Goal: Task Accomplishment & Management: Use online tool/utility

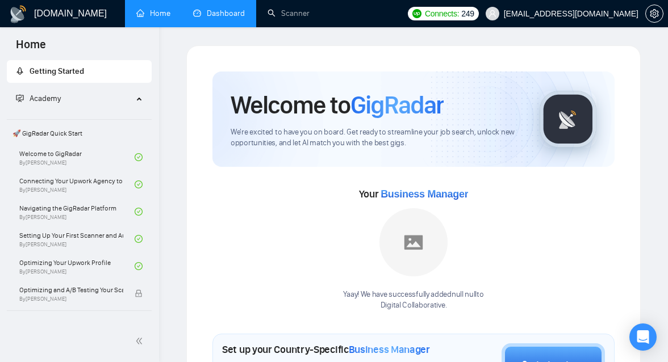
click at [197, 18] on link "Dashboard" at bounding box center [219, 14] width 52 height 10
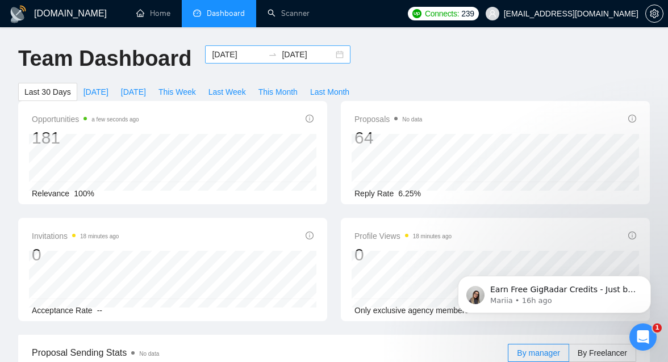
click at [246, 58] on input "[DATE]" at bounding box center [238, 54] width 52 height 12
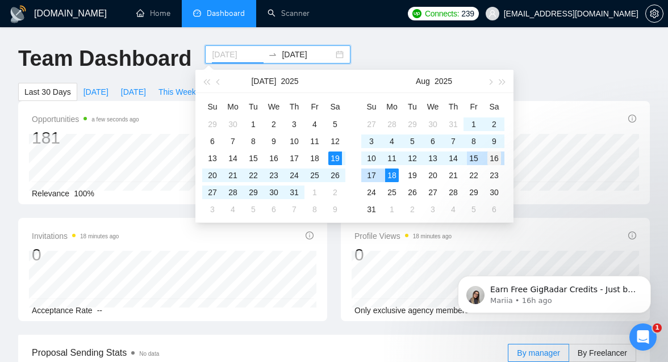
type input "[DATE]"
click at [500, 160] on div "16" at bounding box center [494, 159] width 14 height 14
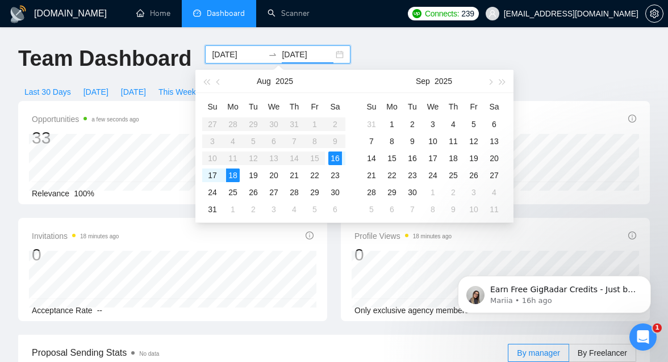
type input "[DATE]"
click at [337, 158] on div "16" at bounding box center [335, 159] width 14 height 14
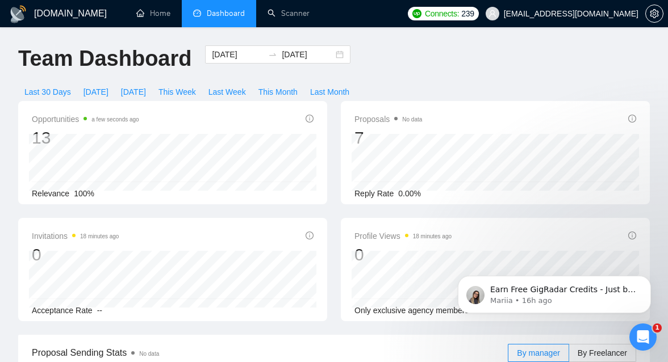
click at [283, 64] on div "[DATE] [DATE]" at bounding box center [277, 63] width 159 height 37
click at [326, 56] on div "[DATE] [DATE]" at bounding box center [277, 54] width 145 height 18
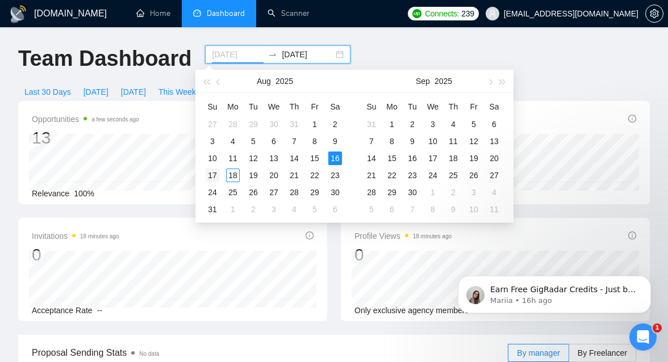
type input "[DATE]"
click at [209, 171] on div "17" at bounding box center [213, 176] width 14 height 14
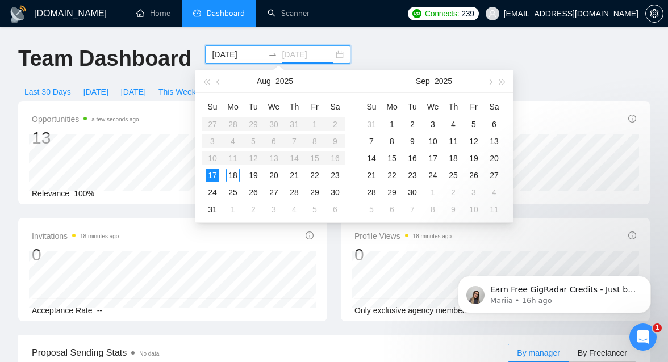
type input "[DATE]"
click at [214, 174] on div "17" at bounding box center [213, 176] width 14 height 14
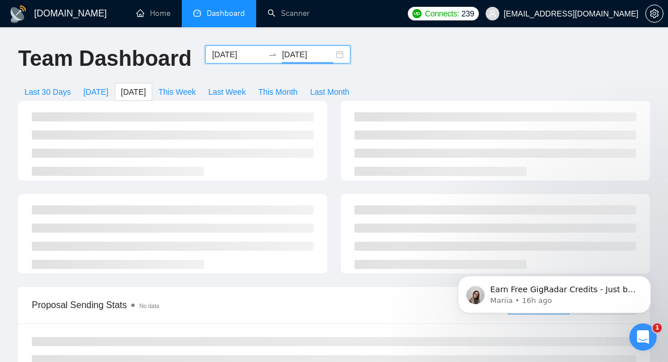
click at [400, 53] on div "Team Dashboard [DATE] [DATE] Last 30 Days [DATE] [DATE] This Week Last Week Thi…" at bounding box center [333, 73] width 645 height 56
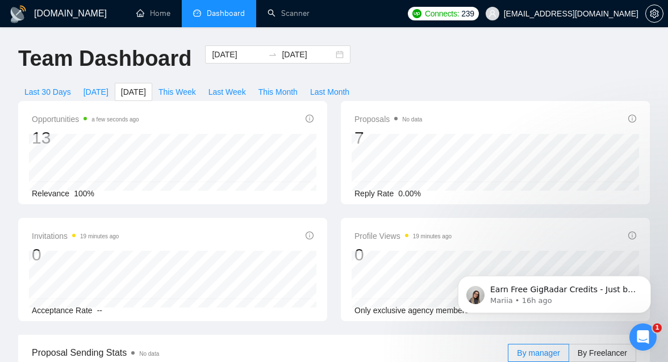
click at [451, 98] on div "Team Dashboard [DATE] [DATE] Last 30 Days [DATE] [DATE] This Week Last Week Thi…" at bounding box center [333, 73] width 645 height 56
click at [99, 94] on span "[DATE]" at bounding box center [95, 92] width 25 height 12
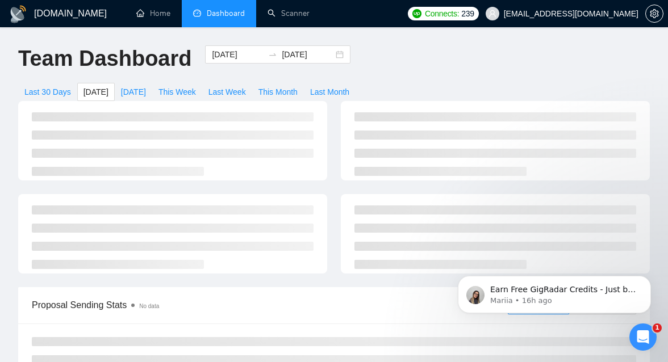
type input "[DATE]"
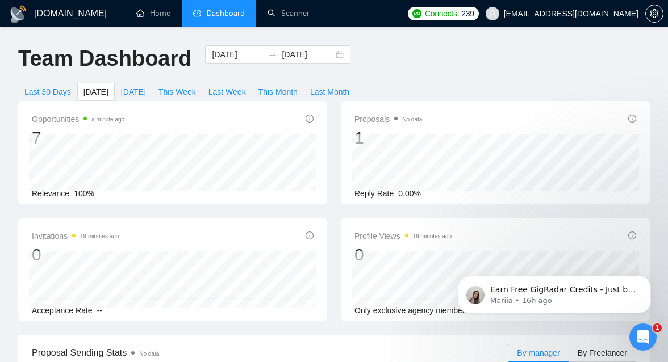
click at [641, 337] on icon "Open Intercom Messenger" at bounding box center [641, 335] width 8 height 9
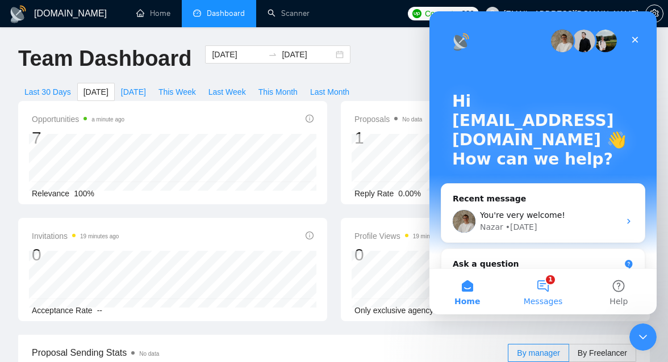
click at [550, 292] on button "1 Messages" at bounding box center [543, 291] width 76 height 45
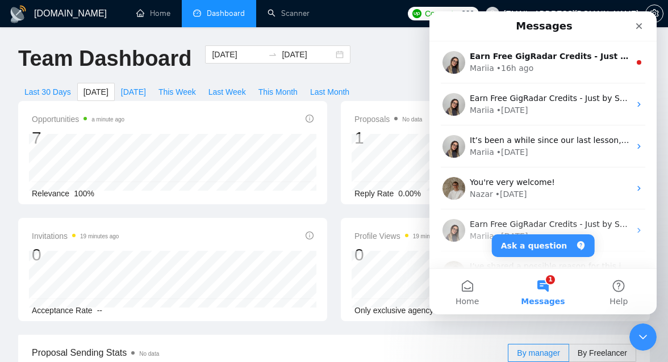
click at [215, 12] on span "Dashboard" at bounding box center [226, 14] width 38 height 10
click at [384, 52] on div "Team Dashboard [DATE] [DATE] Last 30 Days [DATE] [DATE] This Week Last Week Thi…" at bounding box center [333, 73] width 645 height 56
click at [639, 28] on icon "Close" at bounding box center [638, 26] width 9 height 9
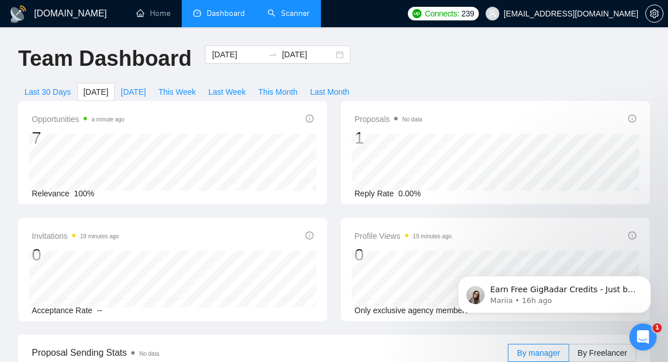
click at [301, 11] on link "Scanner" at bounding box center [288, 14] width 42 height 10
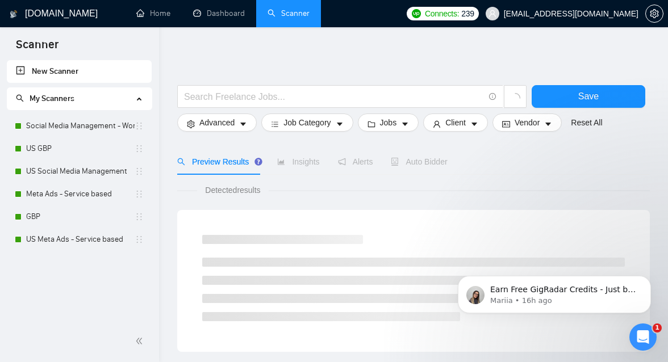
click at [57, 112] on li "My Scanners Social Media Management - Worldwide [GEOGRAPHIC_DATA] GBP [GEOGRAPH…" at bounding box center [79, 169] width 145 height 164
click at [55, 130] on link "Social Media Management - Worldwide" at bounding box center [80, 126] width 108 height 23
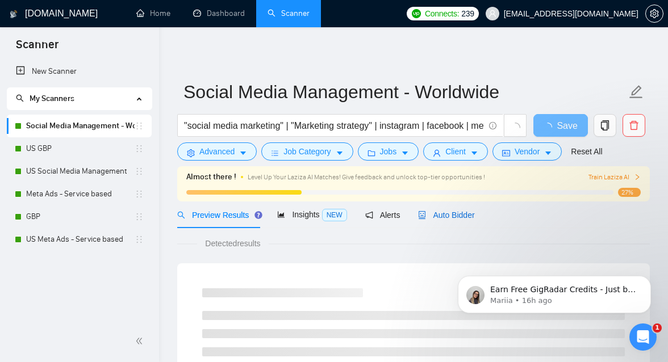
click at [455, 218] on span "Auto Bidder" at bounding box center [446, 215] width 56 height 9
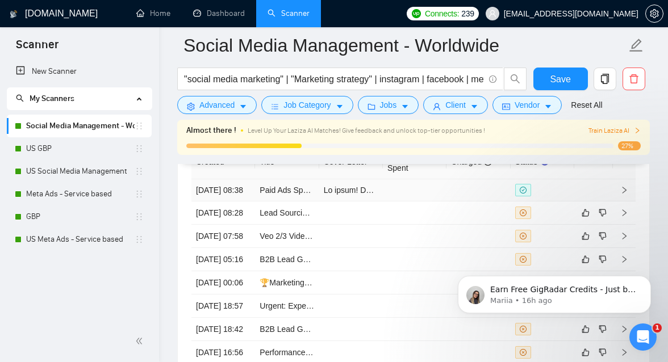
scroll to position [3093, 0]
click at [398, 196] on td at bounding box center [415, 192] width 64 height 22
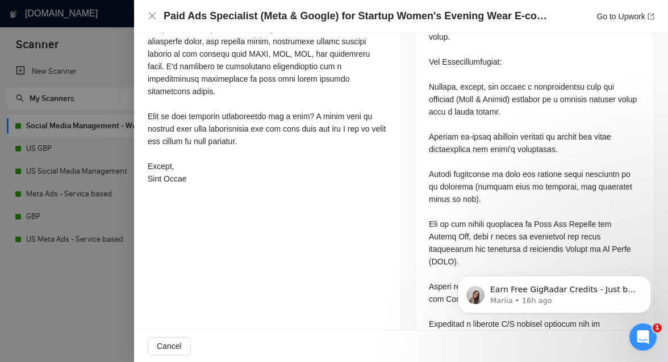
scroll to position [891, 0]
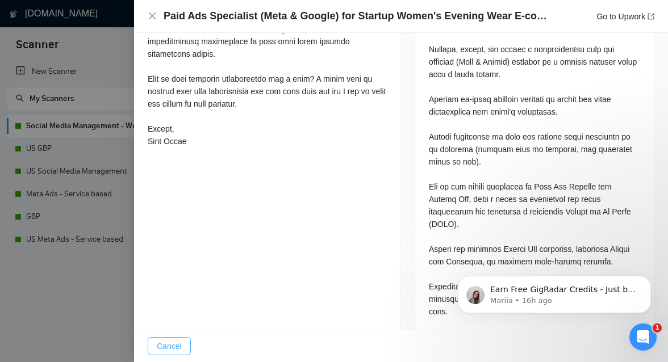
click at [175, 347] on span "Cancel" at bounding box center [169, 346] width 25 height 12
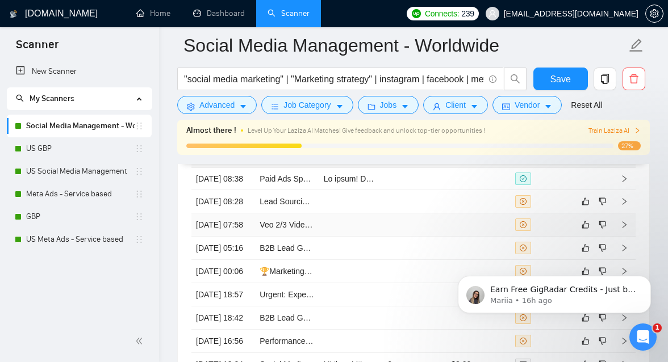
scroll to position [3106, 0]
click at [587, 205] on icon "like" at bounding box center [585, 201] width 7 height 7
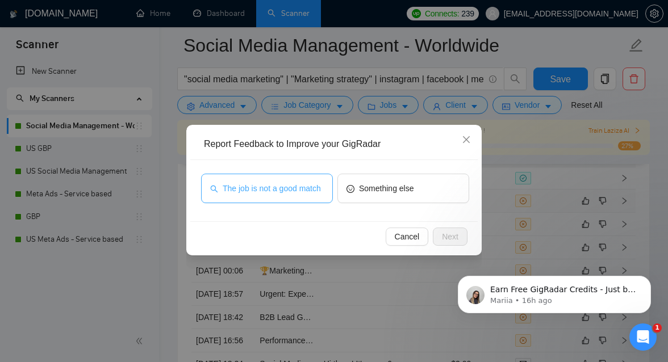
click at [320, 195] on span "The job is not a good match" at bounding box center [272, 188] width 98 height 12
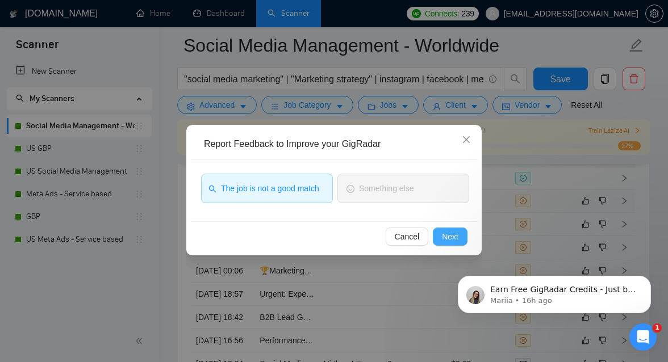
click at [454, 238] on span "Next" at bounding box center [450, 237] width 16 height 12
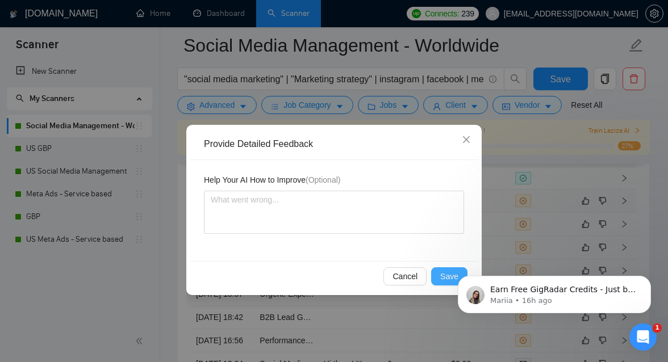
click at [437, 279] on button "Save" at bounding box center [449, 276] width 36 height 18
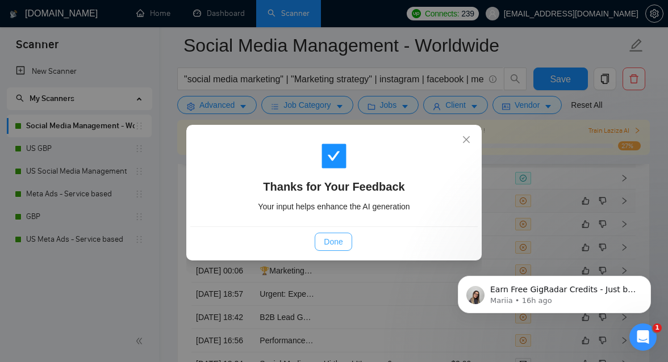
click at [328, 233] on button "Done" at bounding box center [333, 242] width 37 height 18
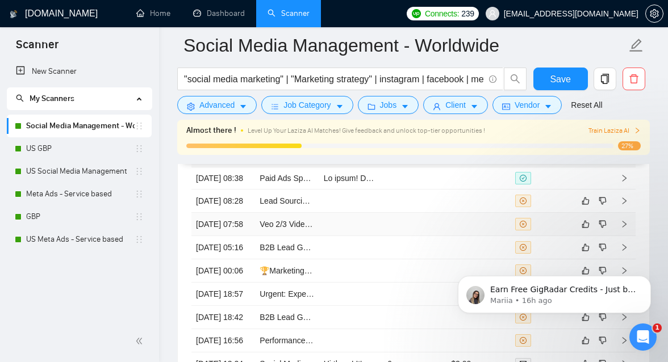
click at [362, 236] on td at bounding box center [351, 224] width 64 height 23
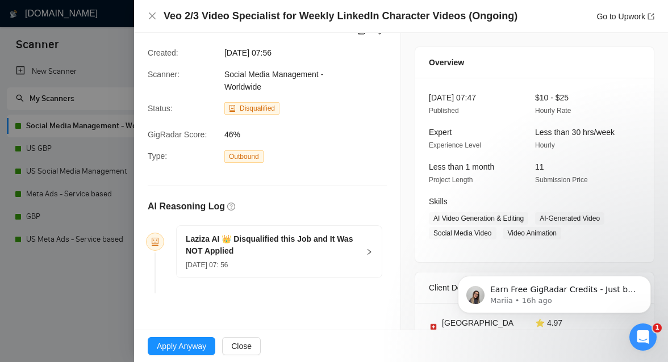
click at [369, 256] on div "Laziza AI 👑 Disqualified this Job and It Was NOT Applied [DATE] 07: 56" at bounding box center [279, 252] width 205 height 52
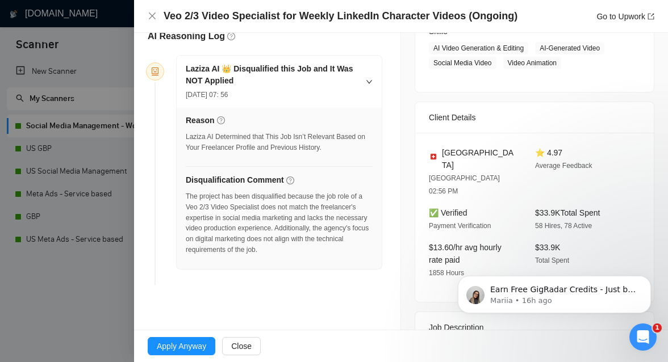
scroll to position [198, 0]
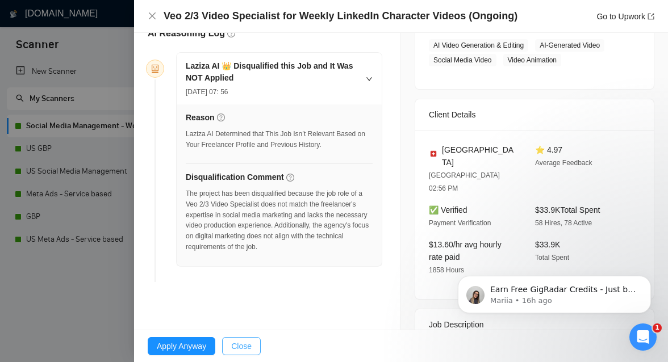
click at [248, 351] on span "Close" at bounding box center [241, 346] width 20 height 12
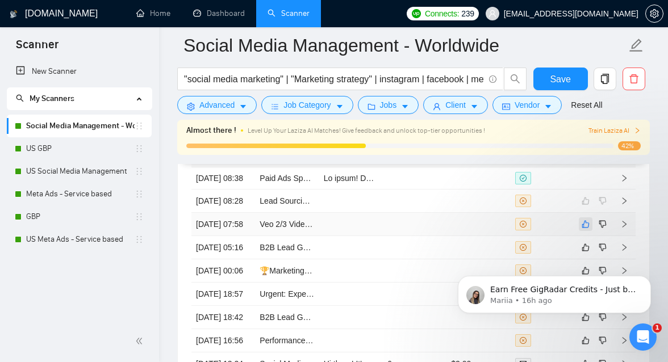
click at [584, 231] on button "button" at bounding box center [586, 225] width 14 height 14
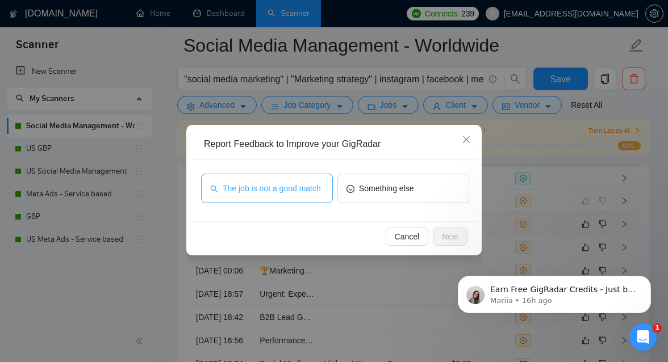
click at [302, 193] on span "The job is not a good match" at bounding box center [272, 188] width 98 height 12
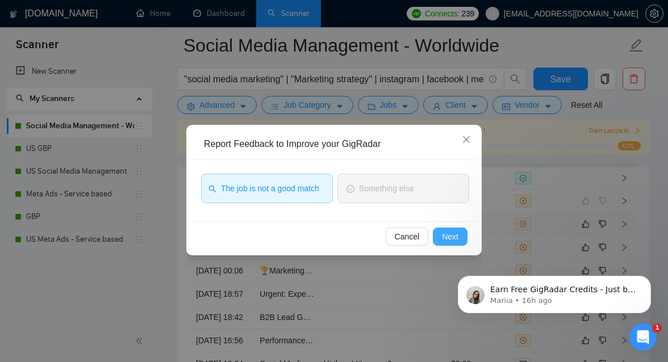
click at [442, 241] on span "Next" at bounding box center [450, 237] width 16 height 12
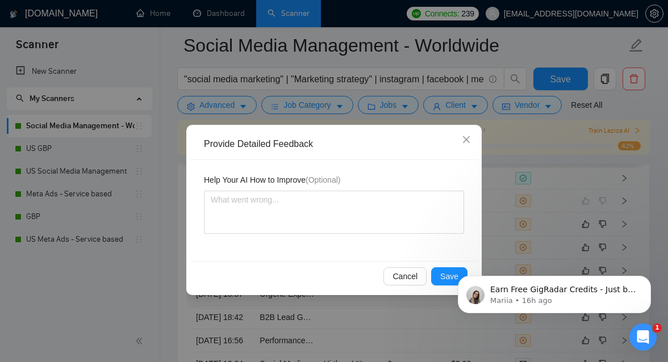
click html "Earn Free GigRadar Credits - Just by Sharing Your Story! 💬 Want more credits fo…"
click at [452, 277] on body "Earn Free GigRadar Credits - Just by Sharing Your Story! 💬 Want more credits fo…" at bounding box center [554, 292] width 218 height 70
click at [448, 281] on body "Earn Free GigRadar Credits - Just by Sharing Your Story! 💬 Want more credits fo…" at bounding box center [554, 292] width 218 height 70
click html "Earn Free GigRadar Credits - Just by Sharing Your Story! 💬 Want more credits fo…"
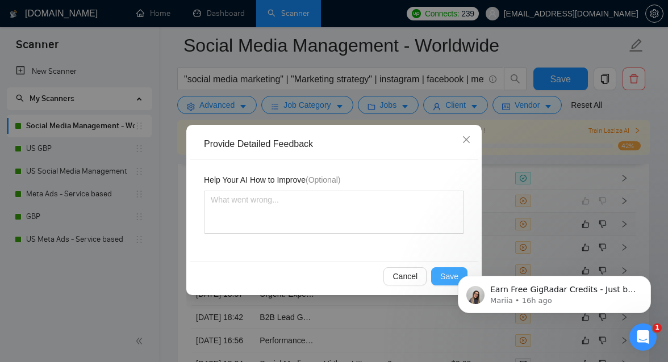
click at [442, 273] on span "Save" at bounding box center [449, 276] width 18 height 12
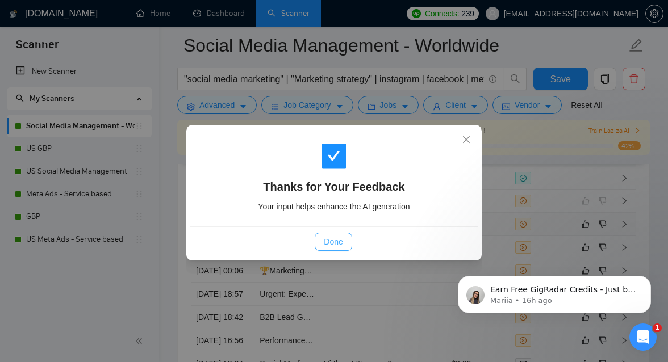
click at [329, 247] on span "Done" at bounding box center [333, 242] width 19 height 12
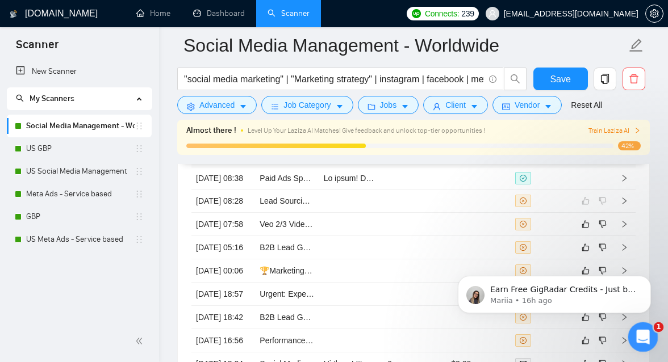
click at [646, 340] on icon "Open Intercom Messenger" at bounding box center [641, 336] width 19 height 19
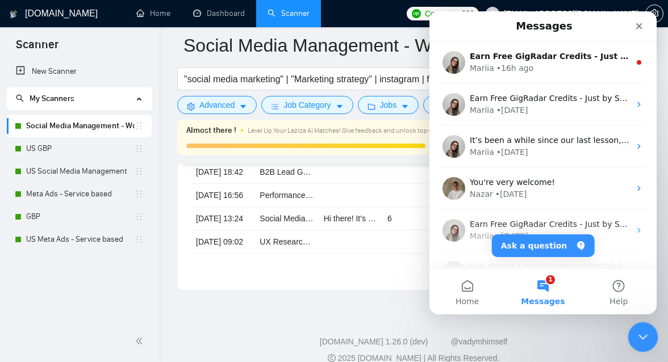
click at [646, 340] on icon "Close Intercom Messenger" at bounding box center [641, 336] width 14 height 14
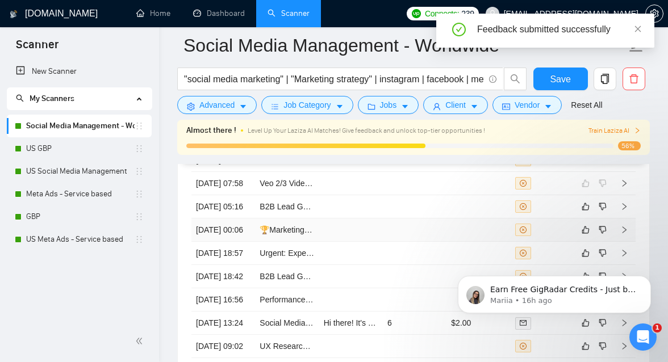
scroll to position [3153, 0]
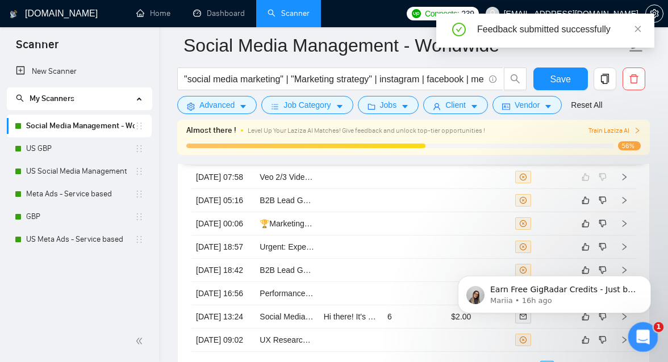
click at [641, 338] on icon "Open Intercom Messenger" at bounding box center [641, 336] width 19 height 19
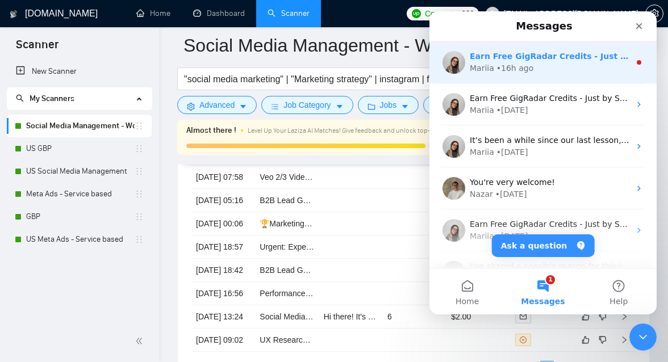
click at [570, 66] on div "Mariia • 16h ago" at bounding box center [550, 68] width 160 height 12
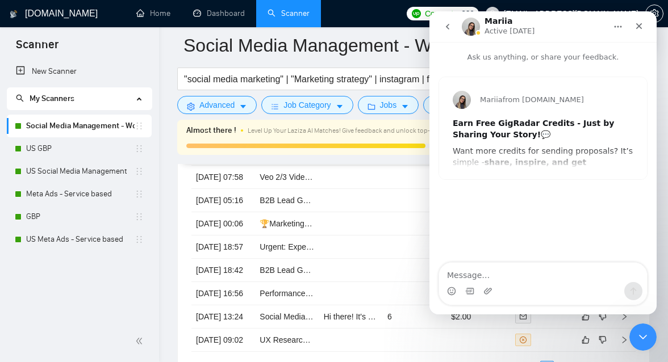
click at [456, 29] on button "go back" at bounding box center [448, 27] width 22 height 22
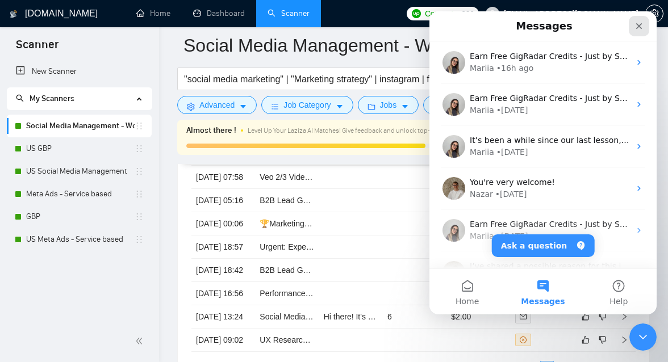
click at [638, 29] on icon "Close" at bounding box center [638, 26] width 9 height 9
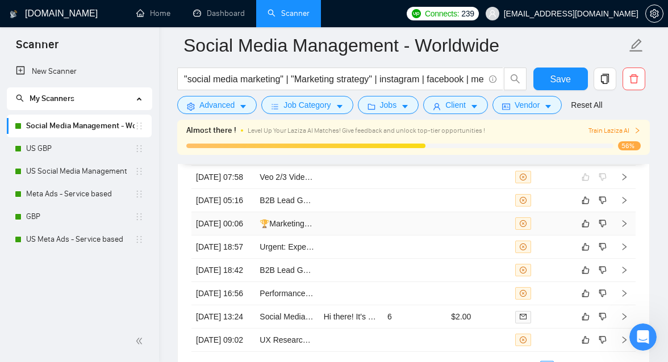
click at [432, 236] on td at bounding box center [415, 223] width 64 height 23
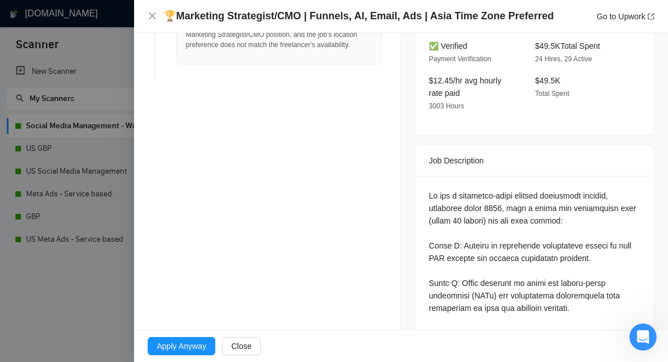
scroll to position [166, 0]
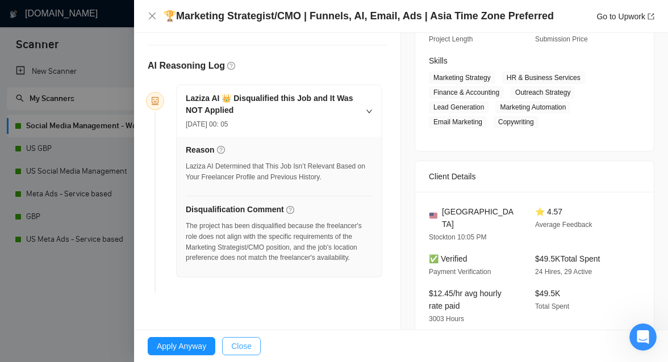
click at [238, 353] on button "Close" at bounding box center [241, 346] width 39 height 18
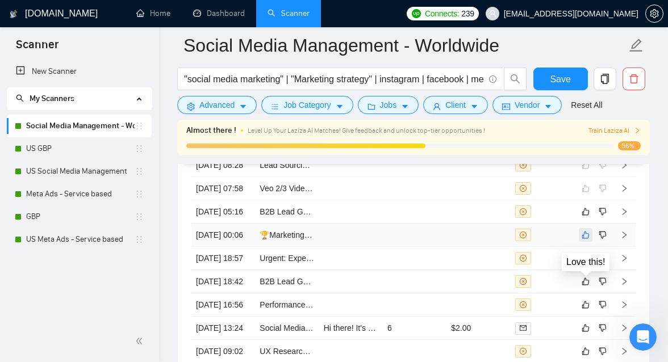
click at [585, 240] on icon "like" at bounding box center [586, 235] width 8 height 9
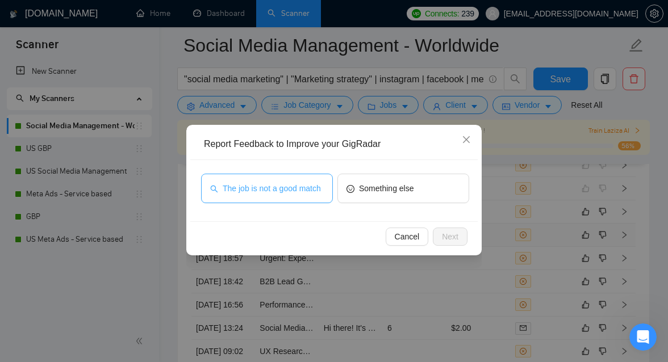
click at [286, 195] on span "The job is not a good match" at bounding box center [272, 188] width 98 height 12
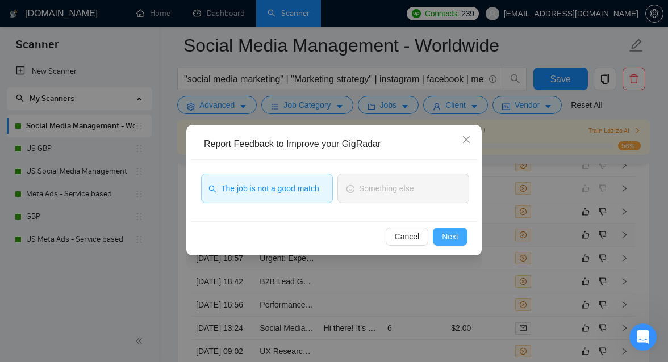
click at [449, 229] on button "Next" at bounding box center [450, 237] width 35 height 18
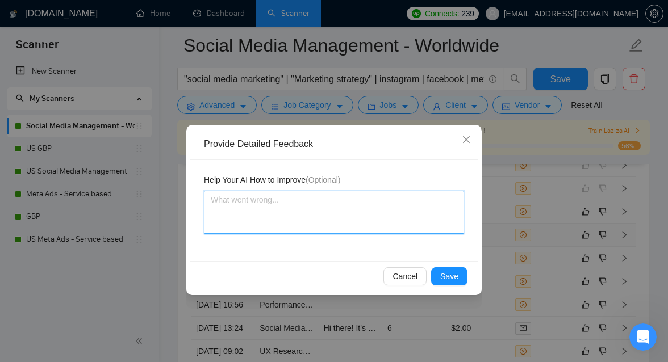
click at [350, 210] on textarea at bounding box center [334, 212] width 260 height 43
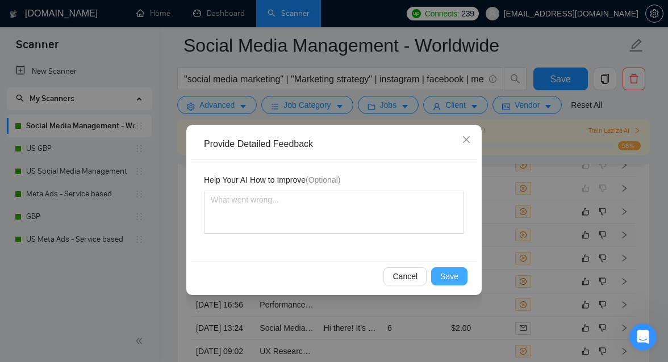
click at [459, 275] on button "Save" at bounding box center [449, 276] width 36 height 18
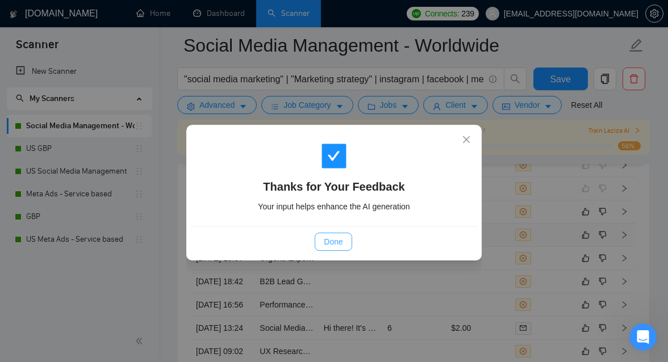
click at [328, 246] on span "Done" at bounding box center [333, 242] width 19 height 12
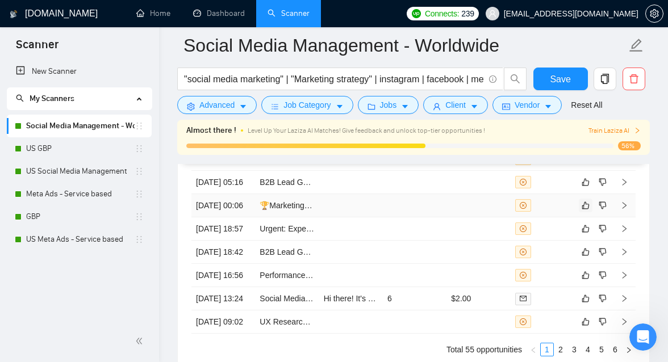
scroll to position [3180, 0]
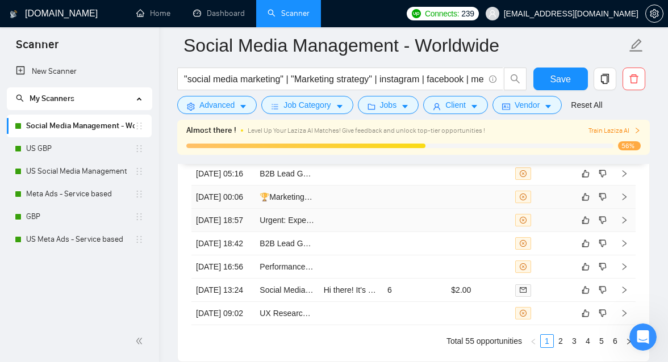
click at [386, 279] on tbody "[DATE] 08:38 Paid Ads Specialist (Meta & Google) for Startup Women's Evening We…" at bounding box center [413, 210] width 444 height 232
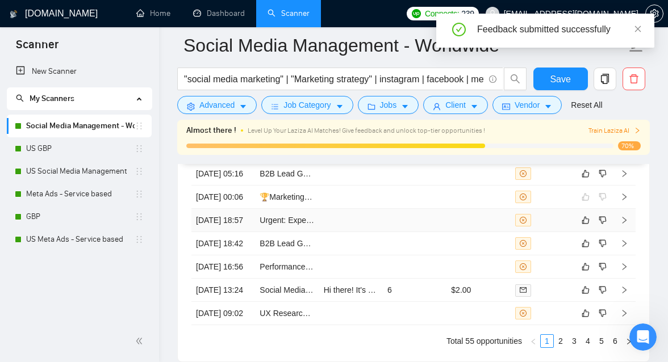
click at [367, 232] on td at bounding box center [351, 220] width 64 height 23
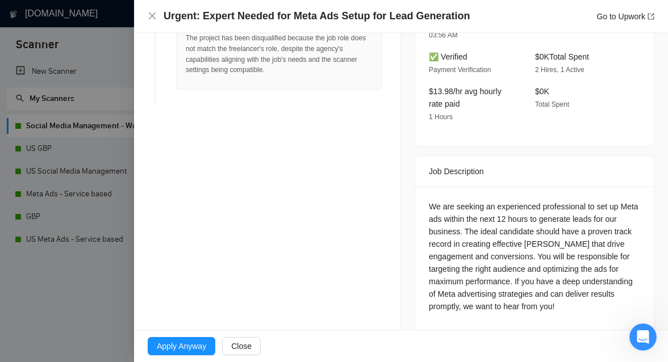
scroll to position [3209, 0]
click at [176, 348] on span "Apply Anyway" at bounding box center [181, 346] width 49 height 12
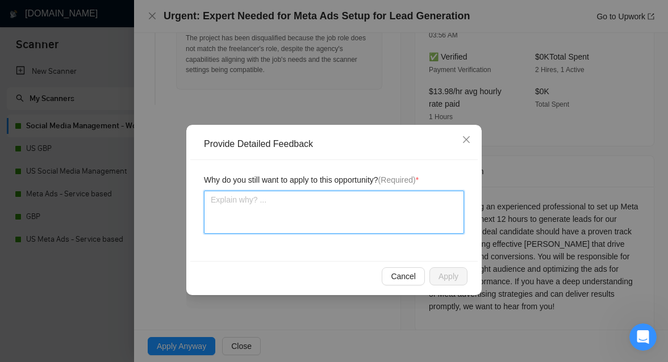
click at [306, 207] on textarea at bounding box center [334, 212] width 260 height 43
type textarea "T"
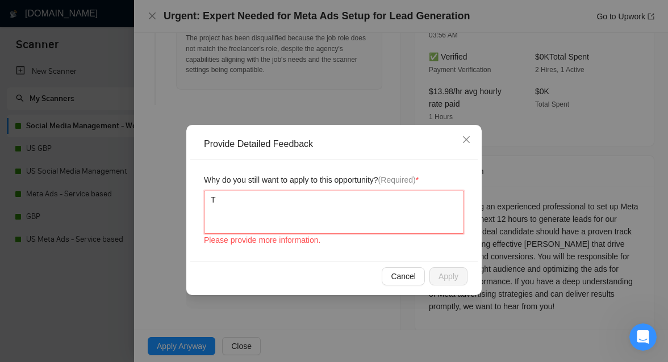
type textarea "Th"
type textarea "This"
type textarea "This s"
type textarea "This st"
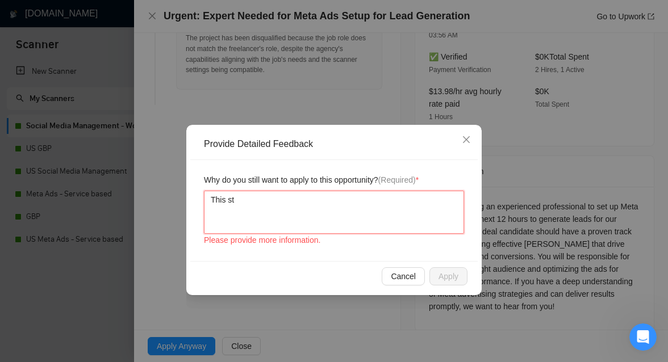
type textarea "This sti"
type textarea "This stil"
type textarea "This still"
type textarea "This still f"
type textarea "This still fi"
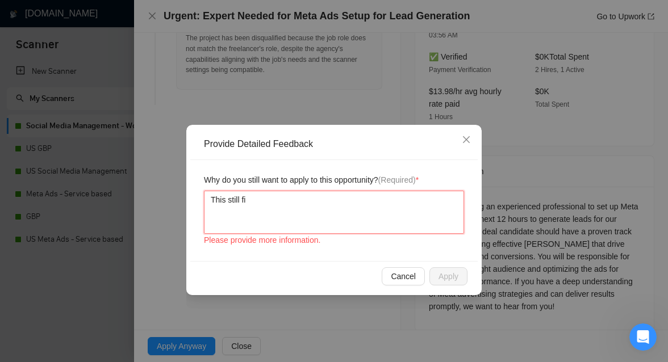
type textarea "This still fit"
type textarea "This still fits"
type textarea "This still fits m"
type textarea "This still fits my"
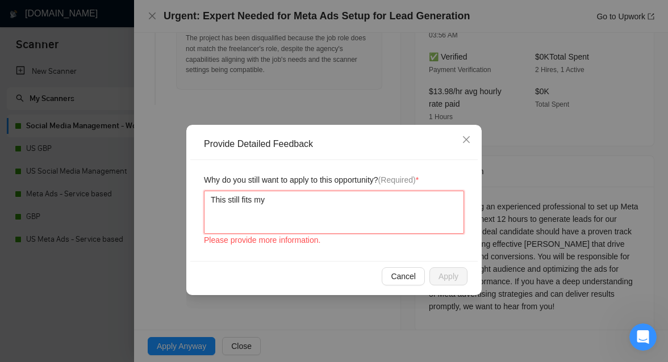
type textarea "This still fits my"
type textarea "This still fits my q"
type textarea "This still fits my qu"
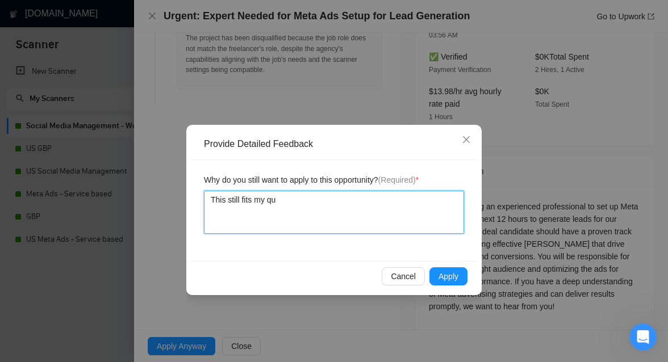
type textarea "This still fits my qua"
type textarea "This still fits my qual"
type textarea "This still fits my quali"
type textarea "This still fits my qualifi"
type textarea "This still fits my qualific"
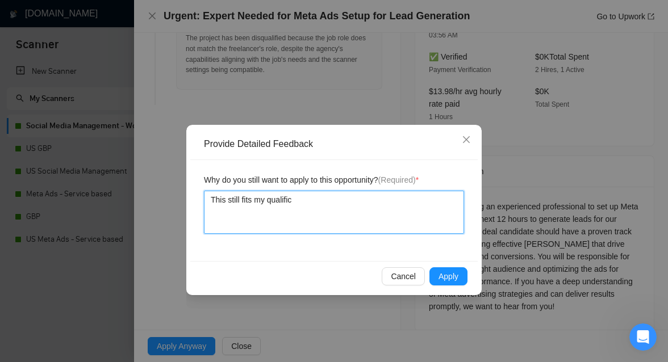
type textarea "This still fits my qualifica"
type textarea "This still fits my qualificat"
type textarea "This still fits my qualificati"
type textarea "This still fits my qualificatio"
type textarea "This still fits my qualification"
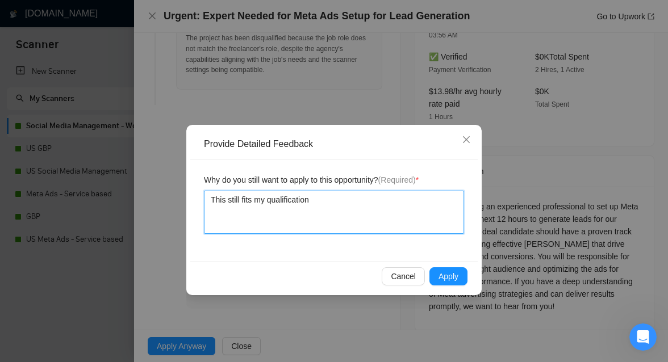
type textarea "This still fits my qualification."
type textarea "This still fits my qualification.I"
type textarea "This still fits my [DOMAIN_NAME]"
type textarea "This still fits my [DOMAIN_NAME] r"
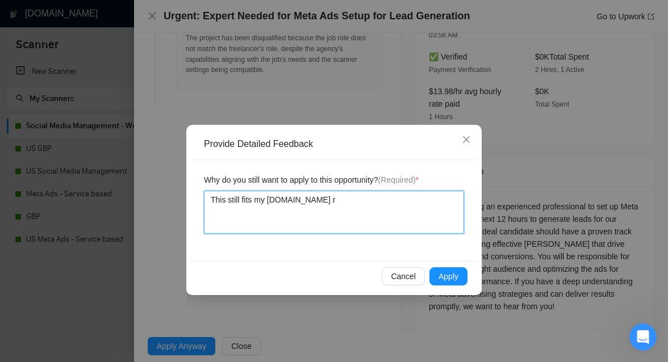
type textarea "This still fits my [DOMAIN_NAME] re"
type textarea "This still fits my [DOMAIN_NAME] r"
type textarea "This still fits my [DOMAIN_NAME]"
type textarea "This still fits my qualification.I"
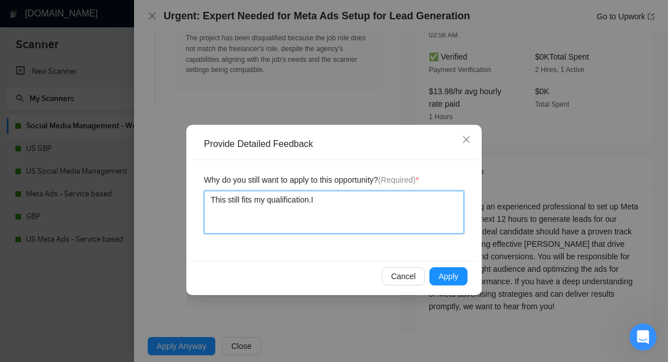
type textarea "This still fits my qualification."
type textarea "This still fits my qualification. I"
type textarea "This still fits my qualification. I d"
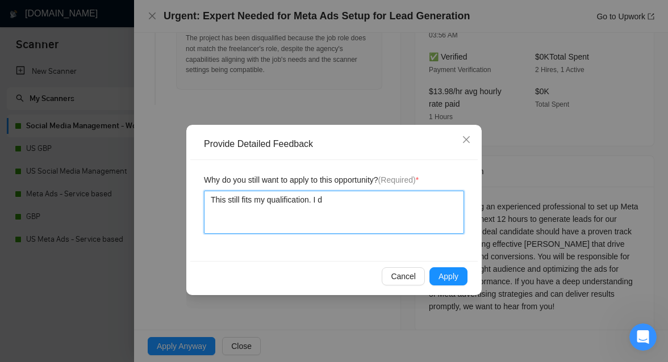
type textarea "This still fits my qualification. I do"
type textarea "This still fits my qualification. I don"
type textarea "This still fits my qualification. I don;"
type textarea "This still fits my qualification. I don;t"
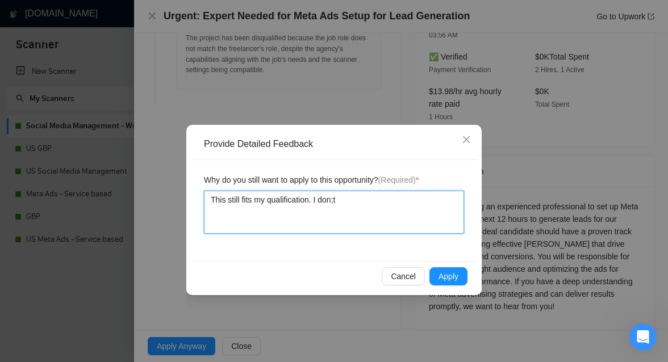
type textarea "This still fits my qualification. I don;t k"
type textarea "This still fits my qualification. I don;t kn"
type textarea "This still fits my qualification. I don;t k"
type textarea "This still fits my qualification. I don;t"
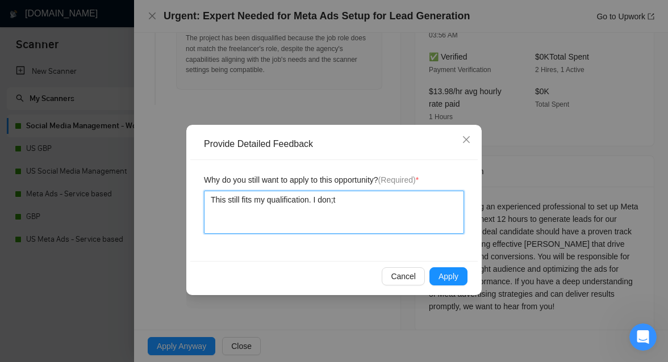
type textarea "This still fits my qualification. I don;"
type textarea "This still fits my qualification. I don;'t"
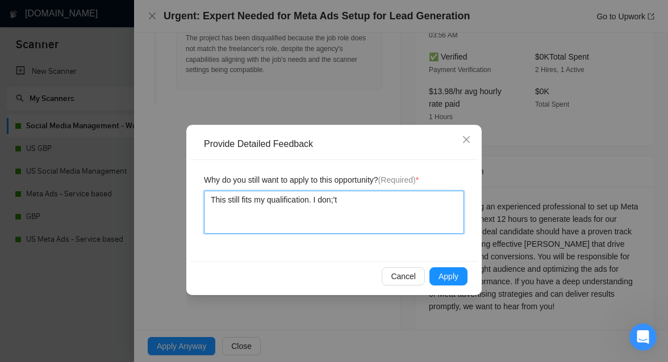
type textarea "This still fits my qualification. I don;'"
type textarea "This still fits my qualification. I don;"
type textarea "This still fits my qualification. I don"
type textarea "This still fits my qualification. I don'"
type textarea "This still fits my qualification. I don't"
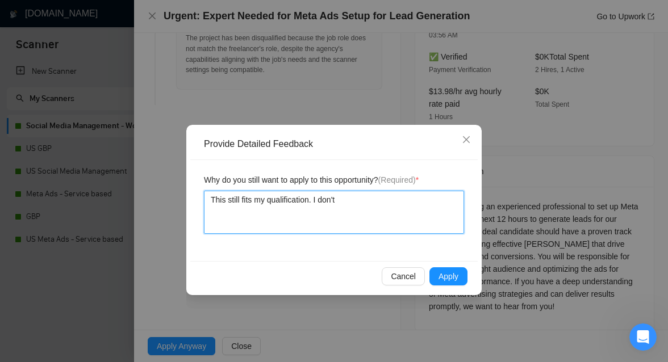
type textarea "This still fits my qualification. I don't"
type textarea "This still fits my qualification. I don't un"
type textarea "This still fits my qualification. I don't und"
type textarea "This still fits my qualification. I don't unde"
type textarea "This still fits my qualification. I don't under"
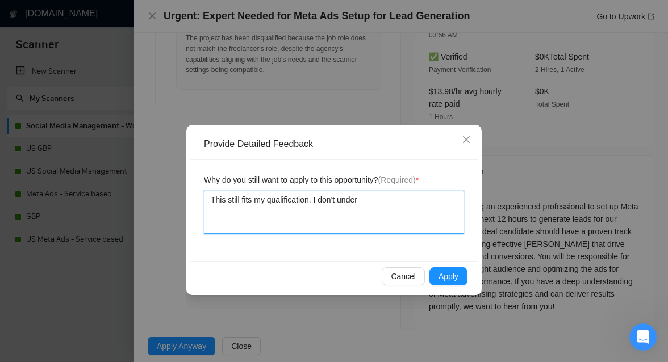
type textarea "This still fits my qualification. I don't unders"
type textarea "This still fits my qualification. I don't underst"
type textarea "This still fits my qualification. I don't understa"
type textarea "This still fits my qualification. I don't understan"
type textarea "This still fits my qualification. I don't understand"
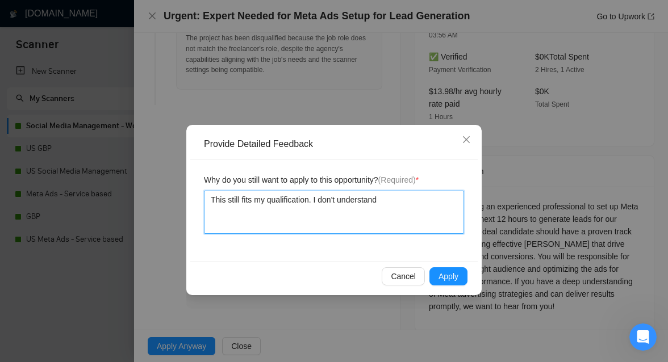
type textarea "This still fits my qualification. I don't understand"
type textarea "This still fits my qualification. I don't understand w"
type textarea "This still fits my qualification. I don't understand wh"
type textarea "This still fits my qualification. I don't understand why"
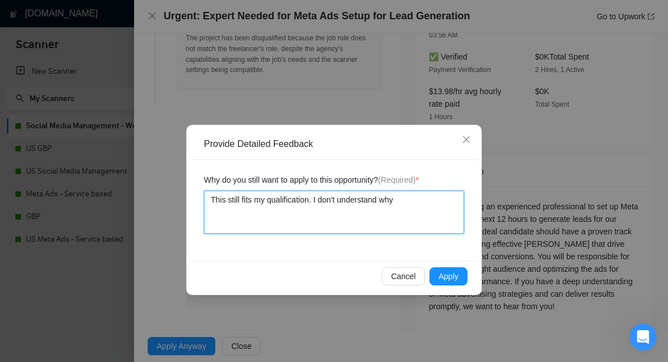
type textarea "This still fits my qualification. I don't understand why i"
type textarea "This still fits my qualification. I don't understand why it"
type textarea "This still fits my qualification. I don't understand why it w"
type textarea "This still fits my qualification. I don't understand why it wa"
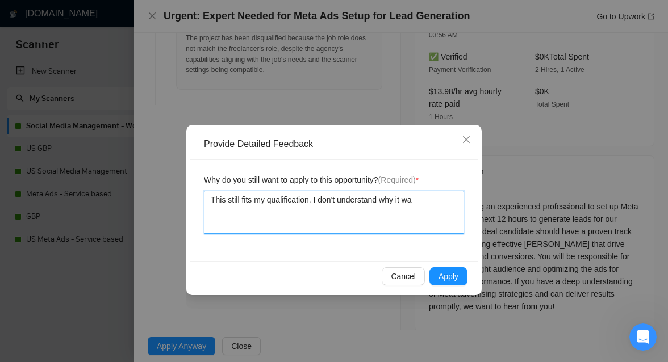
type textarea "This still fits my qualification. I don't understand why it was"
type textarea "This still fits my qualification. I don't understand why it was d"
type textarea "This still fits my qualification. I don't understand why it was di"
type textarea "This still fits my qualification. I don't understand why it was dis"
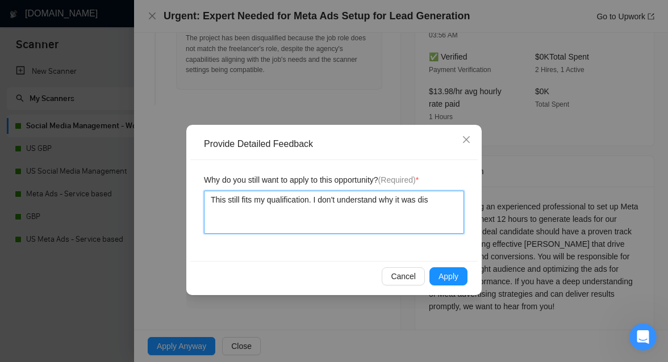
type textarea "This still fits my qualification. I don't understand why it was disq"
type textarea "This still fits my qualification. I don't understand why it was disqa"
type textarea "This still fits my qualification. I don't understand why it was disqau"
type textarea "This still fits my qualification. I don't understand why it was disqa"
type textarea "This still fits my qualification. I don't understand why it was disq"
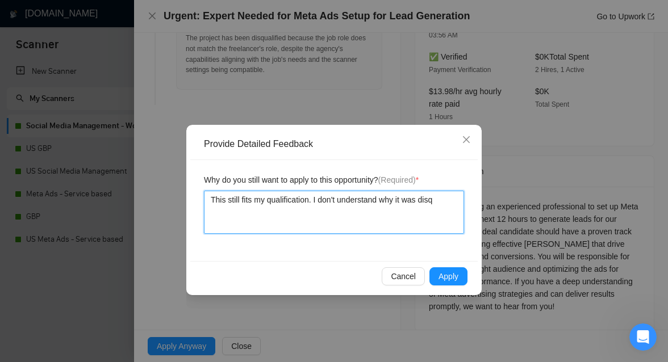
type textarea "This still fits my qualification. I don't understand why it was disqu"
type textarea "This still fits my qualification. I don't understand why it was disqua"
type textarea "This still fits my qualification. I don't understand why it was disqual"
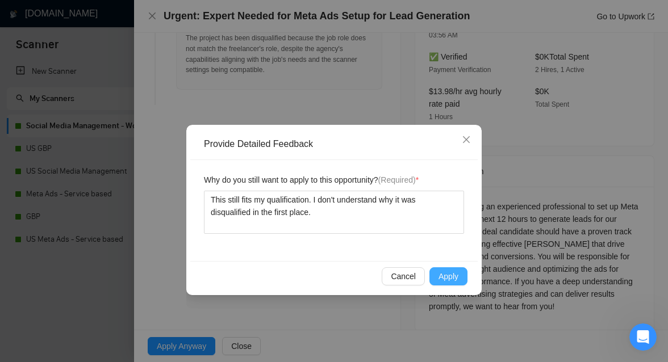
click at [449, 284] on button "Apply" at bounding box center [448, 276] width 38 height 18
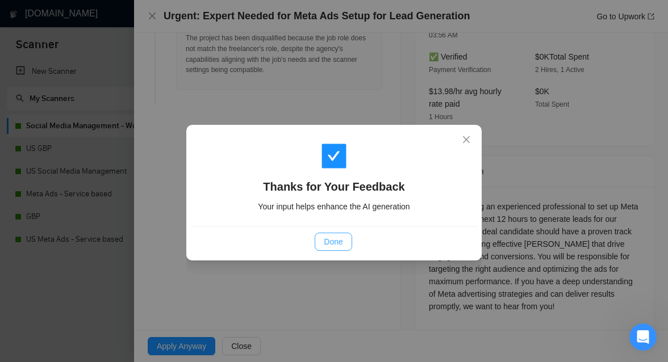
click at [337, 235] on button "Done" at bounding box center [333, 242] width 37 height 18
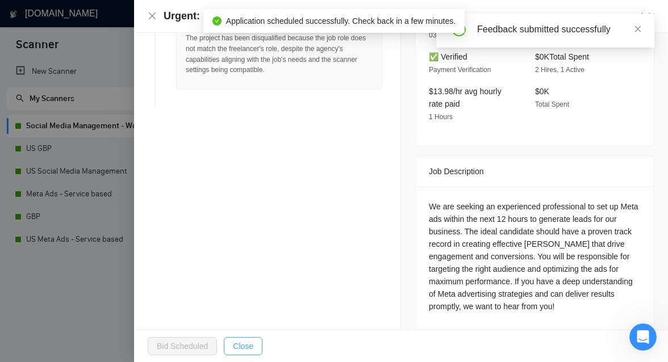
click at [243, 343] on span "Close" at bounding box center [243, 346] width 20 height 12
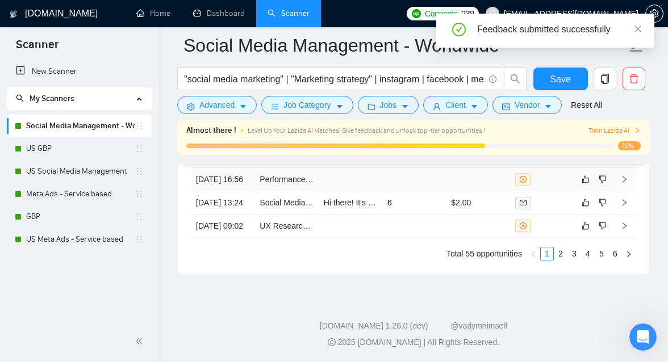
scroll to position [3314, 0]
click at [419, 215] on td "6" at bounding box center [415, 202] width 64 height 23
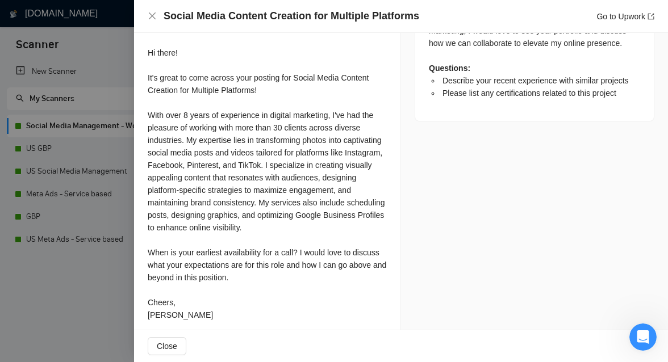
scroll to position [636, 0]
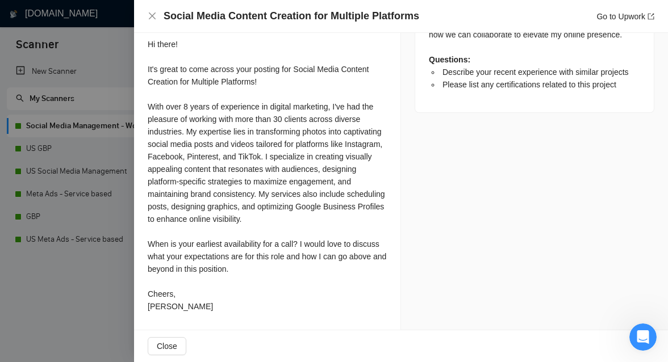
click at [95, 300] on div at bounding box center [334, 181] width 668 height 362
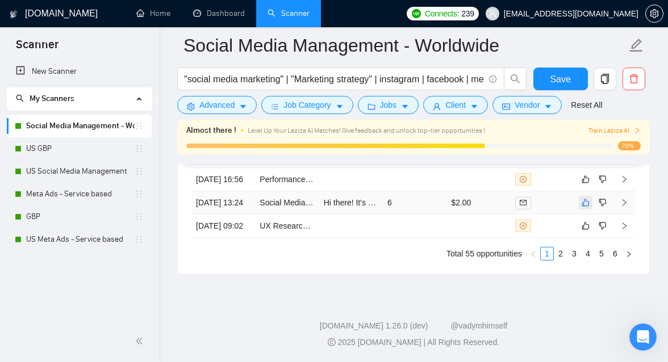
click at [586, 207] on icon "like" at bounding box center [585, 202] width 7 height 7
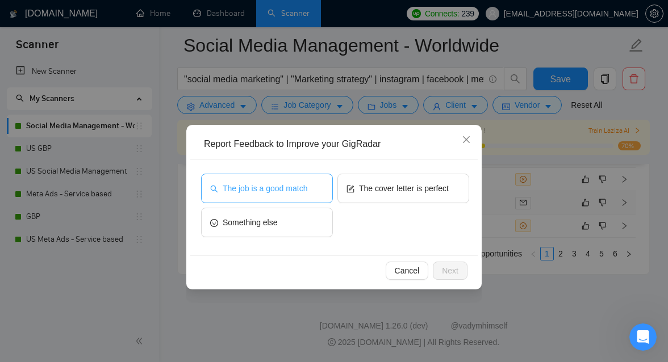
click at [273, 189] on span "The job is a good match" at bounding box center [265, 188] width 85 height 12
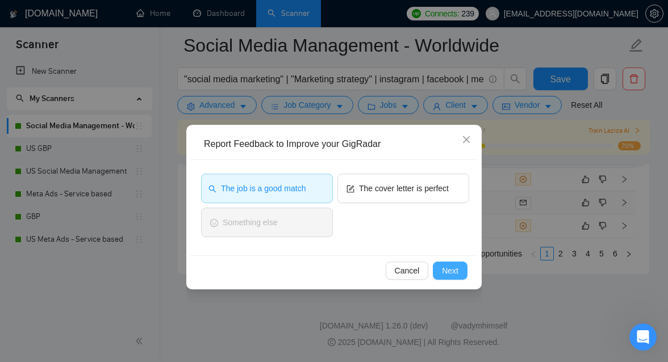
click at [449, 265] on span "Next" at bounding box center [450, 271] width 16 height 12
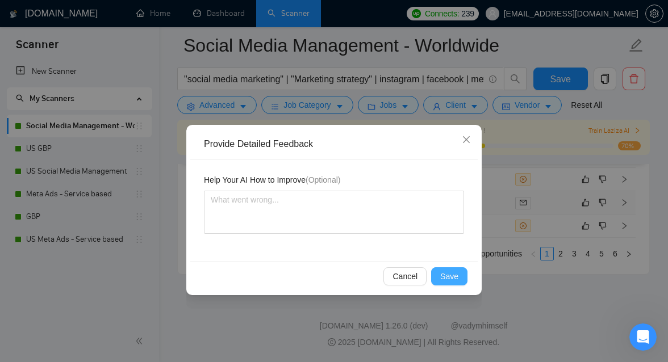
click at [446, 274] on span "Save" at bounding box center [449, 276] width 18 height 12
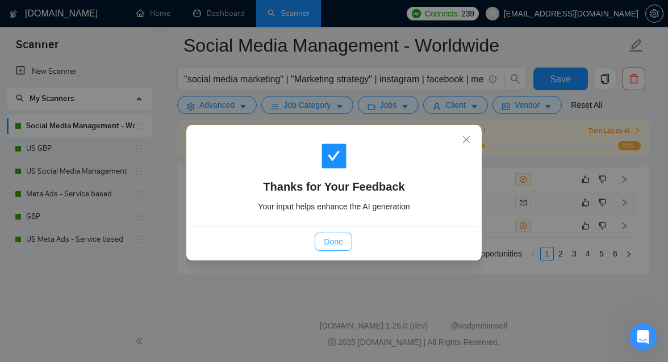
click at [334, 239] on span "Done" at bounding box center [333, 242] width 19 height 12
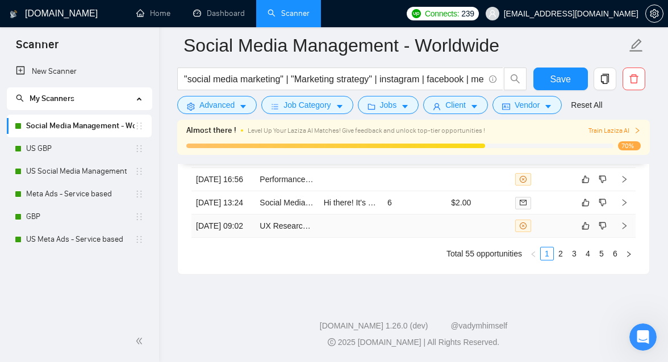
click at [421, 238] on td at bounding box center [415, 226] width 64 height 23
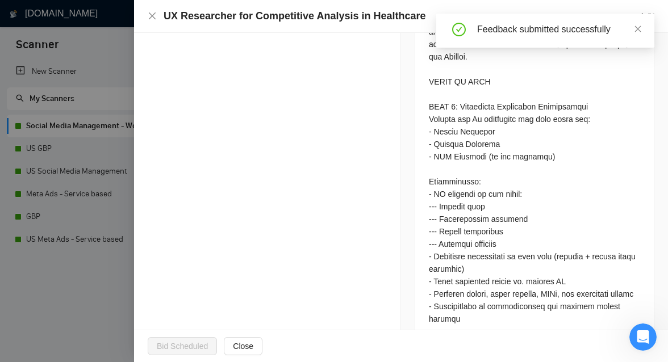
scroll to position [3314, 0]
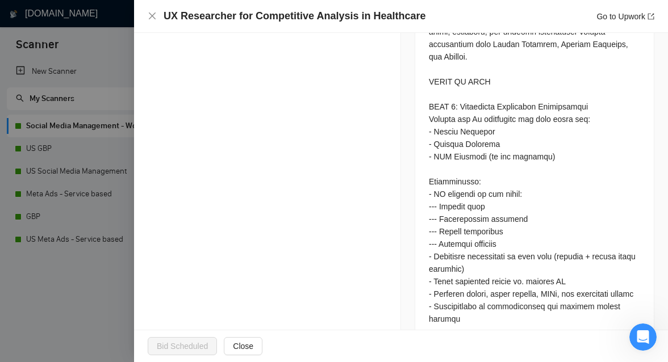
click at [96, 165] on div at bounding box center [334, 181] width 668 height 362
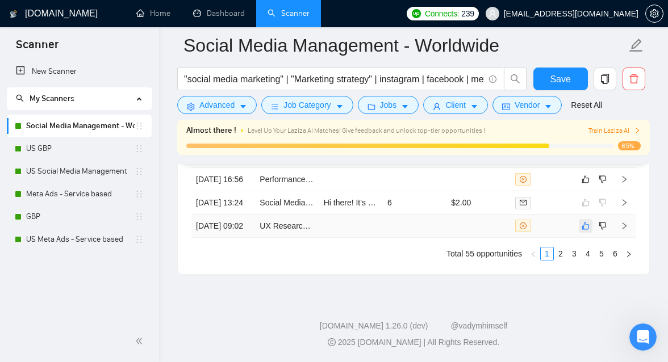
click at [586, 231] on icon "like" at bounding box center [586, 225] width 8 height 9
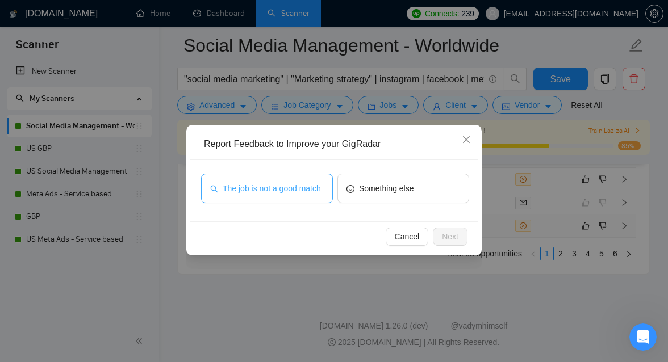
click at [289, 186] on span "The job is not a good match" at bounding box center [272, 188] width 98 height 12
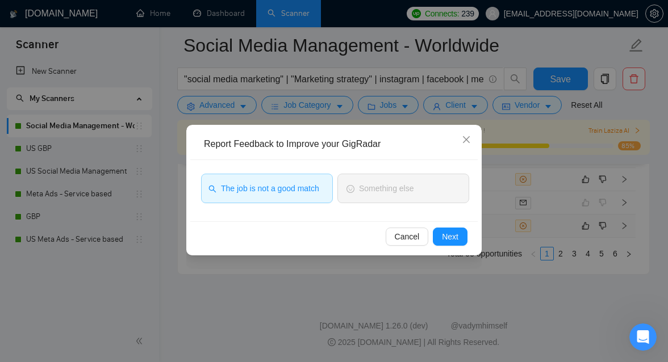
click at [459, 246] on div "Cancel Next" at bounding box center [333, 236] width 287 height 30
click at [459, 240] on button "Next" at bounding box center [450, 237] width 35 height 18
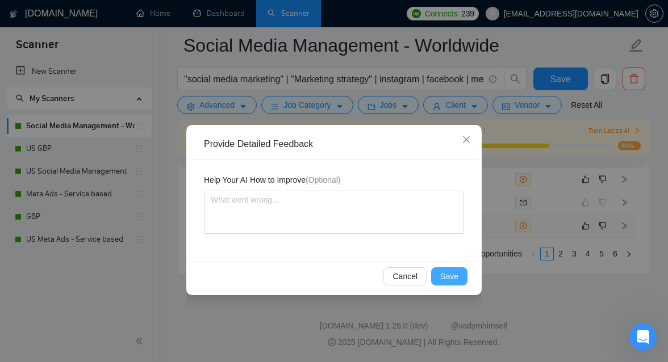
click at [465, 279] on button "Save" at bounding box center [449, 276] width 36 height 18
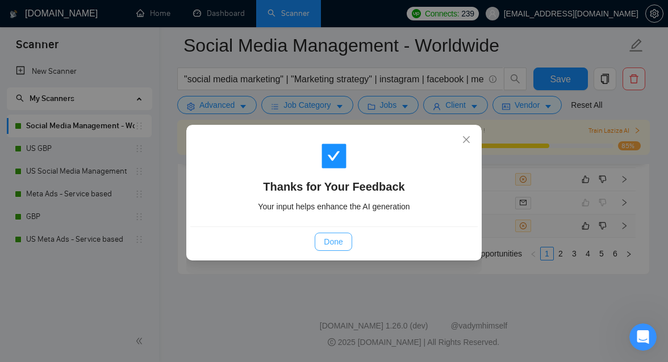
click at [331, 239] on span "Done" at bounding box center [333, 242] width 19 height 12
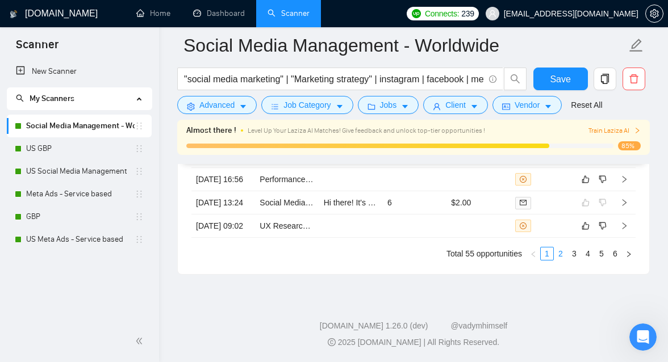
click at [562, 260] on link "2" at bounding box center [560, 254] width 12 height 12
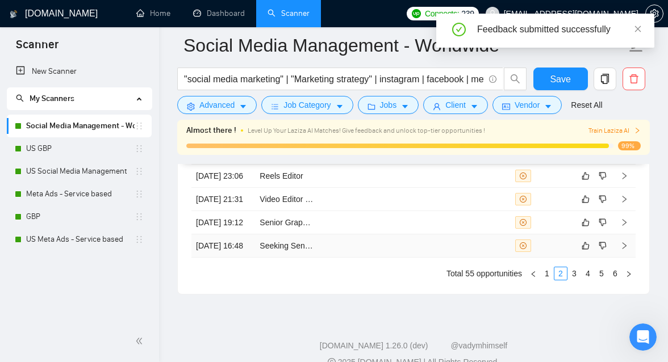
scroll to position [3314, 0]
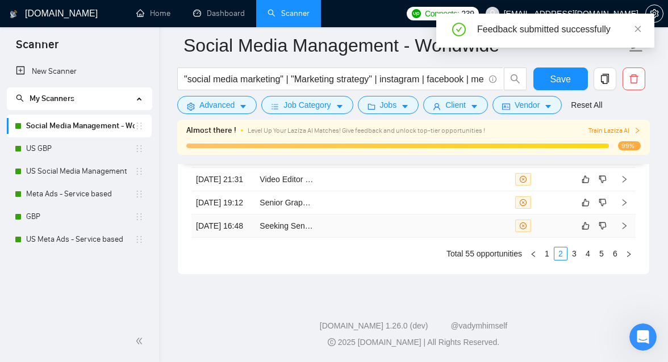
click at [333, 238] on td at bounding box center [351, 226] width 64 height 23
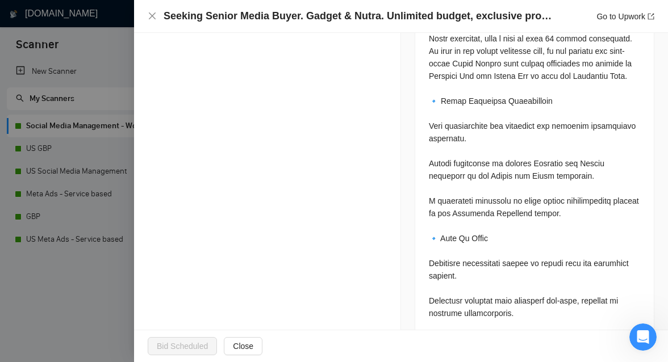
scroll to position [592, 0]
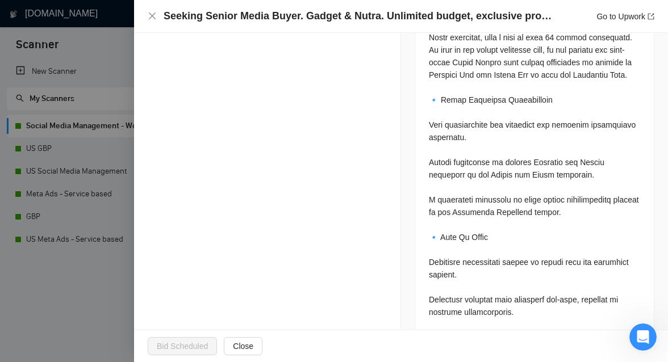
click at [103, 146] on div at bounding box center [334, 181] width 668 height 362
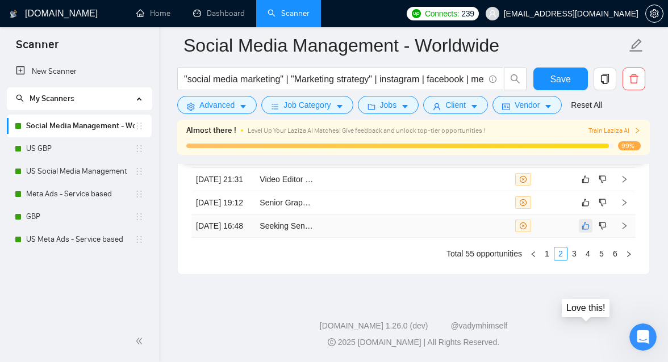
click at [588, 230] on icon "like" at bounding box center [585, 226] width 7 height 7
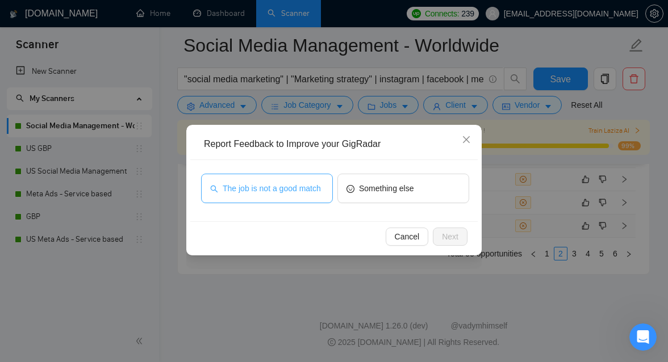
click at [284, 190] on span "The job is not a good match" at bounding box center [272, 188] width 98 height 12
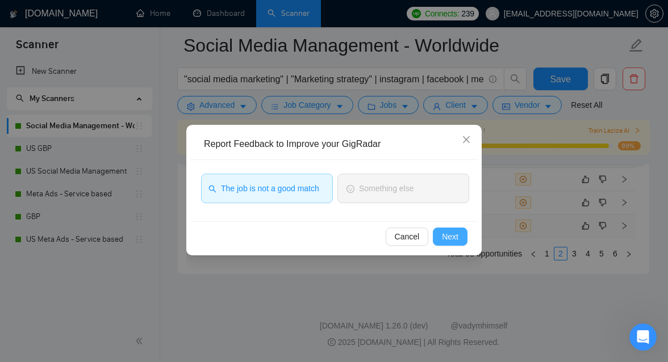
click at [449, 244] on button "Next" at bounding box center [450, 237] width 35 height 18
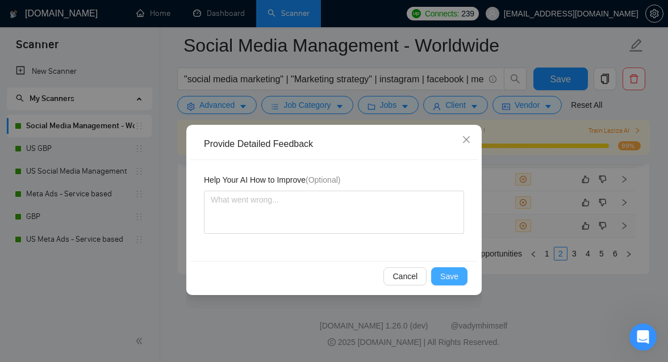
click at [461, 283] on button "Save" at bounding box center [449, 276] width 36 height 18
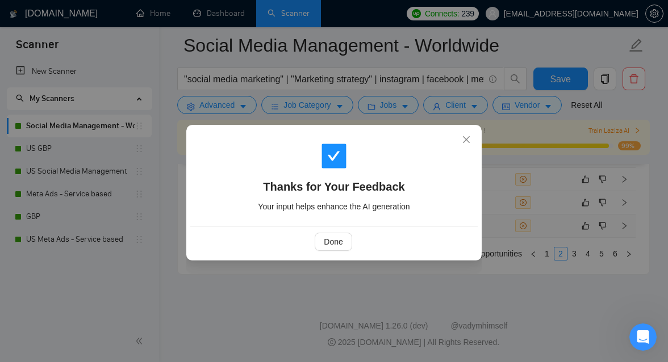
click at [321, 232] on div "Done" at bounding box center [333, 242] width 287 height 30
click at [325, 244] on span "Done" at bounding box center [333, 242] width 19 height 12
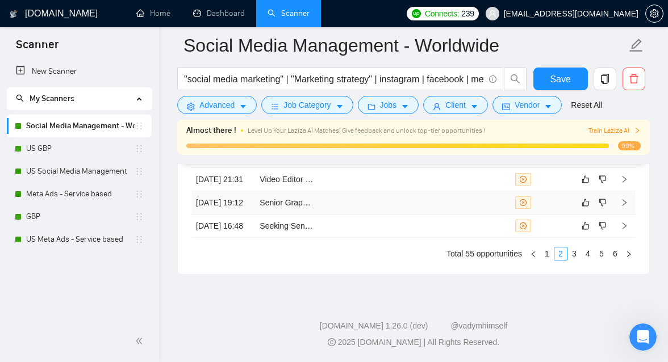
click at [325, 215] on td at bounding box center [351, 202] width 64 height 23
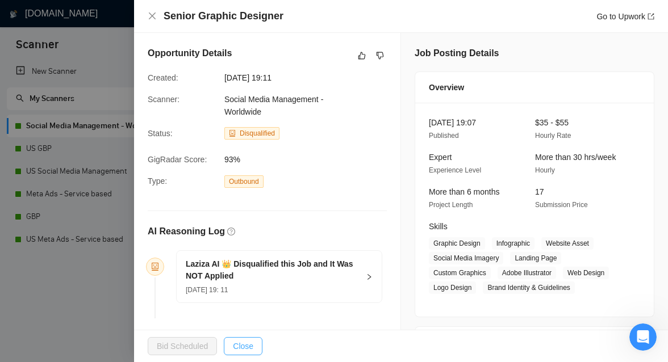
click at [253, 348] on span "Close" at bounding box center [243, 346] width 20 height 12
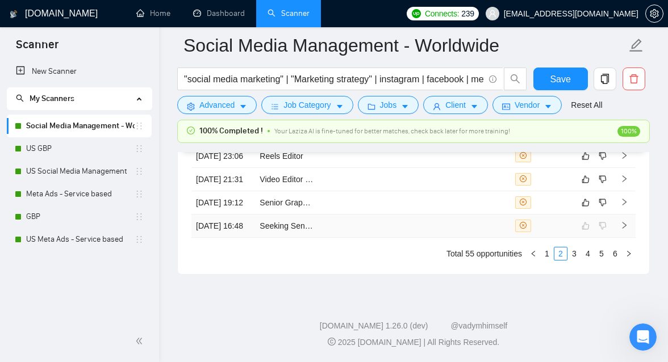
scroll to position [3346, 0]
click at [601, 204] on icon "dislike" at bounding box center [603, 202] width 8 height 9
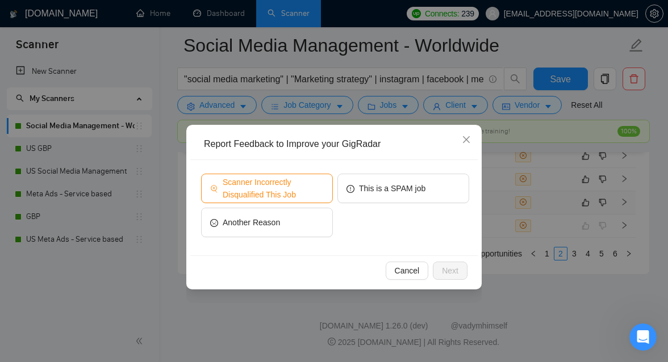
click at [317, 187] on span "Scanner Incorrectly Disqualified This Job" at bounding box center [273, 188] width 101 height 25
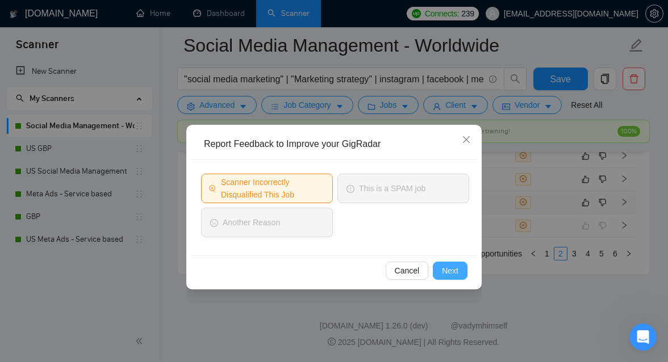
click at [448, 272] on span "Next" at bounding box center [450, 271] width 16 height 12
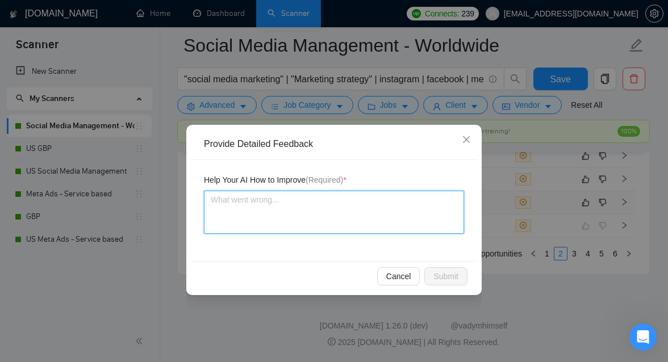
click at [372, 220] on textarea at bounding box center [334, 212] width 260 height 43
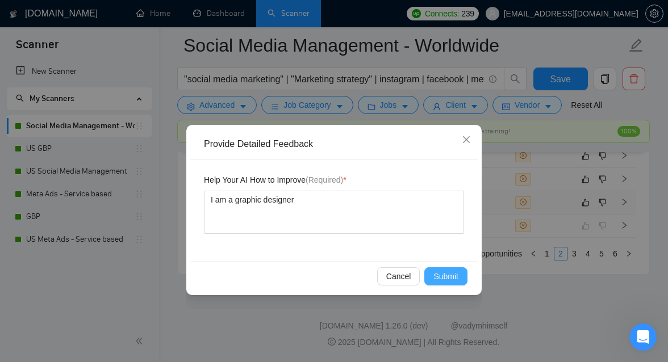
click at [447, 275] on span "Submit" at bounding box center [445, 276] width 25 height 12
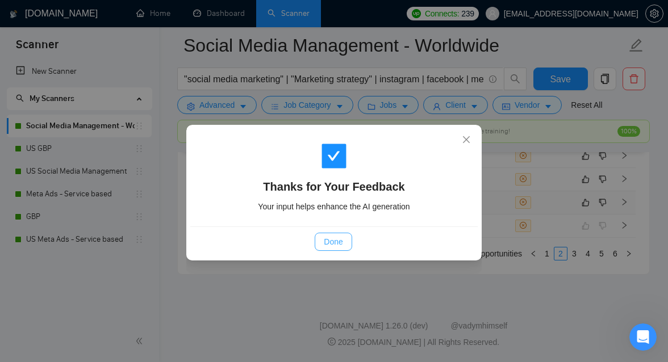
click at [325, 239] on span "Done" at bounding box center [333, 242] width 19 height 12
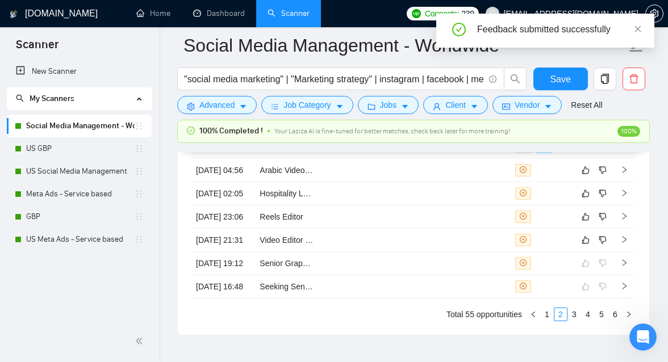
scroll to position [3161, 0]
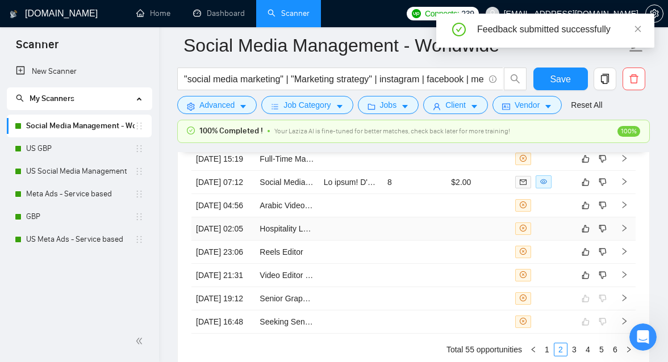
click at [442, 241] on td at bounding box center [415, 229] width 64 height 23
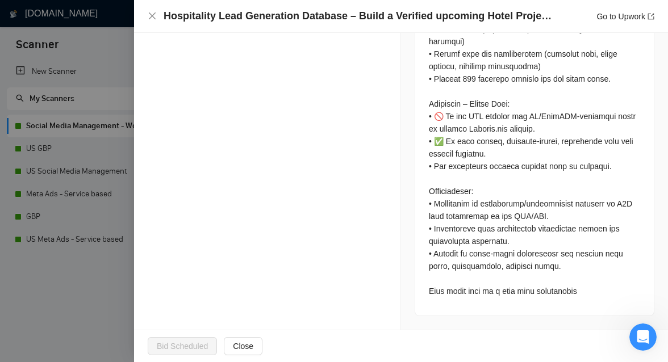
scroll to position [776, 0]
click at [100, 183] on div at bounding box center [334, 181] width 668 height 362
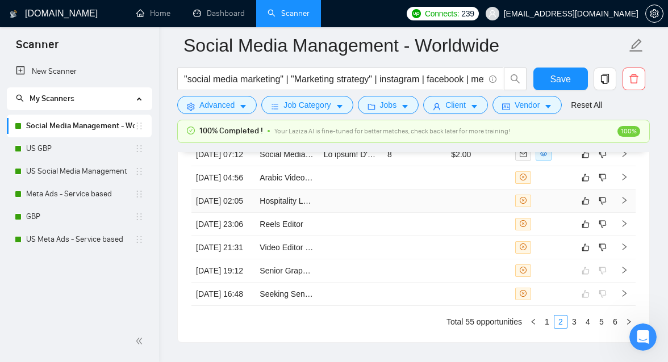
scroll to position [3192, 0]
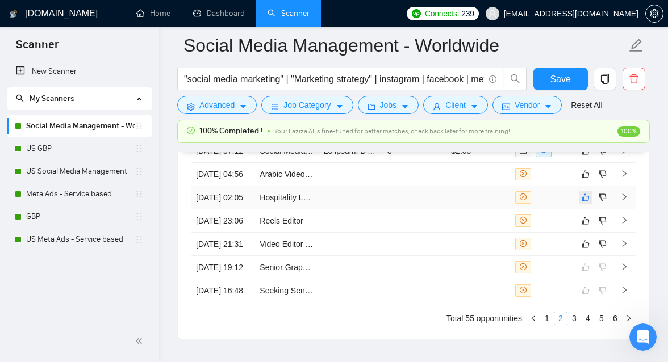
click at [584, 202] on icon "like" at bounding box center [586, 197] width 8 height 9
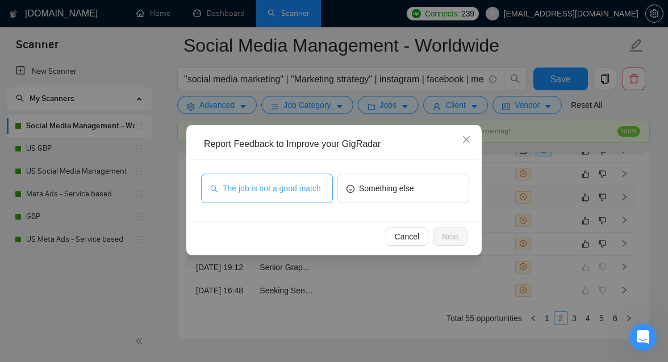
click at [266, 195] on span "The job is not a good match" at bounding box center [272, 188] width 98 height 12
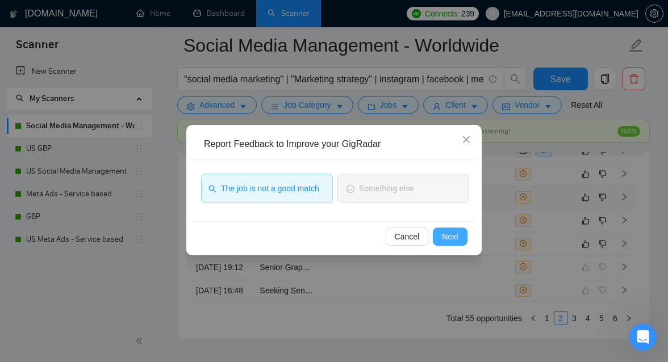
click at [444, 236] on span "Next" at bounding box center [450, 237] width 16 height 12
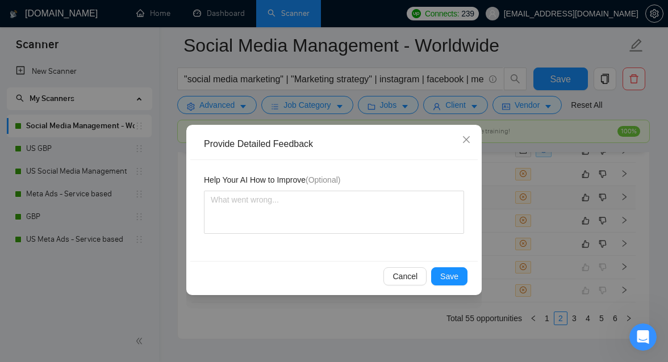
click at [445, 265] on div "Cancel Save" at bounding box center [333, 276] width 287 height 30
click at [462, 284] on button "Save" at bounding box center [449, 276] width 36 height 18
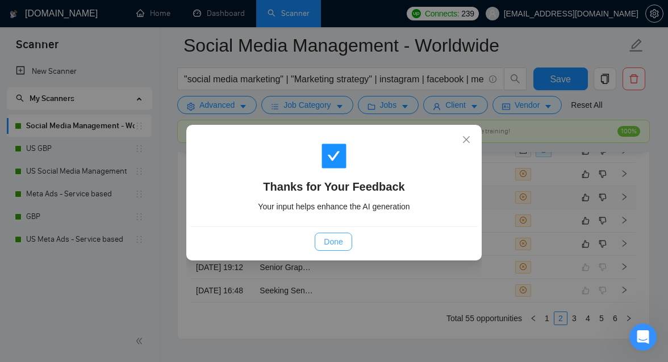
click at [333, 243] on span "Done" at bounding box center [333, 242] width 19 height 12
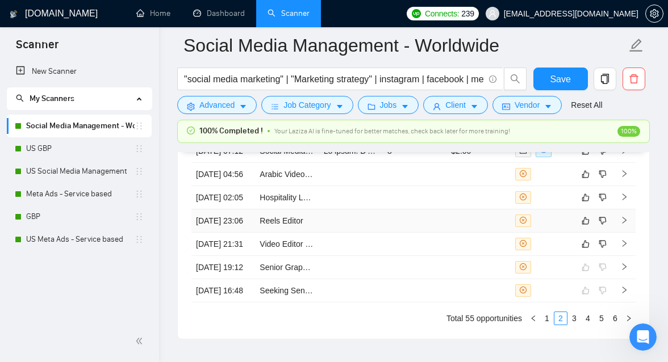
click at [400, 233] on td at bounding box center [415, 221] width 64 height 23
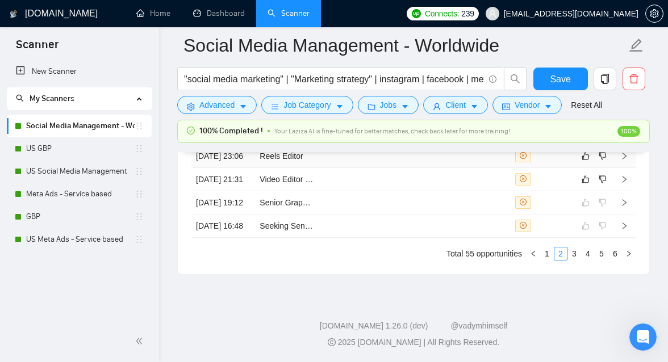
scroll to position [771, 0]
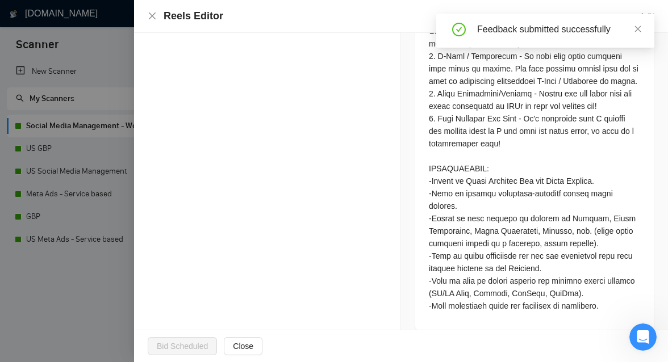
click at [31, 225] on div at bounding box center [334, 181] width 668 height 362
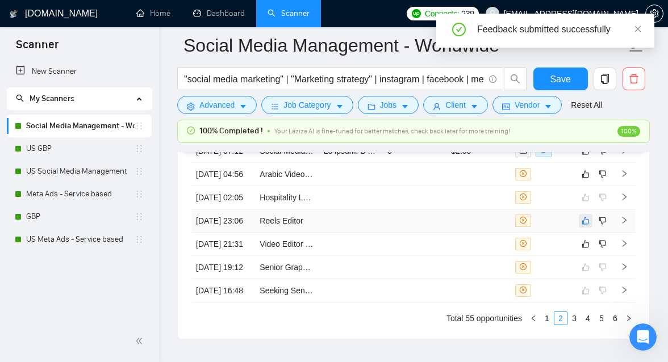
click at [589, 225] on icon "like" at bounding box center [586, 220] width 8 height 9
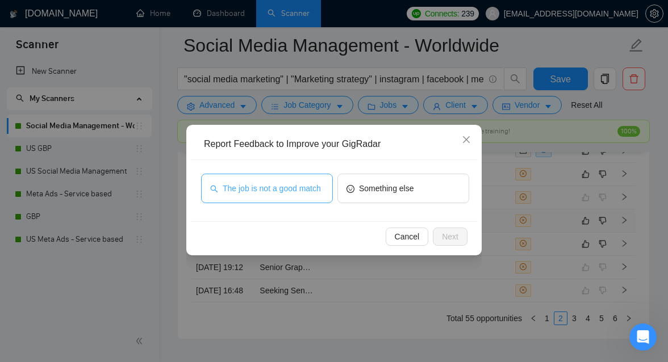
click at [282, 182] on span "The job is not a good match" at bounding box center [272, 188] width 98 height 12
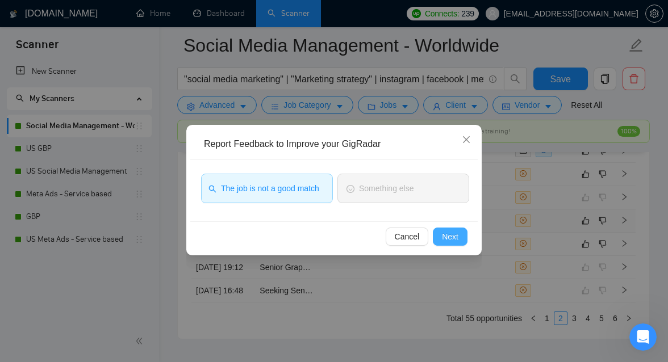
click at [444, 232] on span "Next" at bounding box center [450, 237] width 16 height 12
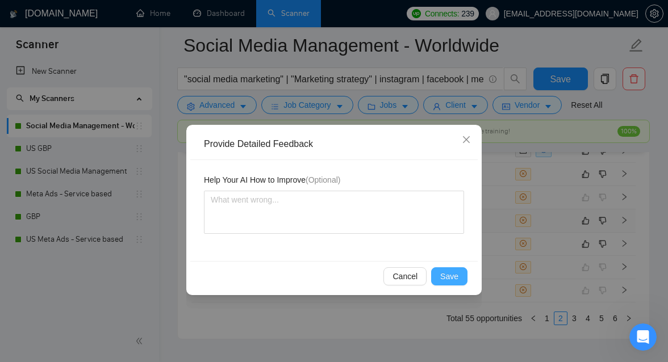
click at [455, 278] on span "Save" at bounding box center [449, 276] width 18 height 12
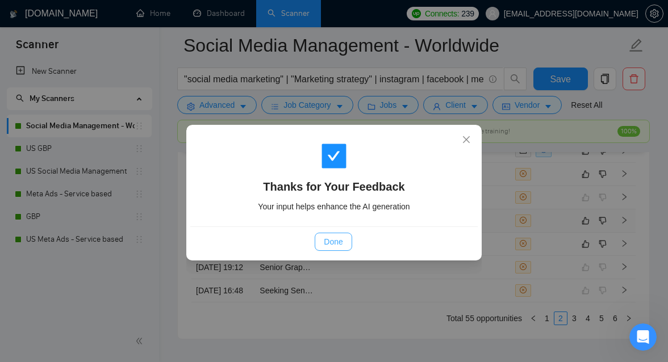
click at [333, 243] on span "Done" at bounding box center [333, 242] width 19 height 12
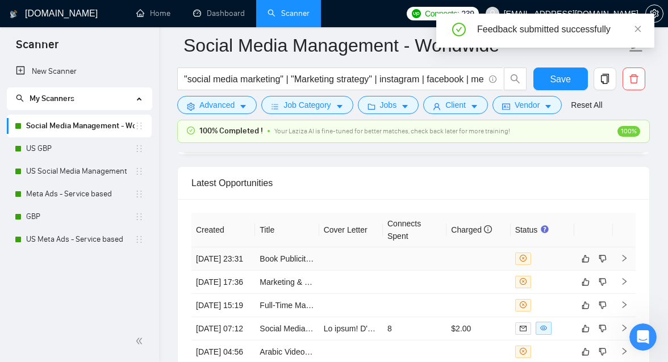
scroll to position [3013, 0]
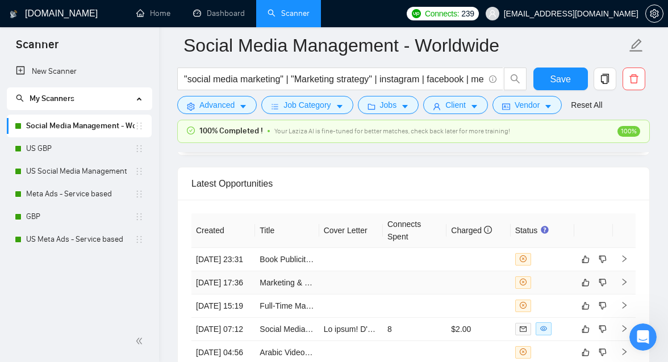
click at [333, 292] on td at bounding box center [351, 282] width 64 height 23
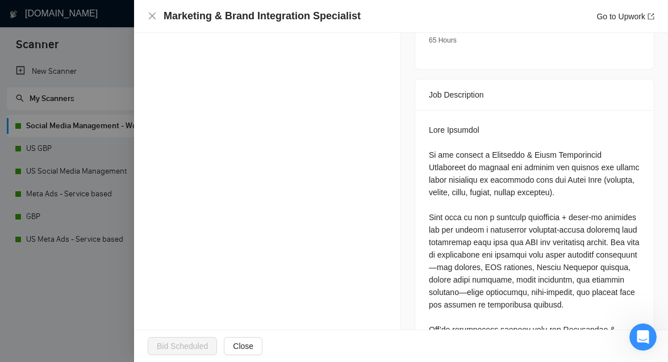
scroll to position [429, 0]
click at [248, 346] on span "Close" at bounding box center [243, 346] width 20 height 12
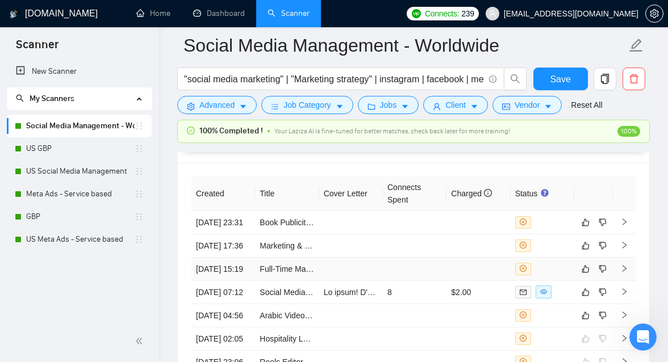
scroll to position [3056, 0]
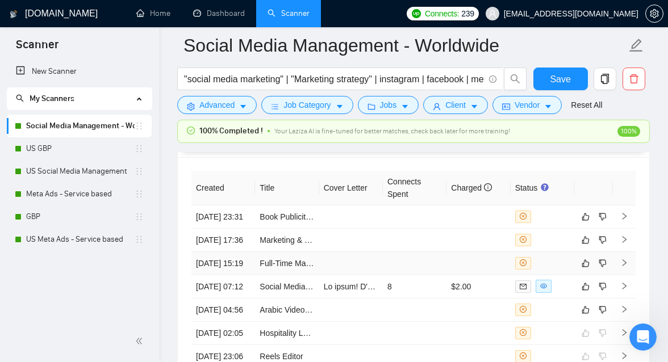
click at [332, 275] on td at bounding box center [351, 263] width 64 height 23
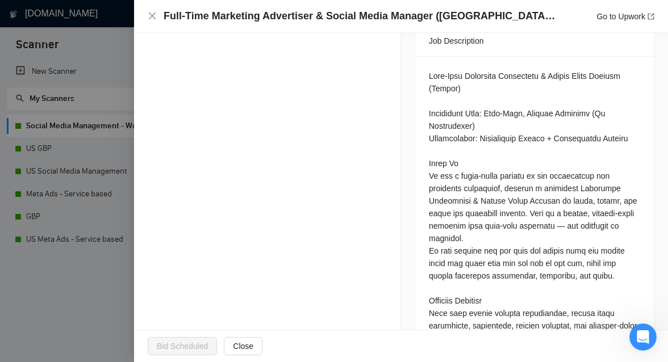
scroll to position [513, 0]
click at [71, 248] on div at bounding box center [334, 181] width 668 height 362
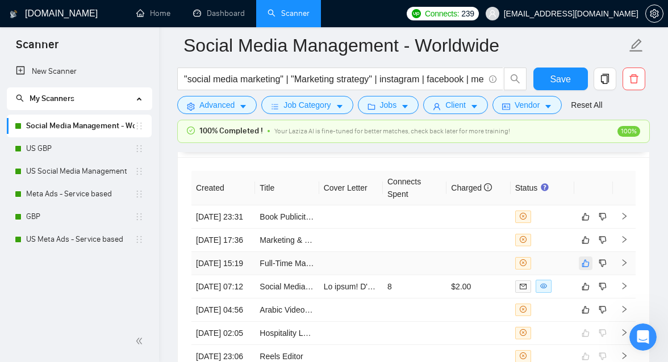
click at [583, 268] on icon "like" at bounding box center [586, 263] width 8 height 9
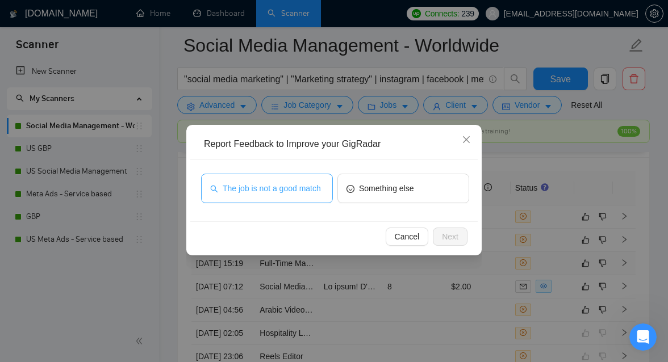
click at [289, 182] on span "The job is not a good match" at bounding box center [272, 188] width 98 height 12
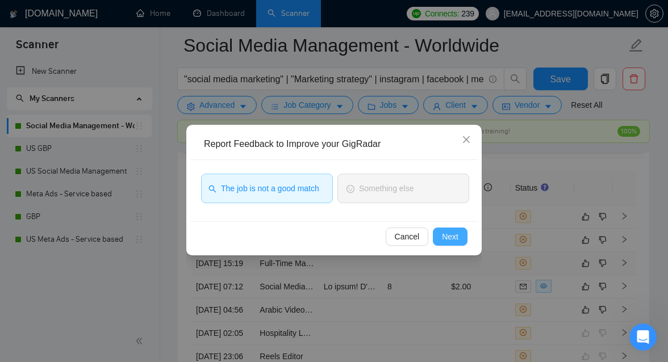
click at [459, 236] on button "Next" at bounding box center [450, 237] width 35 height 18
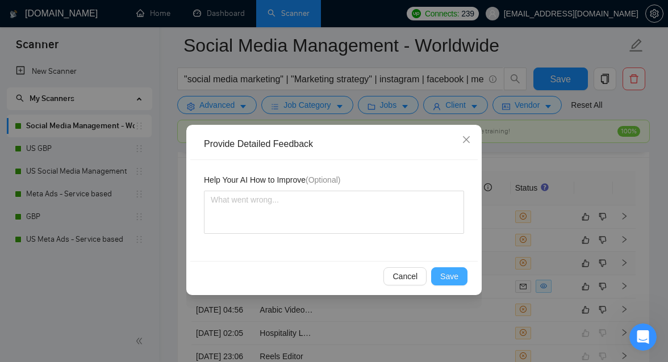
click at [452, 281] on span "Save" at bounding box center [449, 276] width 18 height 12
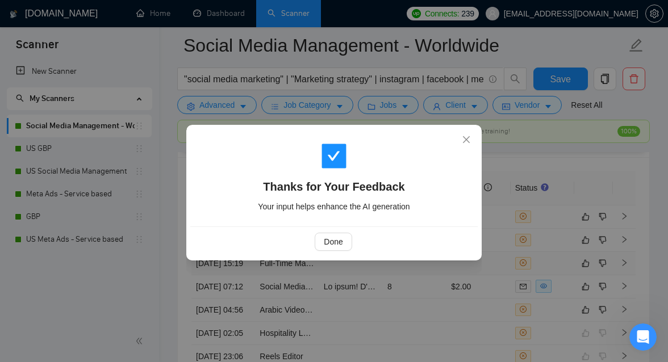
click at [345, 231] on div "Done" at bounding box center [333, 242] width 287 height 30
click at [338, 239] on span "Done" at bounding box center [333, 242] width 19 height 12
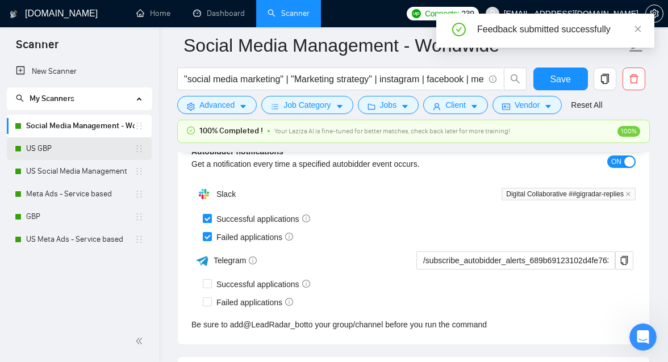
click at [81, 144] on link "US GBP" at bounding box center [80, 148] width 108 height 23
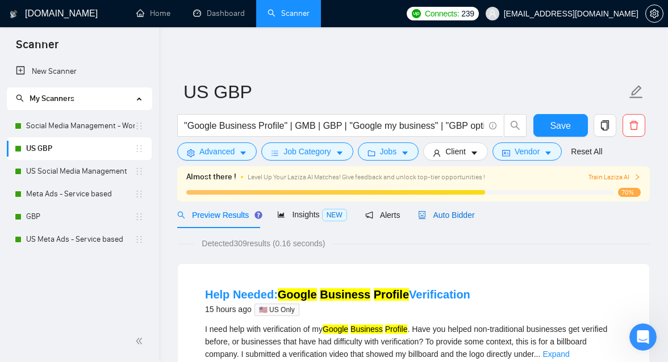
click at [457, 218] on span "Auto Bidder" at bounding box center [446, 215] width 56 height 9
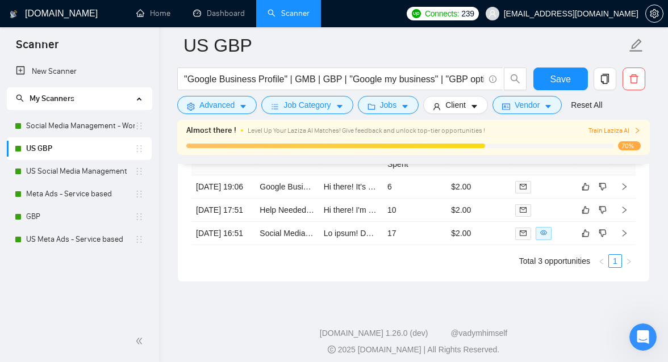
scroll to position [2938, 0]
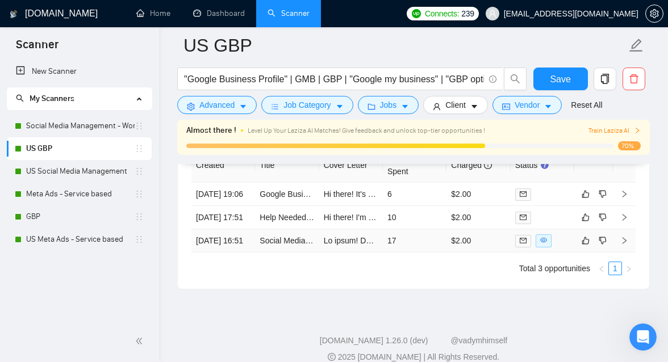
click at [403, 253] on td "17" at bounding box center [415, 240] width 64 height 23
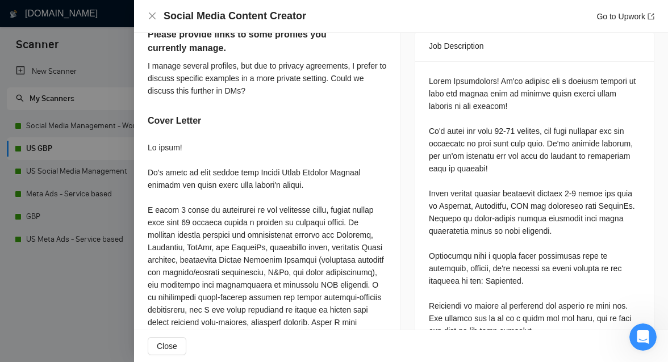
scroll to position [494, 0]
click at [55, 295] on div at bounding box center [334, 181] width 668 height 362
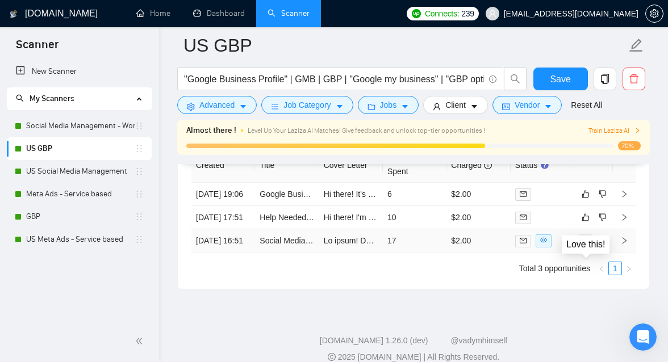
click at [586, 245] on icon "like" at bounding box center [586, 240] width 8 height 9
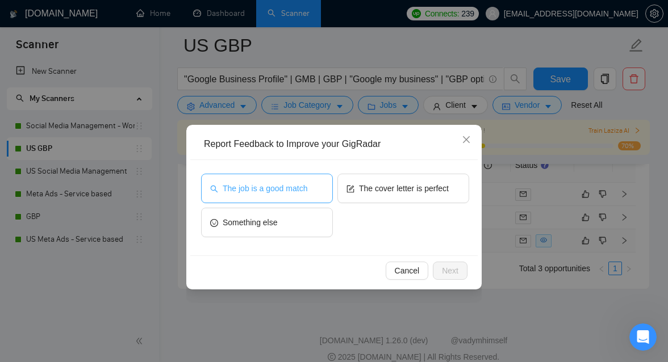
click at [311, 187] on button "The job is a good match" at bounding box center [267, 189] width 132 height 30
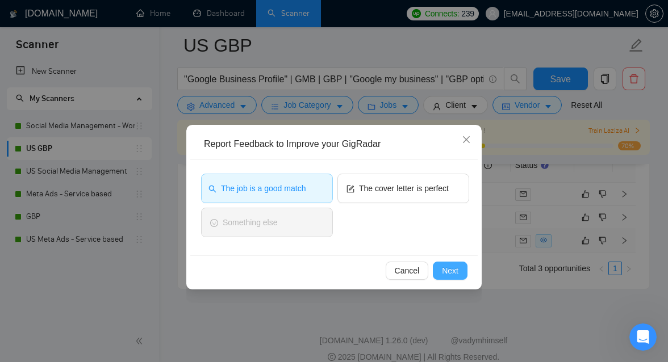
click at [458, 274] on button "Next" at bounding box center [450, 271] width 35 height 18
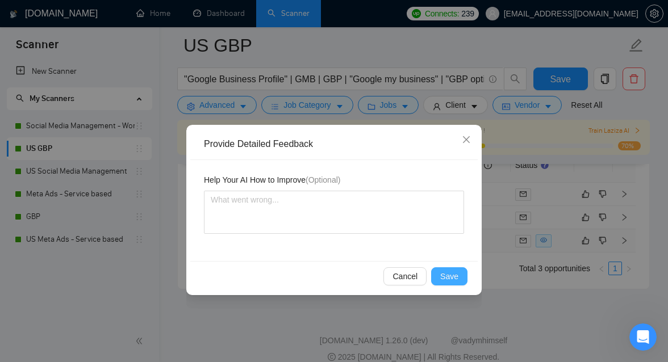
click at [456, 280] on span "Save" at bounding box center [449, 276] width 18 height 12
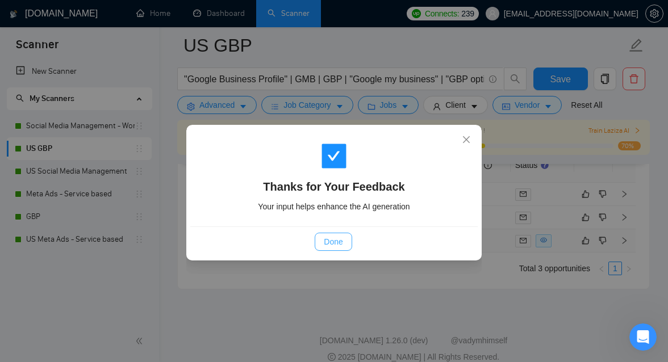
click at [336, 240] on span "Done" at bounding box center [333, 242] width 19 height 12
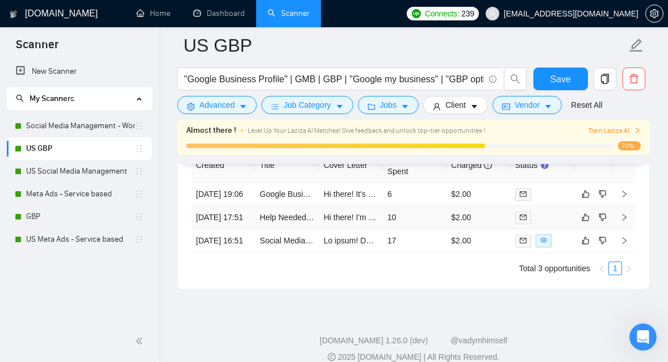
click at [411, 229] on td "10" at bounding box center [415, 217] width 64 height 23
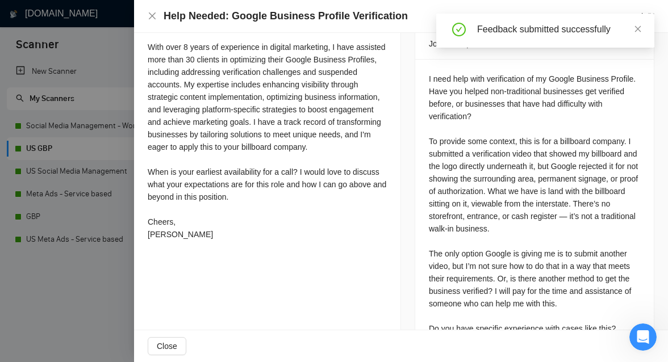
scroll to position [2938, 0]
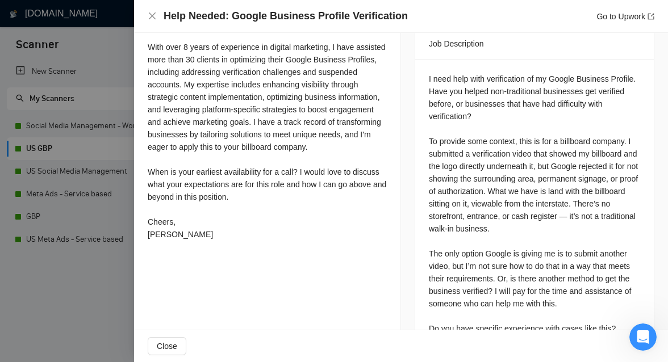
click at [117, 310] on div at bounding box center [334, 181] width 668 height 362
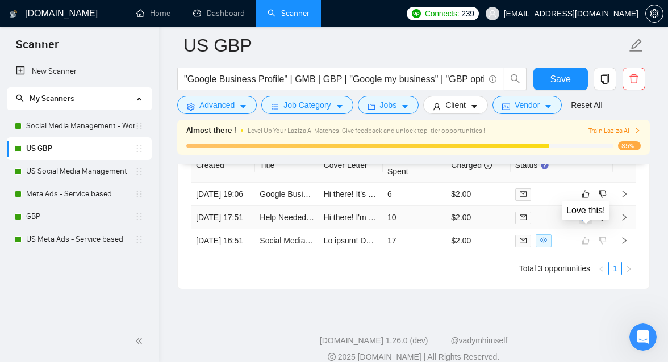
click at [587, 222] on icon "like" at bounding box center [586, 217] width 8 height 9
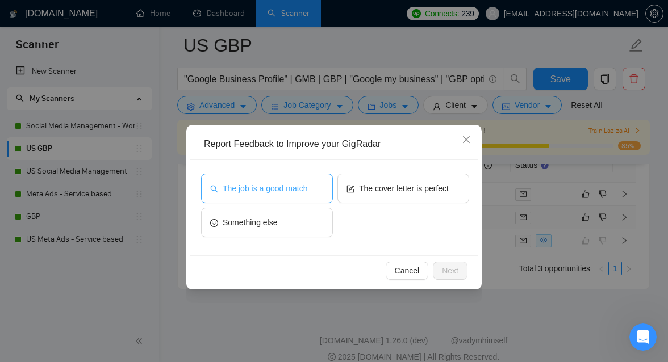
click at [292, 194] on button "The job is a good match" at bounding box center [267, 189] width 132 height 30
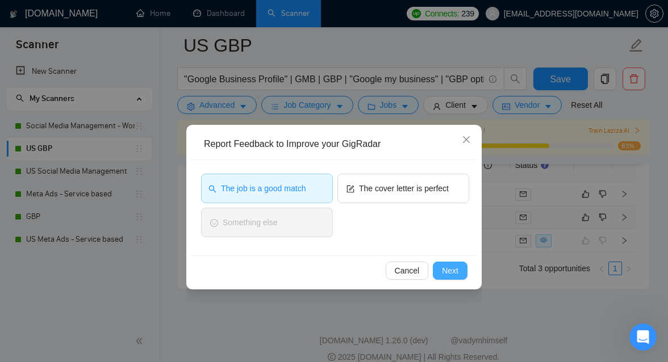
click at [450, 271] on span "Next" at bounding box center [450, 271] width 16 height 12
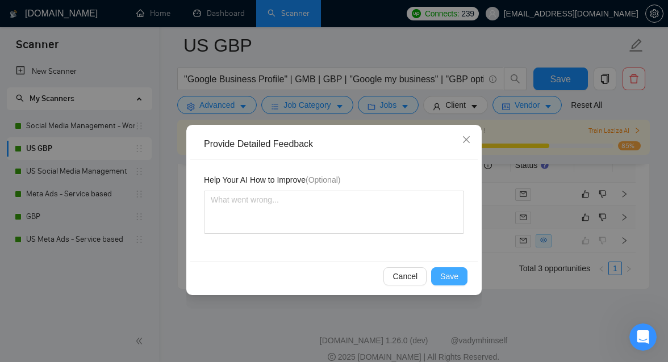
click at [451, 275] on span "Save" at bounding box center [449, 276] width 18 height 12
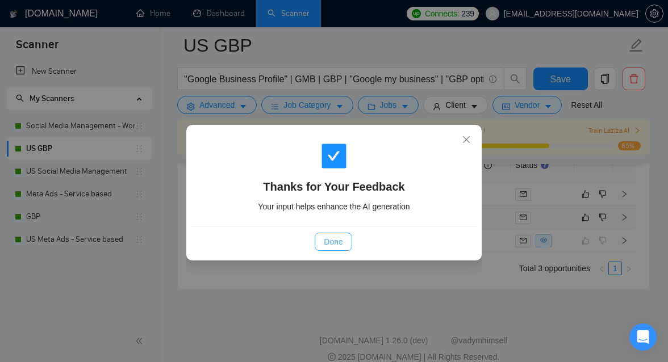
click at [332, 241] on span "Done" at bounding box center [333, 242] width 19 height 12
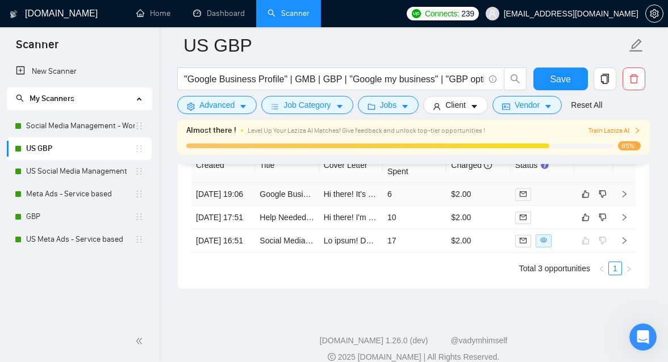
click at [429, 195] on tbody "[DATE] 19:06 Google Business Profile Optimization Expert Needed Hi there! It's …" at bounding box center [413, 218] width 444 height 70
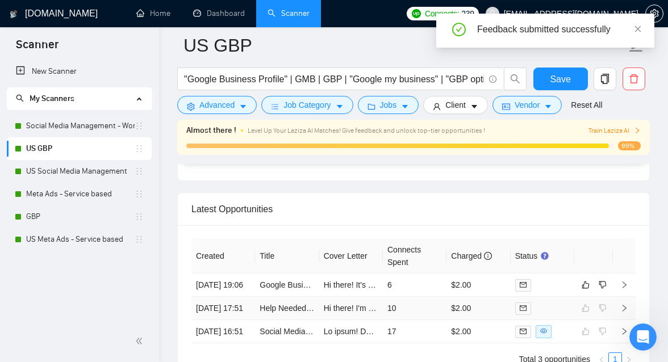
scroll to position [2832, 0]
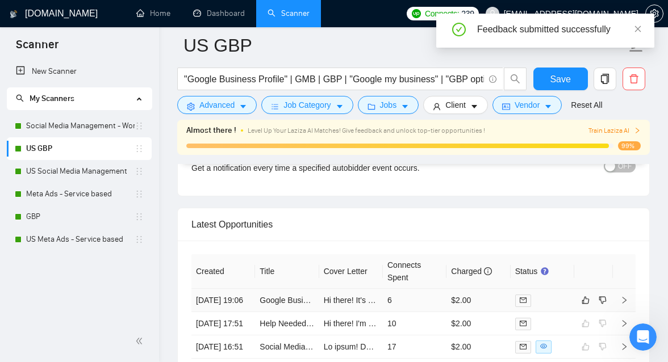
click at [425, 310] on td "6" at bounding box center [415, 300] width 64 height 23
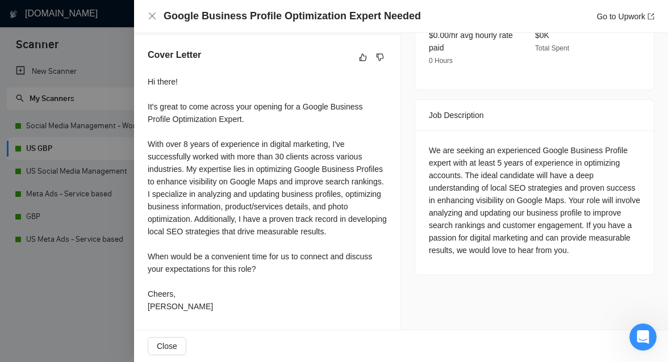
click at [62, 301] on div at bounding box center [334, 181] width 668 height 362
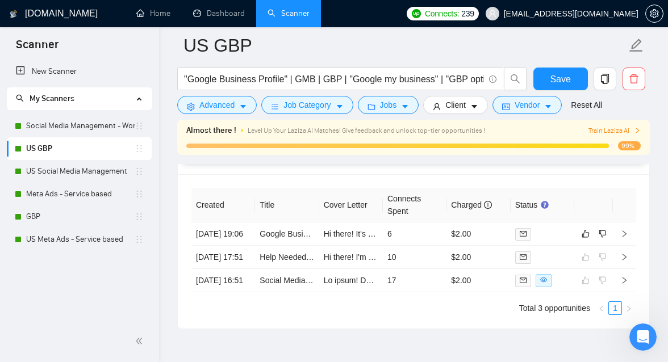
scroll to position [2916, 0]
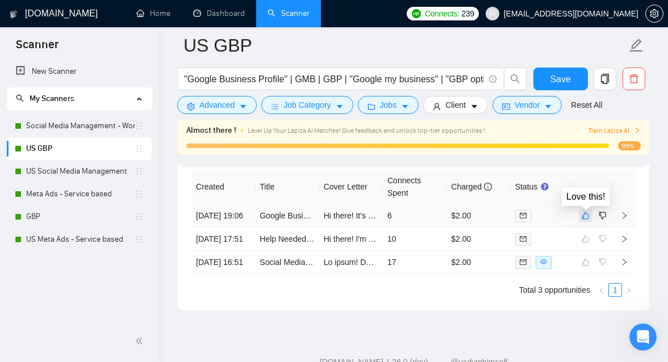
click at [591, 217] on button "button" at bounding box center [586, 216] width 14 height 14
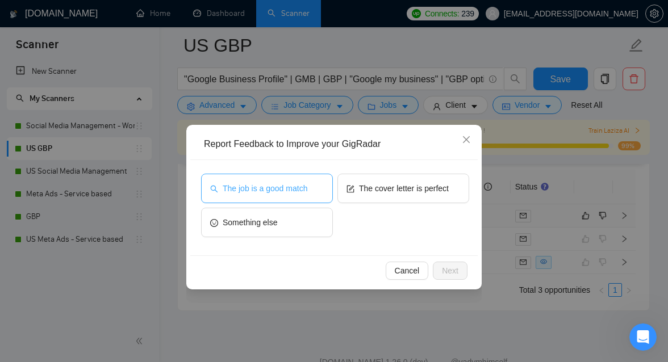
click at [294, 190] on span "The job is a good match" at bounding box center [265, 188] width 85 height 12
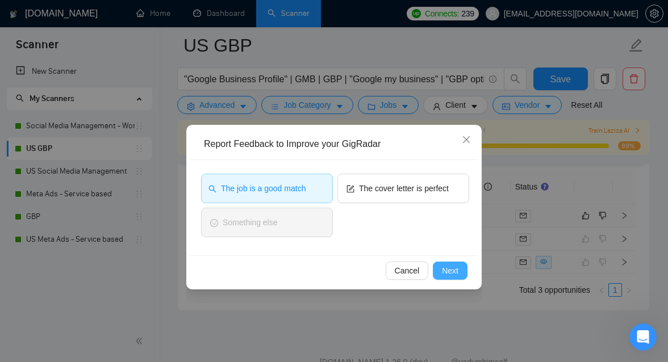
click at [455, 270] on span "Next" at bounding box center [450, 271] width 16 height 12
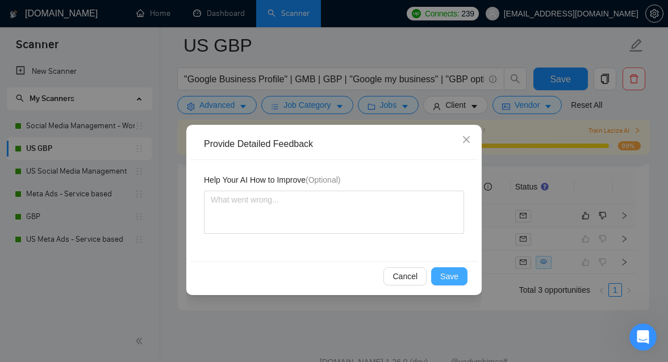
click at [456, 278] on span "Save" at bounding box center [449, 276] width 18 height 12
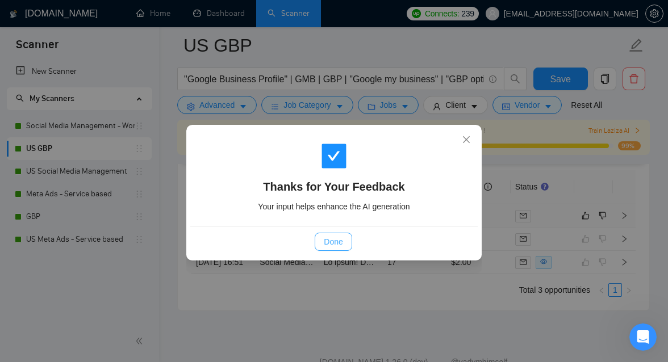
click at [324, 244] on span "Done" at bounding box center [333, 242] width 19 height 12
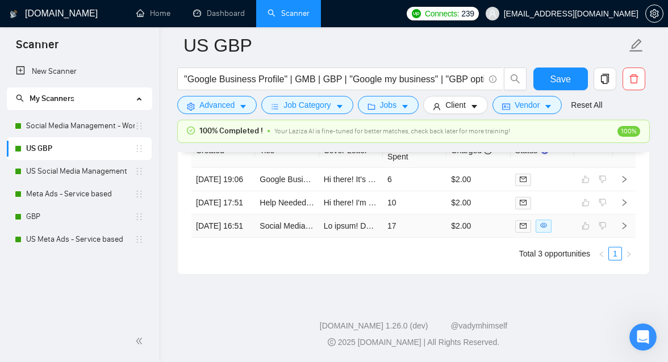
scroll to position [2824, 0]
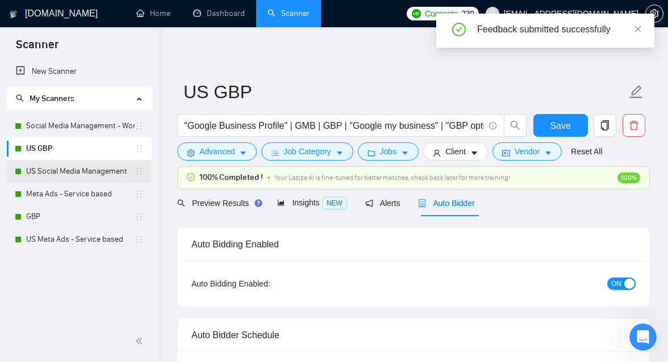
click at [56, 174] on link "US Social Media Management" at bounding box center [80, 171] width 108 height 23
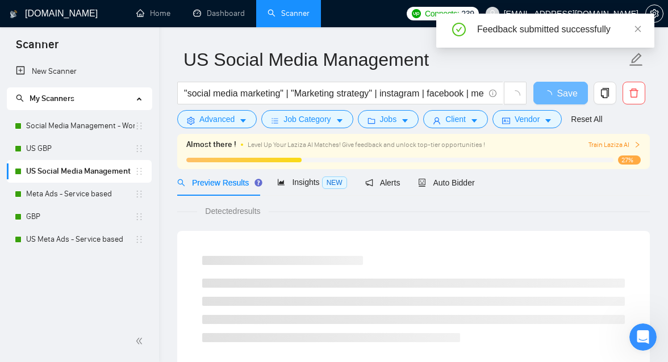
scroll to position [34, 0]
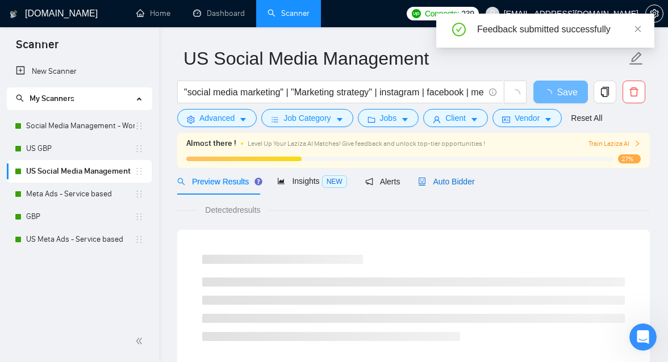
click at [465, 180] on span "Auto Bidder" at bounding box center [446, 181] width 56 height 9
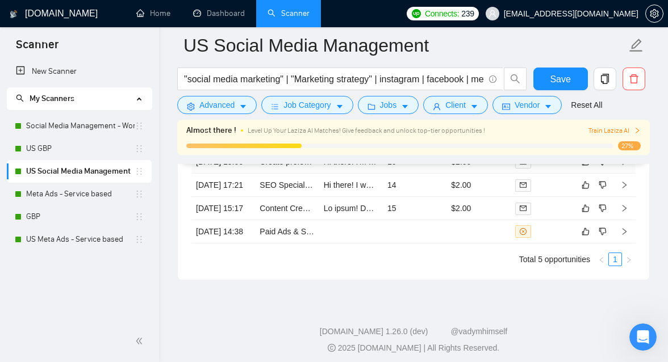
scroll to position [3046, 0]
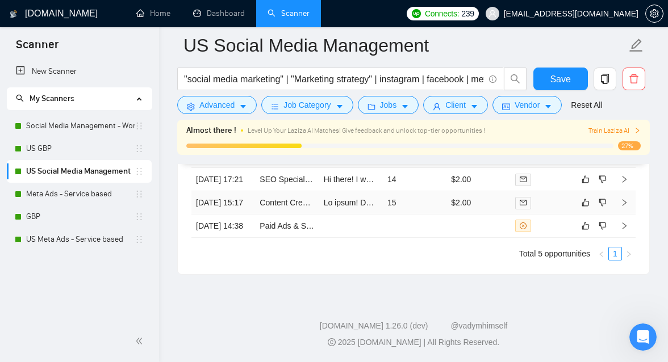
click at [417, 198] on td "15" at bounding box center [415, 202] width 64 height 23
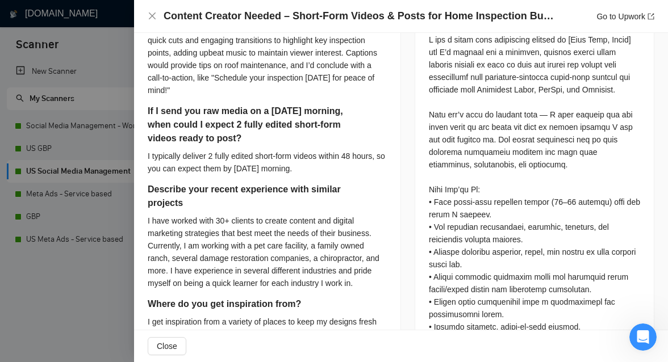
scroll to position [538, 0]
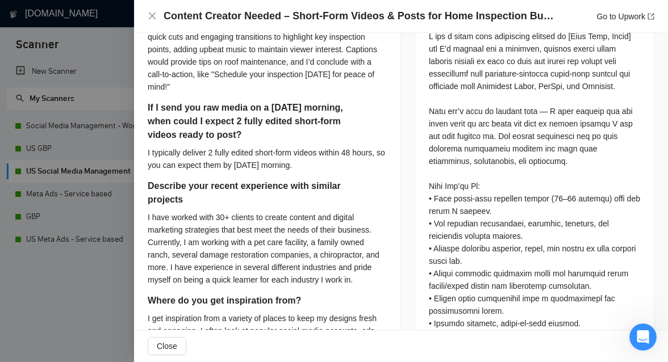
click at [63, 295] on div at bounding box center [334, 181] width 668 height 362
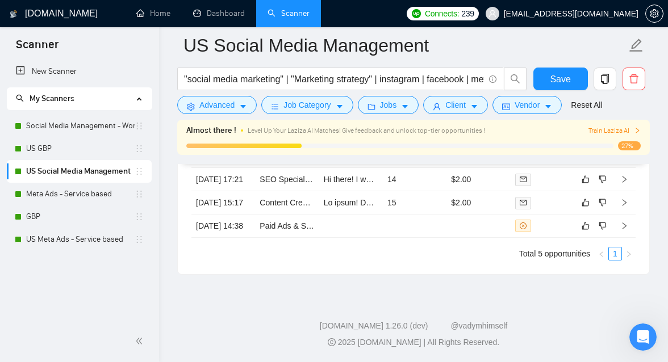
scroll to position [3050, 0]
click at [581, 196] on button "button" at bounding box center [586, 203] width 14 height 14
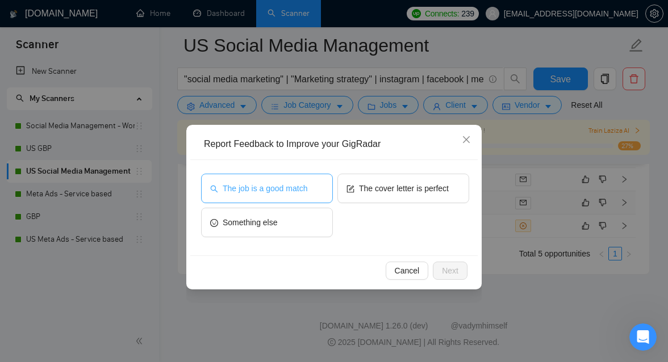
drag, startPoint x: 285, startPoint y: 197, endPoint x: 317, endPoint y: 198, distance: 32.4
click at [285, 197] on button "The job is a good match" at bounding box center [267, 189] width 132 height 30
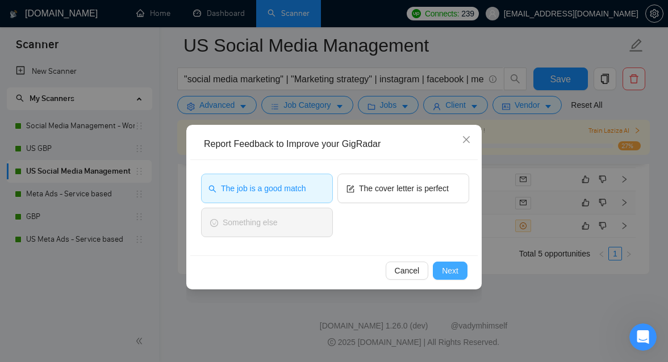
click at [440, 271] on button "Next" at bounding box center [450, 271] width 35 height 18
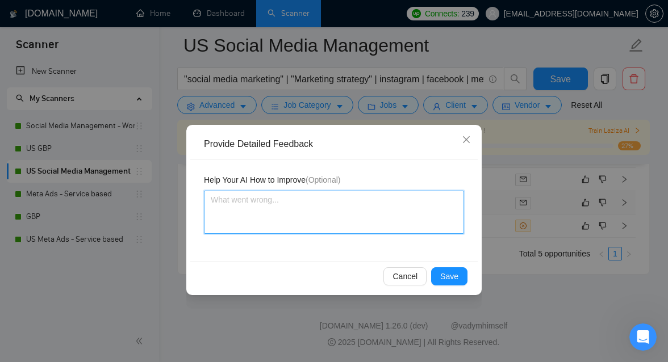
drag, startPoint x: 342, startPoint y: 215, endPoint x: 428, endPoint y: 262, distance: 97.4
click at [342, 215] on textarea at bounding box center [334, 212] width 260 height 43
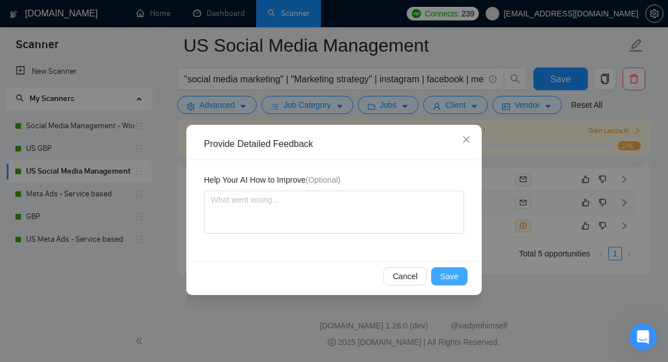
click at [452, 279] on span "Save" at bounding box center [449, 276] width 18 height 12
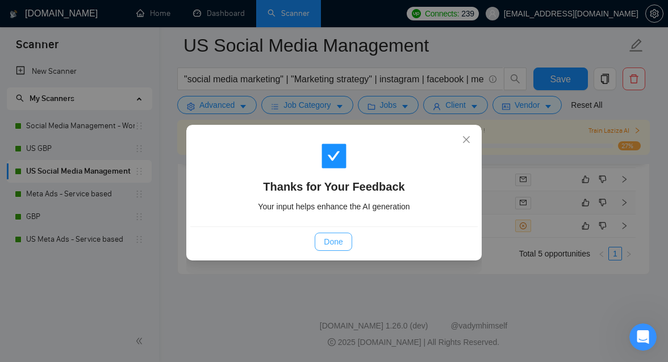
click at [328, 240] on span "Done" at bounding box center [333, 242] width 19 height 12
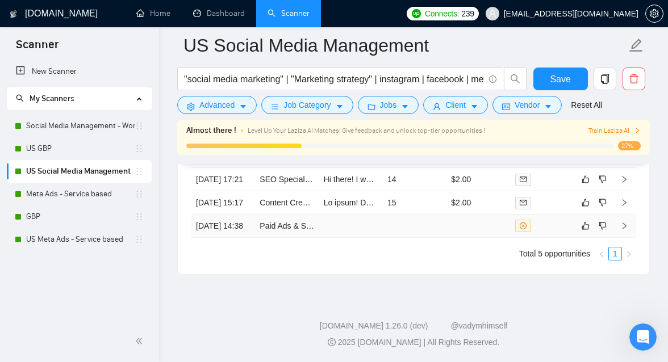
click at [405, 216] on td at bounding box center [415, 226] width 64 height 23
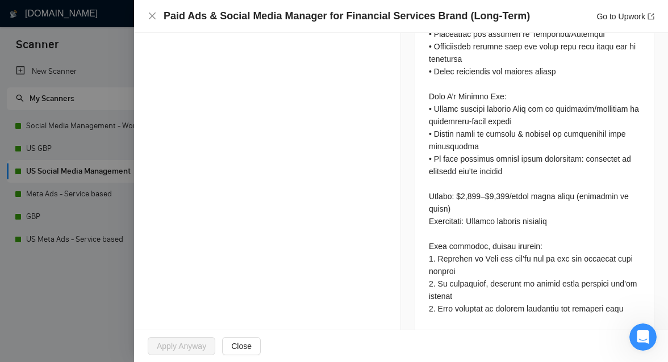
scroll to position [756, 0]
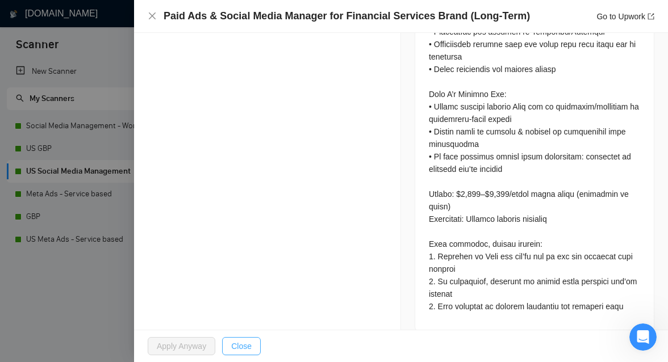
click at [240, 346] on span "Close" at bounding box center [241, 346] width 20 height 12
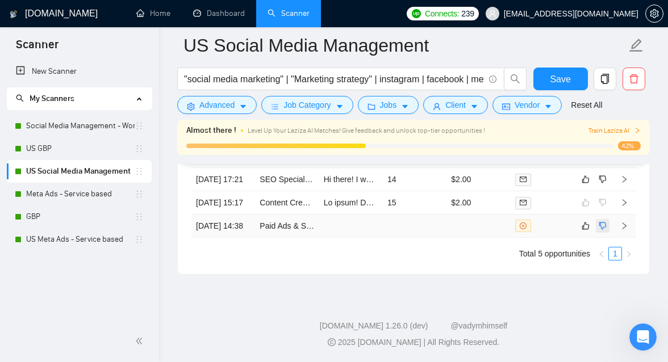
click at [606, 221] on icon "dislike" at bounding box center [603, 225] width 8 height 9
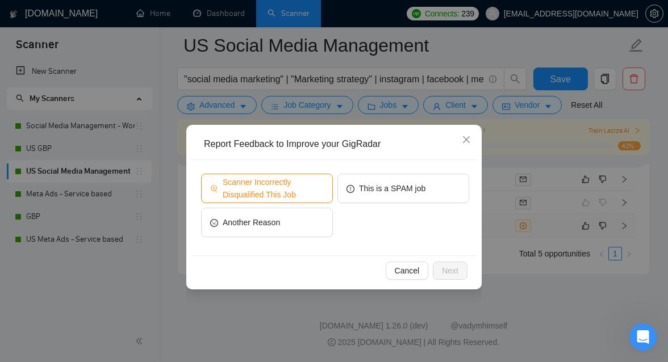
click at [251, 191] on span "Scanner Incorrectly Disqualified This Job" at bounding box center [273, 188] width 101 height 25
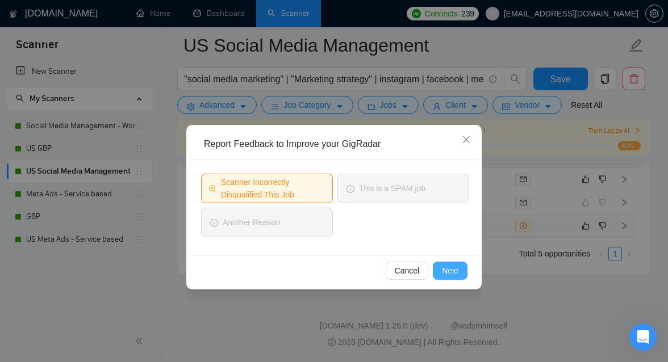
click at [442, 273] on span "Next" at bounding box center [450, 271] width 16 height 12
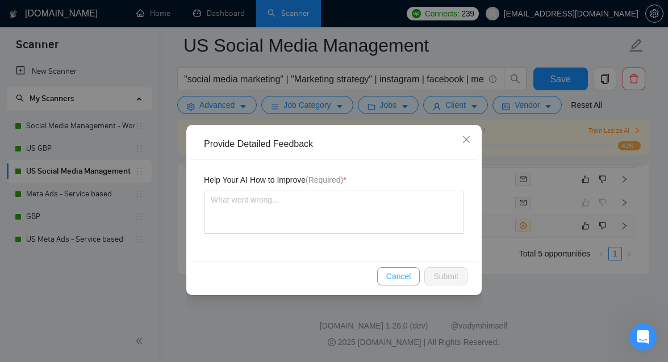
click at [400, 278] on span "Cancel" at bounding box center [398, 276] width 25 height 12
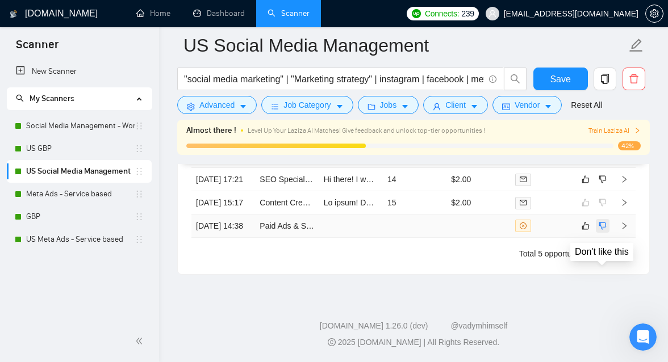
click at [607, 219] on button "button" at bounding box center [603, 226] width 14 height 14
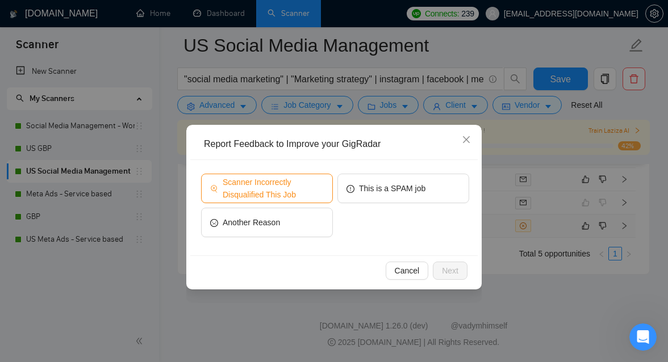
click at [323, 195] on span "Scanner Incorrectly Disqualified This Job" at bounding box center [273, 188] width 101 height 25
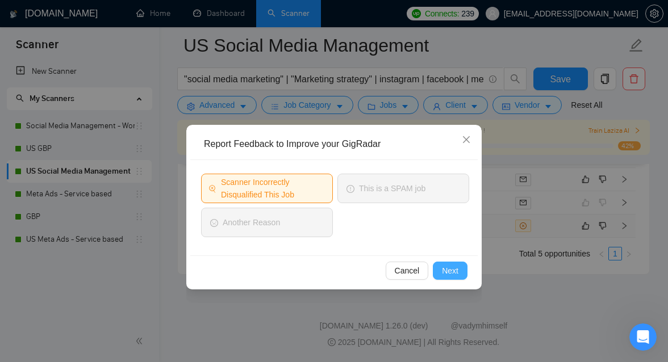
click at [452, 267] on span "Next" at bounding box center [450, 271] width 16 height 12
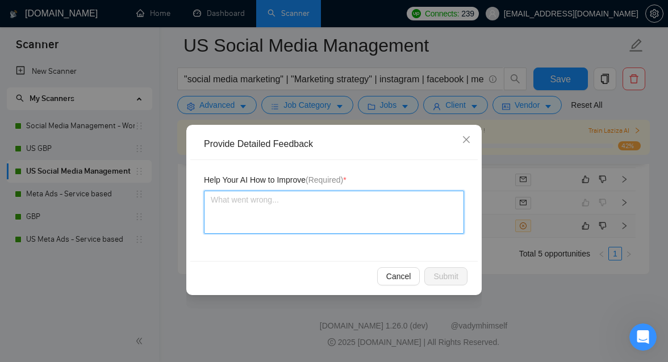
click at [362, 213] on textarea at bounding box center [334, 212] width 260 height 43
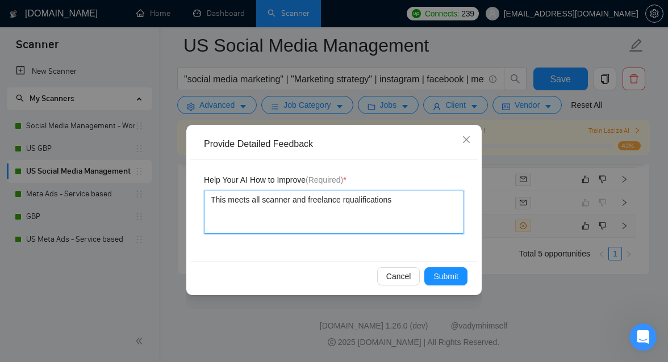
click at [352, 200] on textarea "This meets all scanner and freelance rqualifications" at bounding box center [334, 212] width 260 height 43
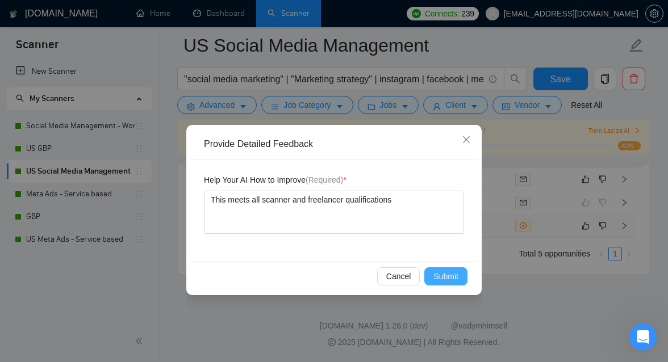
click at [440, 269] on button "Submit" at bounding box center [445, 276] width 43 height 18
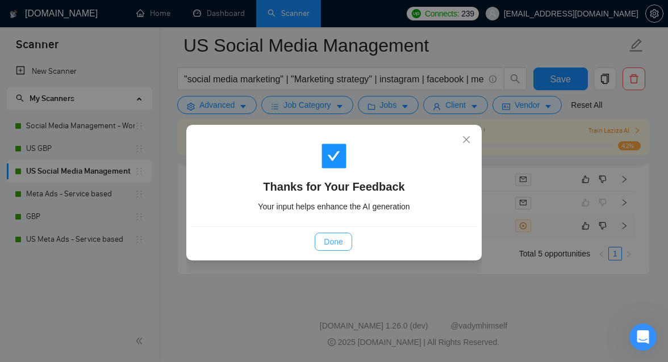
click at [341, 241] on span "Done" at bounding box center [333, 242] width 19 height 12
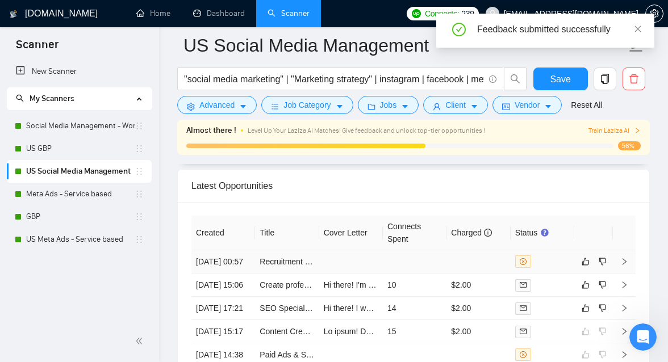
scroll to position [2878, 0]
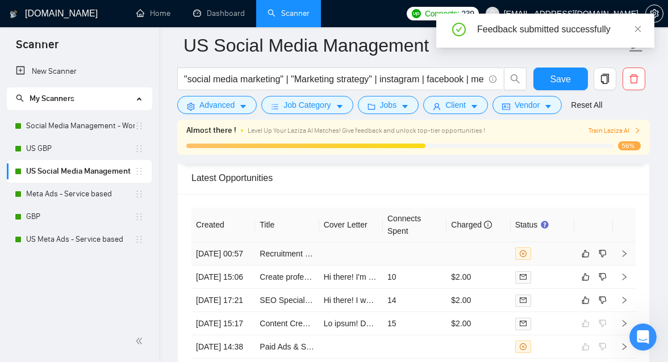
click at [400, 256] on td at bounding box center [415, 254] width 64 height 23
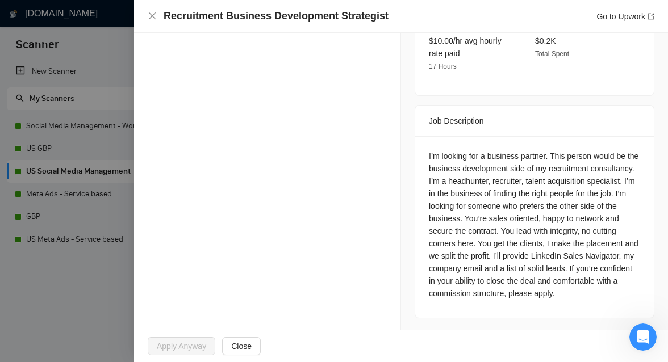
click at [121, 270] on div at bounding box center [334, 181] width 668 height 362
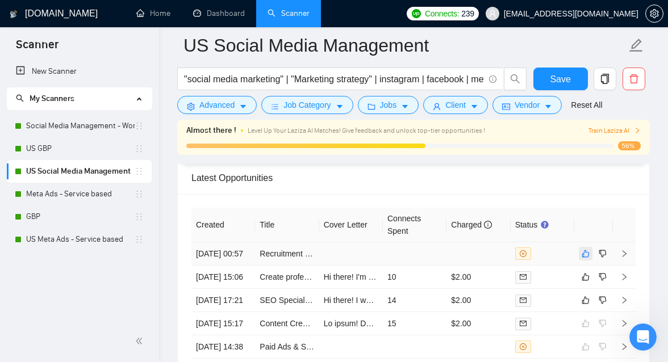
click at [587, 253] on icon "like" at bounding box center [585, 253] width 7 height 7
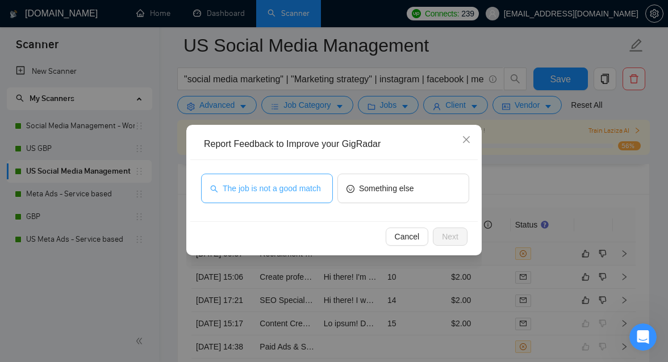
click at [305, 190] on span "The job is not a good match" at bounding box center [272, 188] width 98 height 12
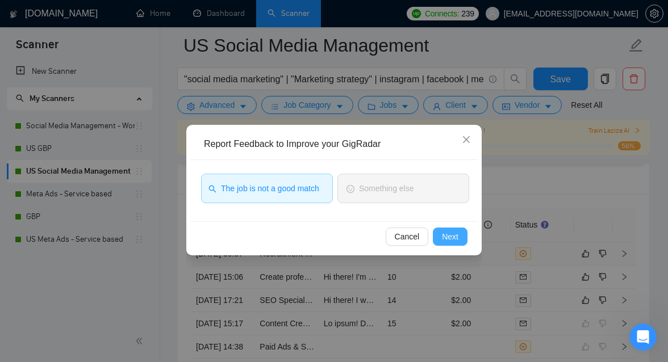
click at [459, 239] on button "Next" at bounding box center [450, 237] width 35 height 18
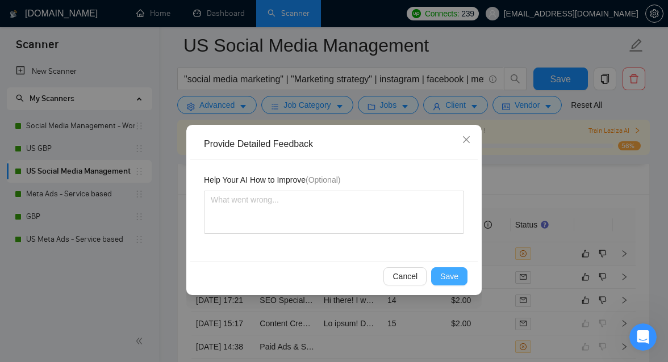
click at [443, 277] on span "Save" at bounding box center [449, 276] width 18 height 12
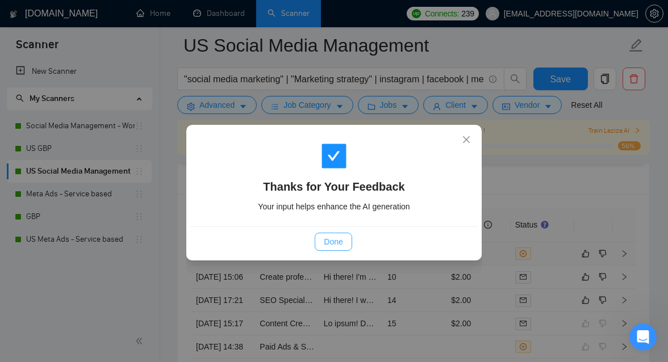
click at [342, 240] on span "Done" at bounding box center [333, 242] width 19 height 12
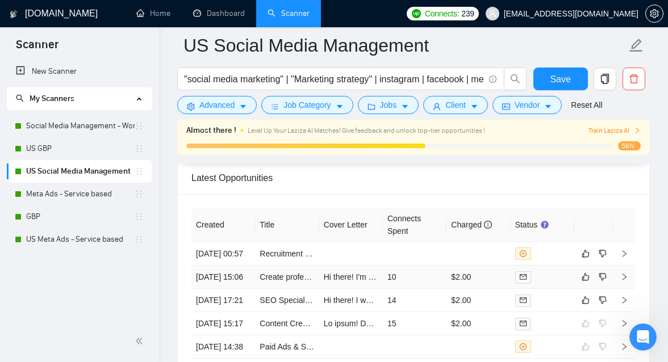
click at [386, 289] on td "10" at bounding box center [415, 277] width 64 height 23
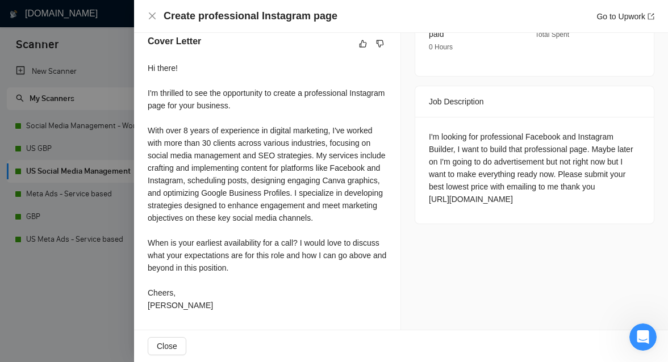
click at [89, 252] on div at bounding box center [334, 181] width 668 height 362
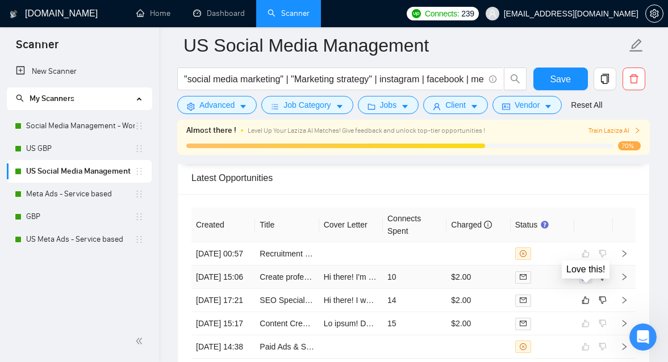
click at [582, 281] on icon "like" at bounding box center [585, 277] width 7 height 7
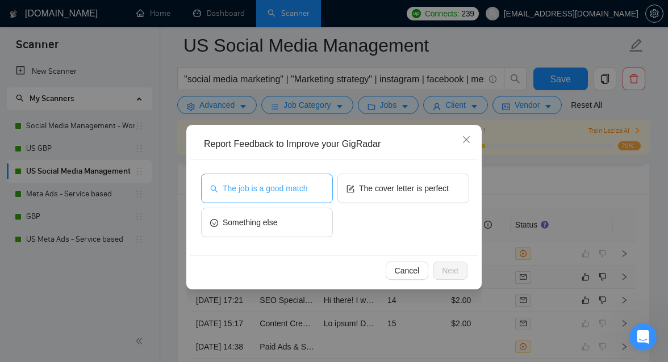
click at [290, 188] on span "The job is a good match" at bounding box center [265, 188] width 85 height 12
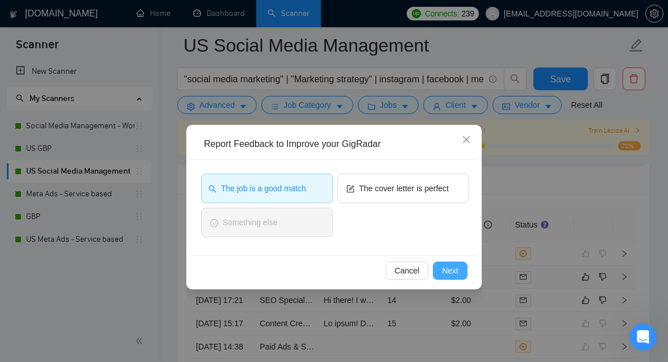
click at [454, 265] on span "Next" at bounding box center [450, 271] width 16 height 12
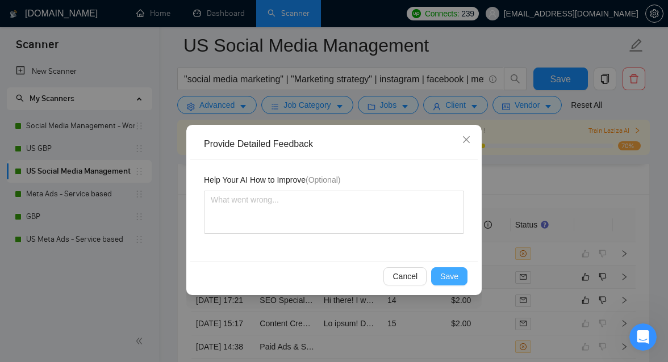
click at [453, 271] on span "Save" at bounding box center [449, 276] width 18 height 12
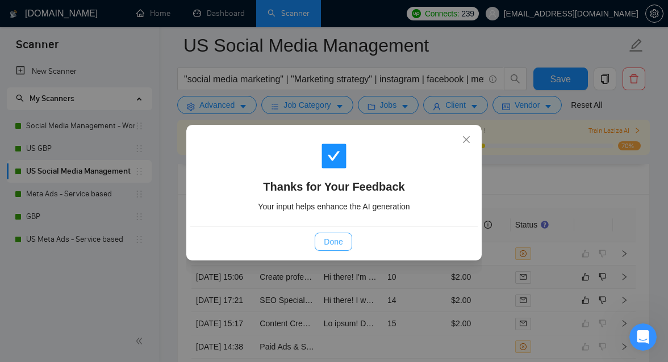
click at [340, 240] on span "Done" at bounding box center [333, 242] width 19 height 12
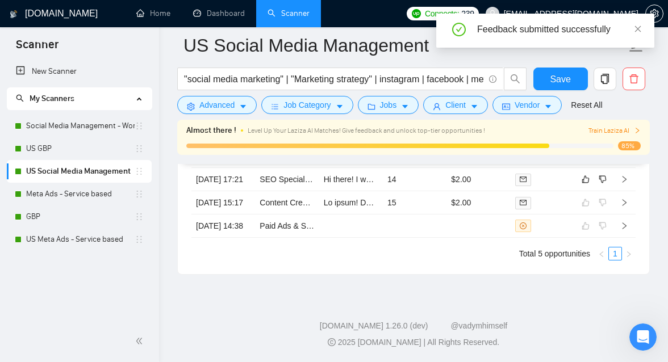
click at [405, 252] on ul "Total 5 opportunities 1" at bounding box center [413, 254] width 444 height 14
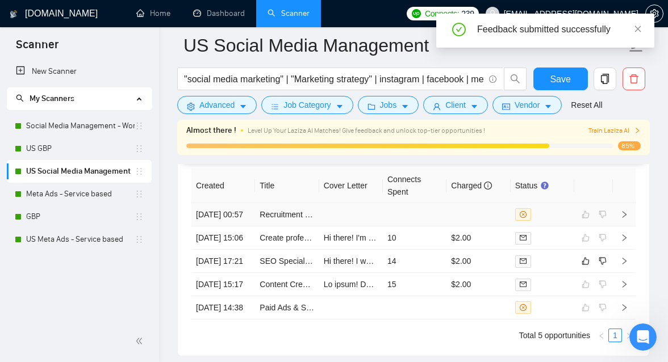
scroll to position [2943, 0]
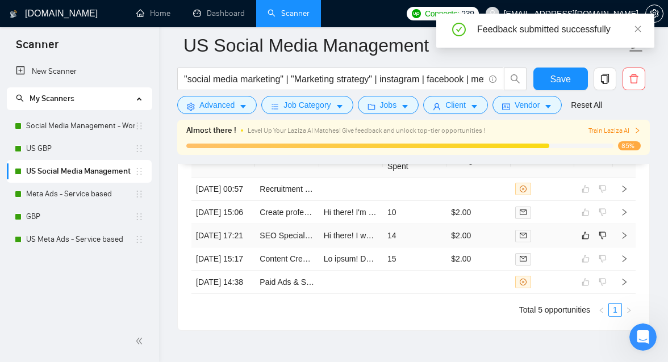
click at [424, 248] on td "14" at bounding box center [415, 235] width 64 height 23
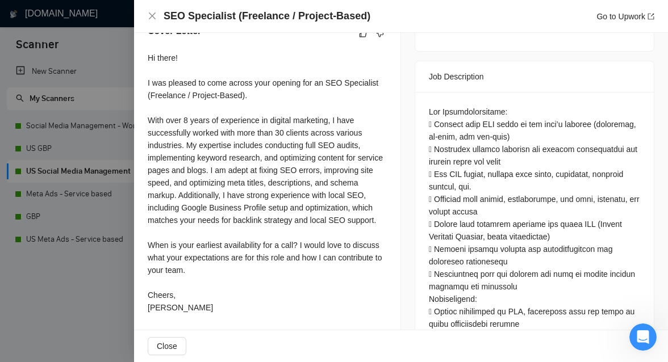
click at [62, 283] on div at bounding box center [334, 181] width 668 height 362
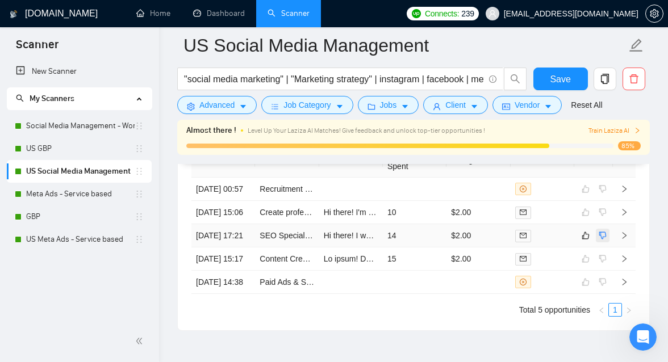
click at [599, 240] on icon "dislike" at bounding box center [603, 235] width 8 height 9
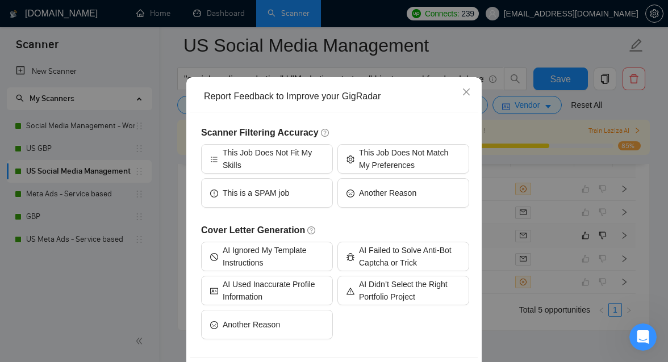
scroll to position [51, 0]
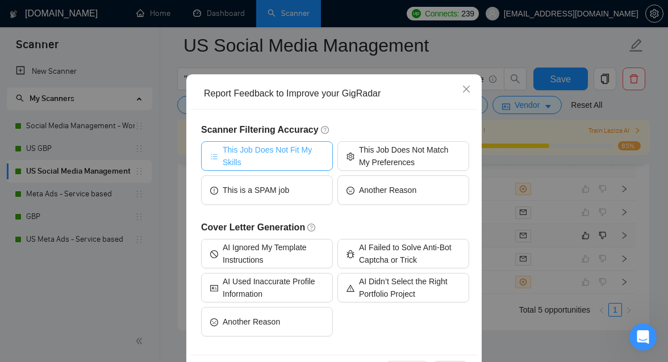
click at [295, 158] on span "This Job Does Not Fit My Skills" at bounding box center [273, 156] width 101 height 25
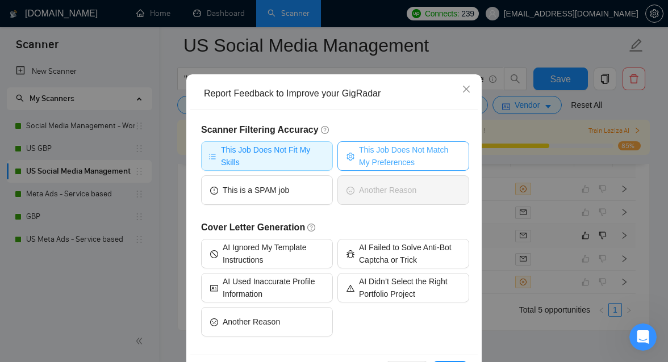
click at [388, 157] on span "This Job Does Not Match My Preferences" at bounding box center [409, 156] width 101 height 25
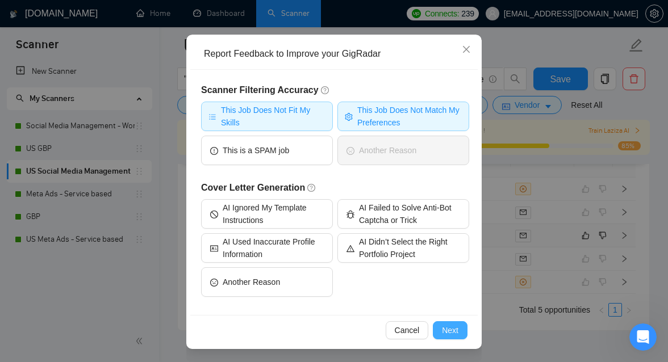
click at [453, 328] on span "Next" at bounding box center [450, 330] width 16 height 12
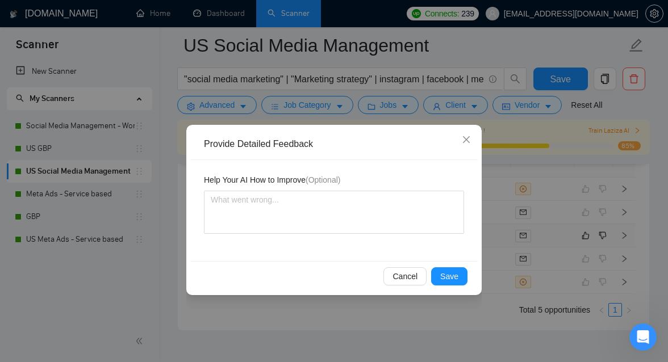
scroll to position [0, 0]
click at [458, 283] on button "Save" at bounding box center [449, 276] width 36 height 18
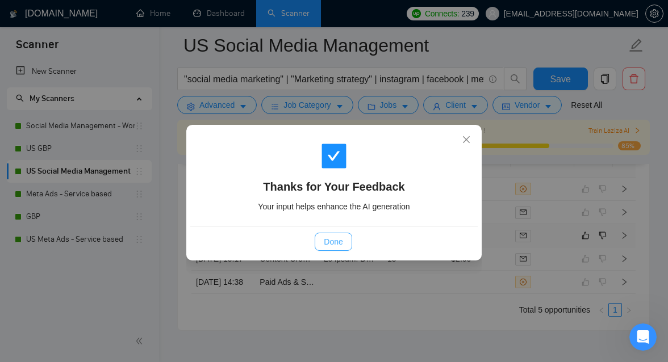
click at [340, 237] on span "Done" at bounding box center [333, 242] width 19 height 12
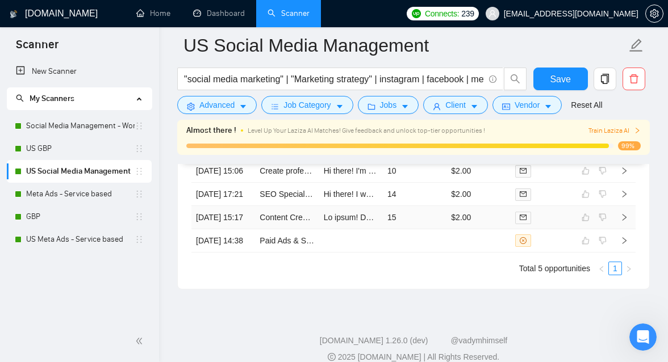
scroll to position [2983, 0]
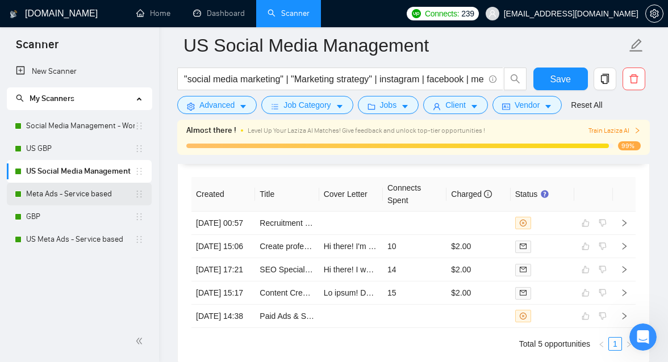
click at [75, 193] on link "Meta Ads - Service based" at bounding box center [80, 194] width 108 height 23
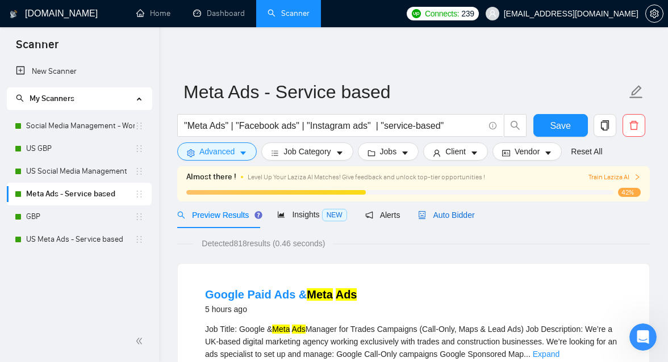
click at [447, 209] on div "Auto Bidder" at bounding box center [446, 215] width 56 height 12
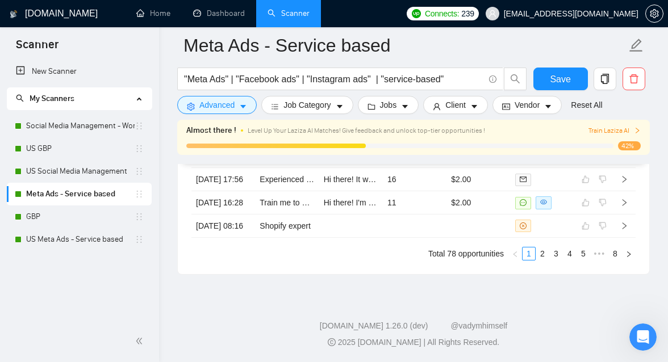
scroll to position [3376, 0]
click at [476, 218] on td at bounding box center [478, 226] width 64 height 23
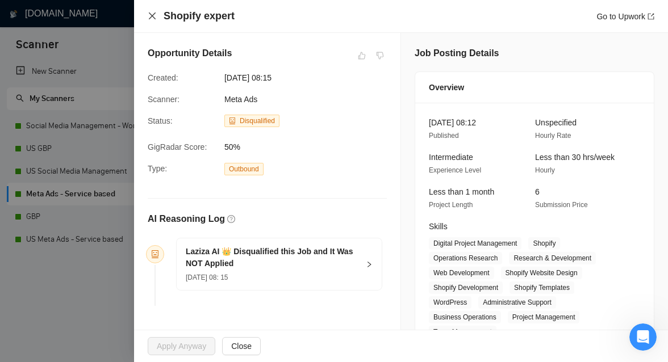
click at [153, 15] on icon "close" at bounding box center [152, 15] width 7 height 7
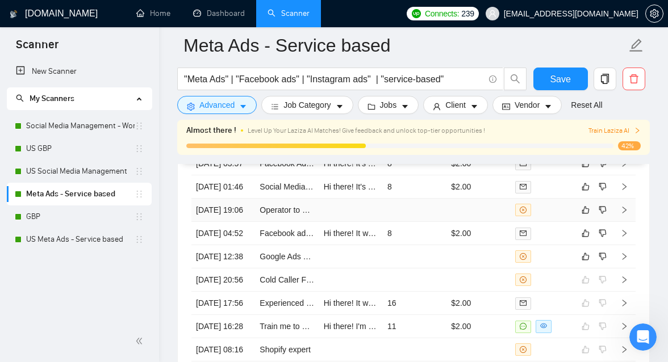
scroll to position [3160, 0]
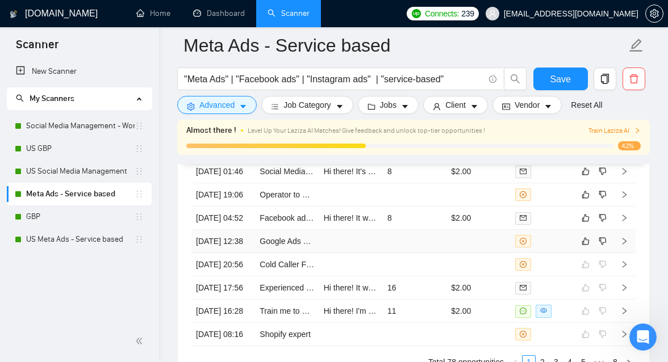
click at [387, 253] on td at bounding box center [415, 241] width 64 height 23
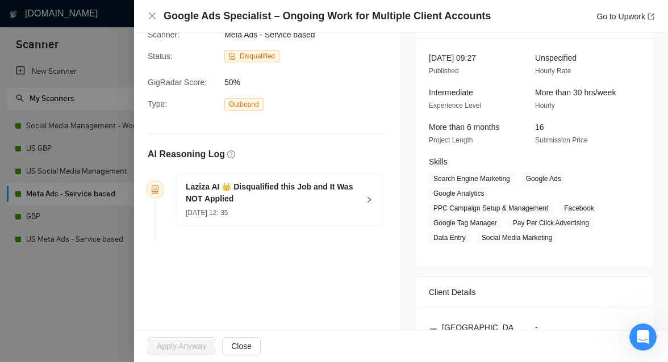
scroll to position [89, 0]
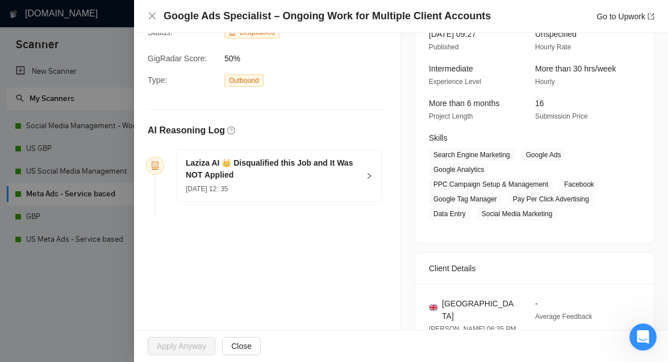
click at [362, 174] on div "Laziza AI 👑 Disqualified this Job and It Was NOT Applied [DATE] 12: 35" at bounding box center [279, 176] width 205 height 52
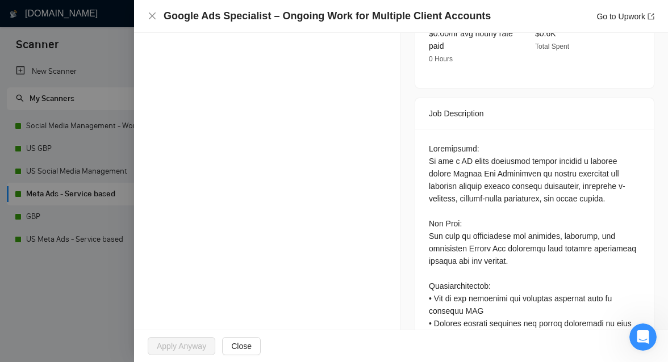
scroll to position [440, 0]
click at [141, 286] on div "Opportunity Details Created: [DATE] 12:35 Scanner: Meta Ads - Service based Sta…" at bounding box center [267, 215] width 267 height 1245
click at [103, 300] on div at bounding box center [334, 181] width 668 height 362
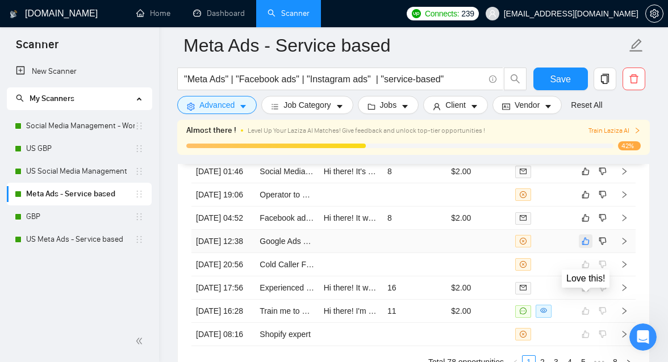
click at [588, 246] on icon "like" at bounding box center [586, 241] width 8 height 9
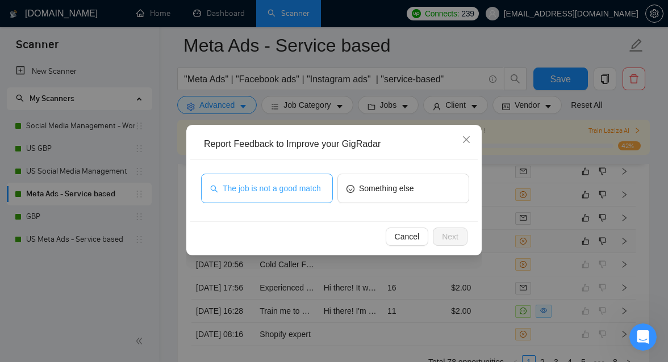
click at [273, 188] on span "The job is not a good match" at bounding box center [272, 188] width 98 height 12
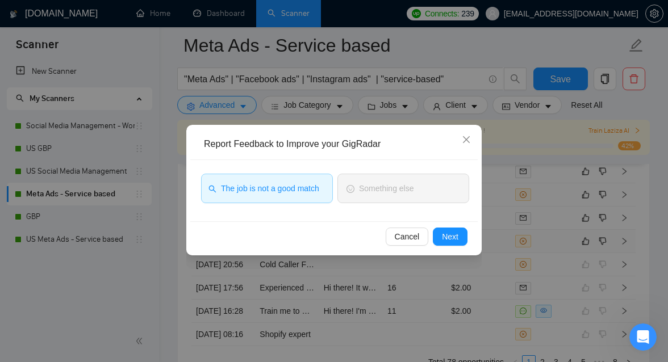
click at [450, 227] on div "Cancel Next" at bounding box center [333, 236] width 287 height 30
click at [445, 231] on span "Next" at bounding box center [450, 237] width 16 height 12
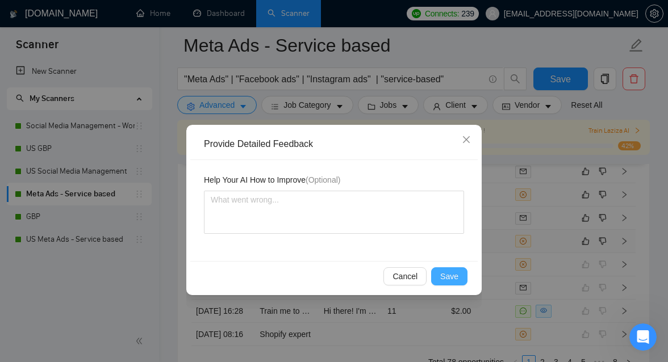
click at [447, 273] on span "Save" at bounding box center [449, 276] width 18 height 12
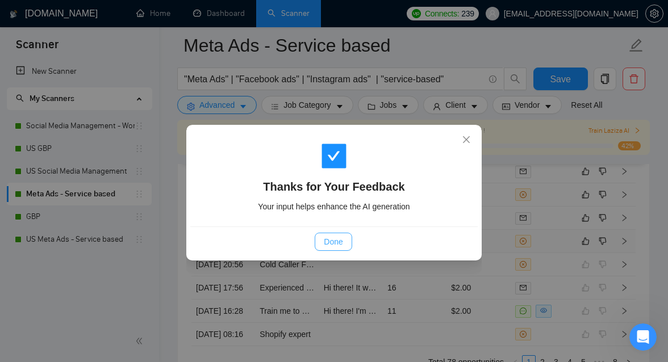
click at [340, 237] on span "Done" at bounding box center [333, 242] width 19 height 12
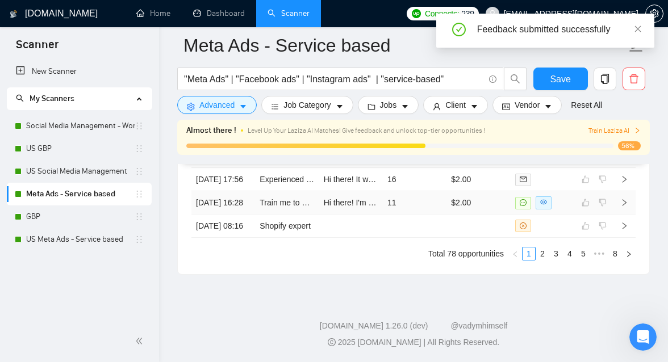
click at [422, 215] on td "11" at bounding box center [415, 202] width 64 height 23
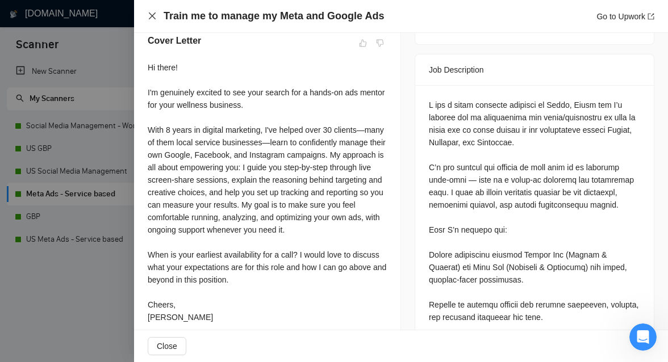
click at [151, 12] on icon "close" at bounding box center [152, 15] width 9 height 9
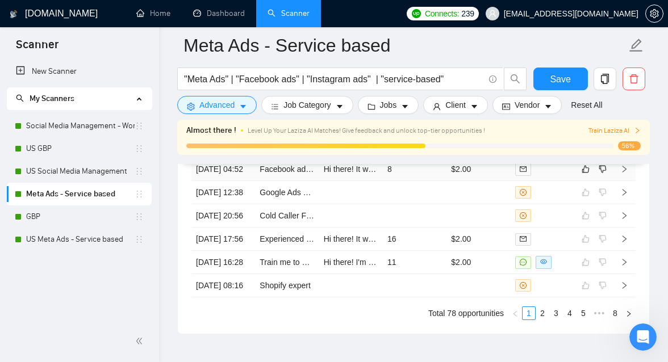
scroll to position [3211, 0]
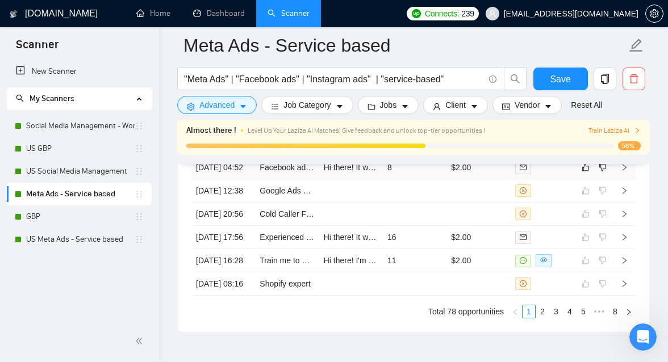
click at [408, 179] on td "8" at bounding box center [415, 167] width 64 height 23
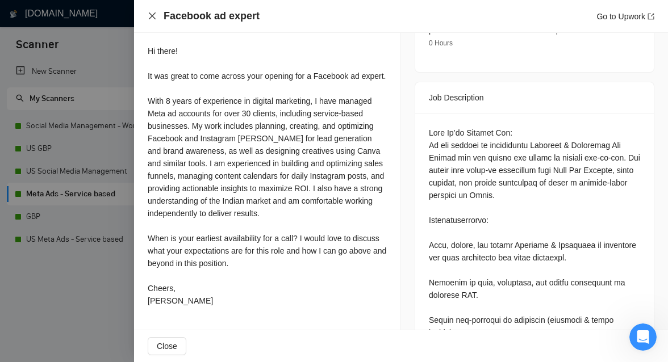
click at [154, 15] on icon "close" at bounding box center [152, 15] width 9 height 9
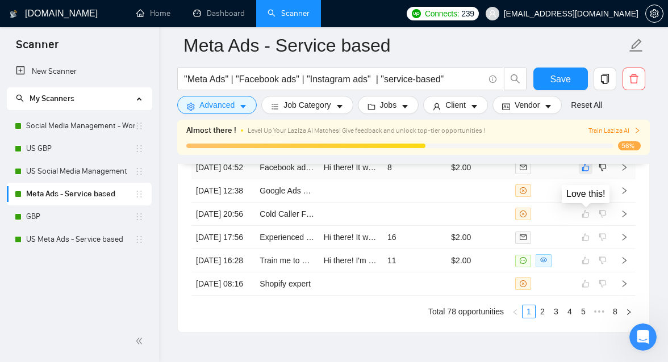
click at [583, 172] on icon "like" at bounding box center [585, 167] width 7 height 7
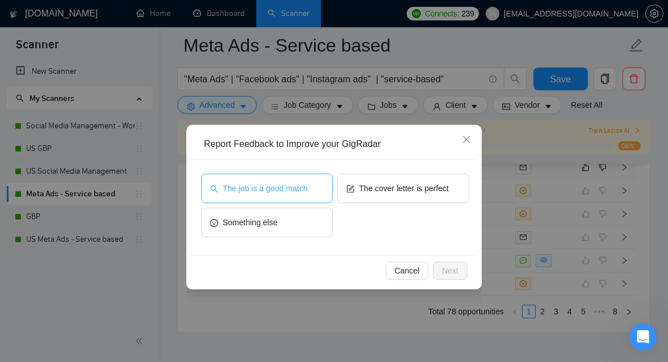
click at [320, 181] on button "The job is a good match" at bounding box center [267, 189] width 132 height 30
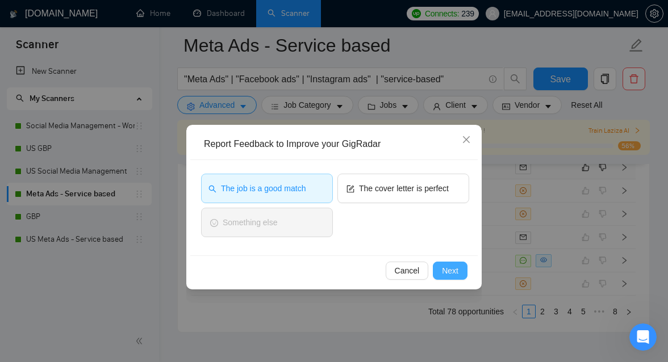
click at [450, 274] on span "Next" at bounding box center [450, 271] width 16 height 12
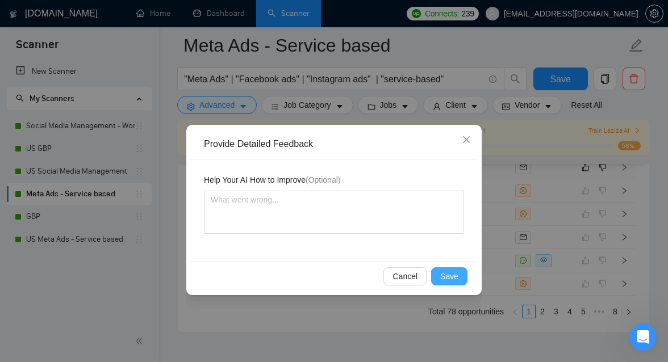
click at [449, 278] on span "Save" at bounding box center [449, 276] width 18 height 12
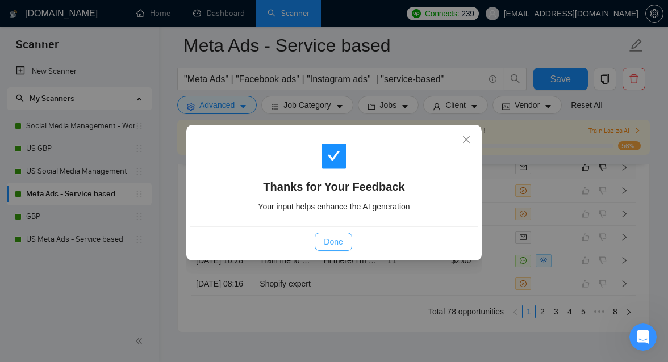
click at [340, 243] on span "Done" at bounding box center [333, 242] width 19 height 12
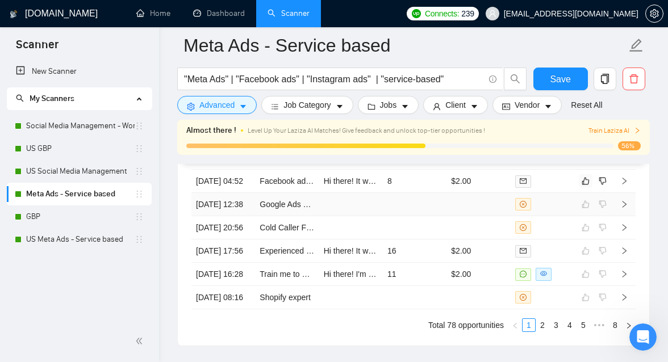
scroll to position [3195, 0]
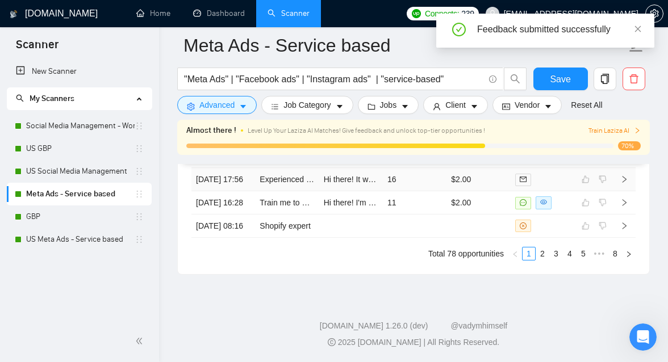
click at [421, 191] on td "16" at bounding box center [415, 179] width 64 height 23
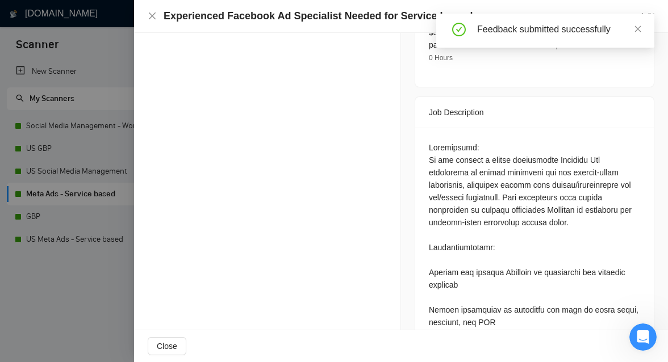
click at [45, 65] on div at bounding box center [334, 181] width 668 height 362
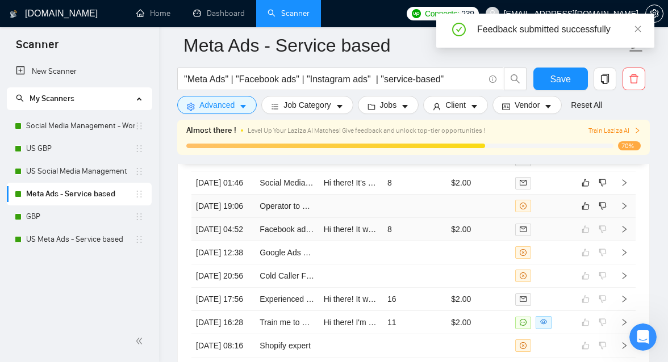
scroll to position [3147, 0]
click at [370, 219] on td at bounding box center [351, 207] width 64 height 23
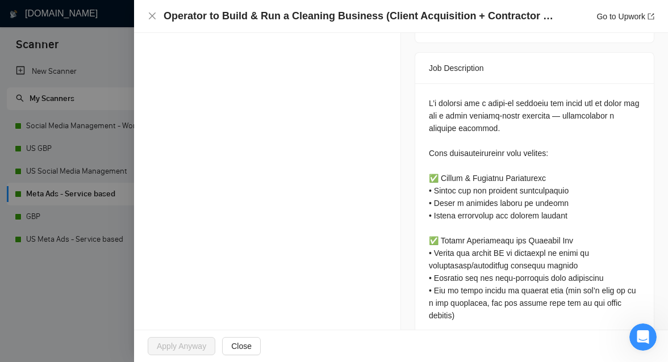
click at [97, 283] on div at bounding box center [334, 181] width 668 height 362
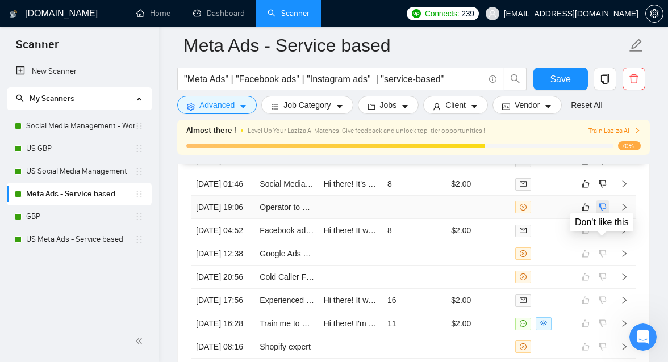
click at [600, 212] on icon "dislike" at bounding box center [603, 207] width 8 height 9
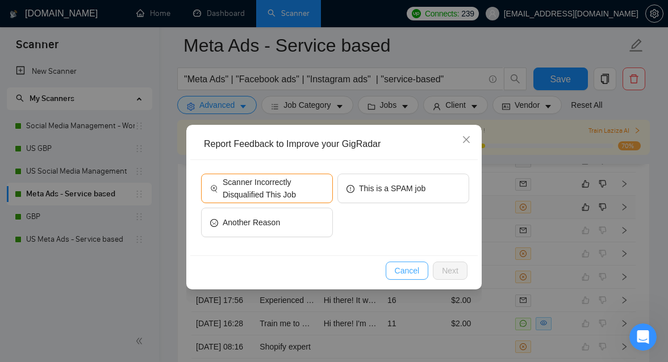
click at [396, 262] on button "Cancel" at bounding box center [407, 271] width 43 height 18
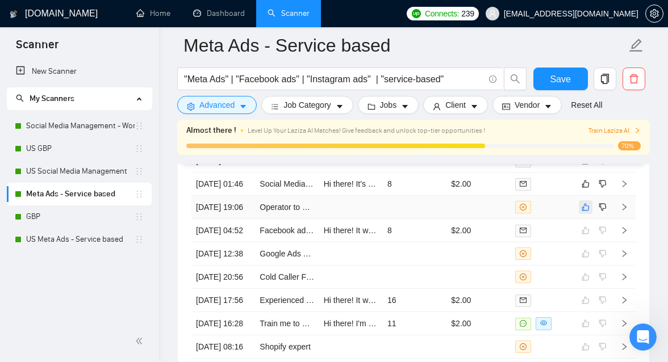
click at [590, 214] on button "button" at bounding box center [586, 207] width 14 height 14
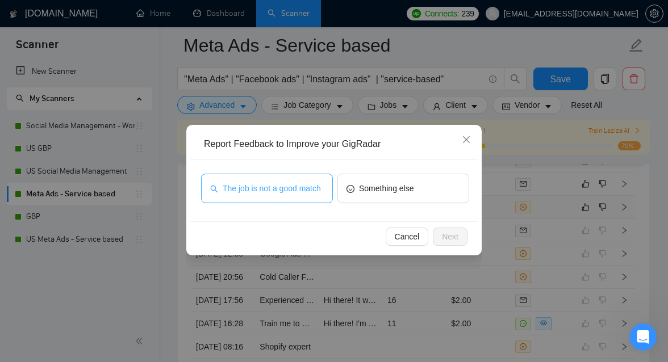
drag, startPoint x: 252, startPoint y: 191, endPoint x: 271, endPoint y: 191, distance: 19.9
click at [252, 191] on span "The job is not a good match" at bounding box center [272, 188] width 98 height 12
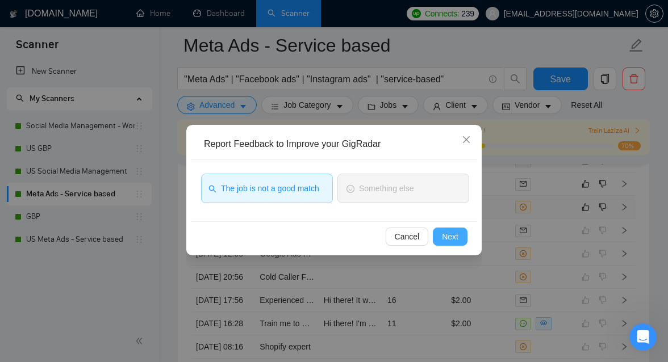
click at [458, 233] on span "Next" at bounding box center [450, 237] width 16 height 12
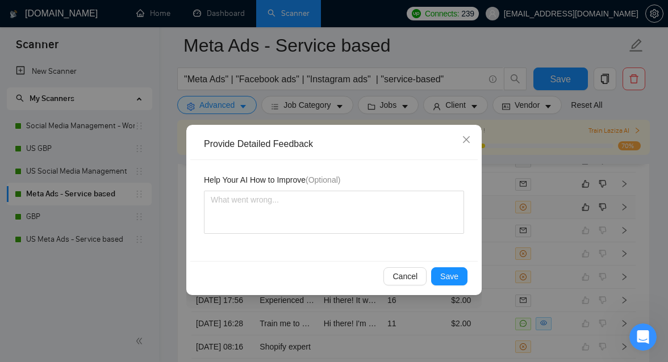
click at [456, 265] on div "Cancel Save" at bounding box center [333, 276] width 287 height 30
click at [328, 189] on div "Help Your AI How to Improve (Optional)" at bounding box center [334, 182] width 260 height 17
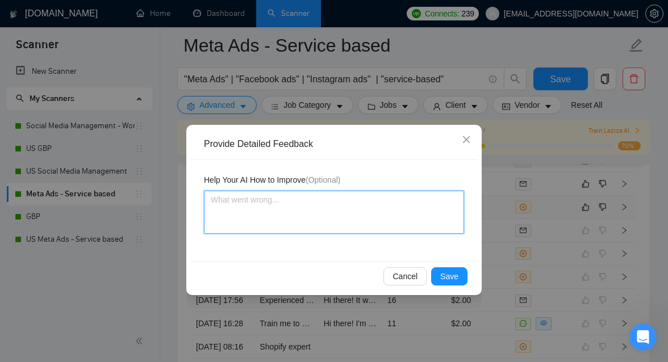
click at [314, 210] on textarea at bounding box center [334, 212] width 260 height 43
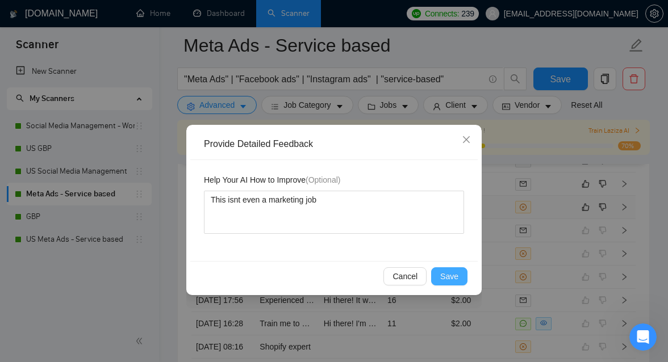
click at [452, 273] on span "Save" at bounding box center [449, 276] width 18 height 12
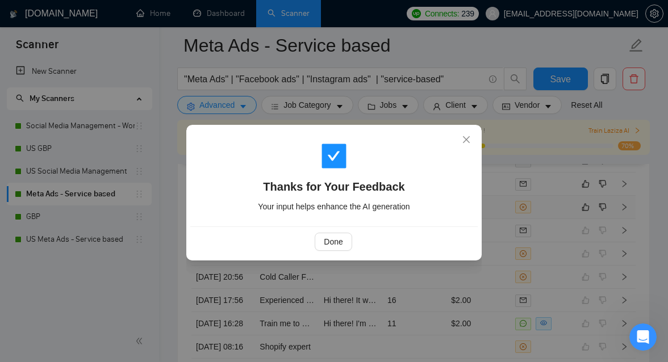
click at [329, 230] on div "Done" at bounding box center [333, 242] width 287 height 30
click at [329, 236] on span "Done" at bounding box center [333, 242] width 19 height 12
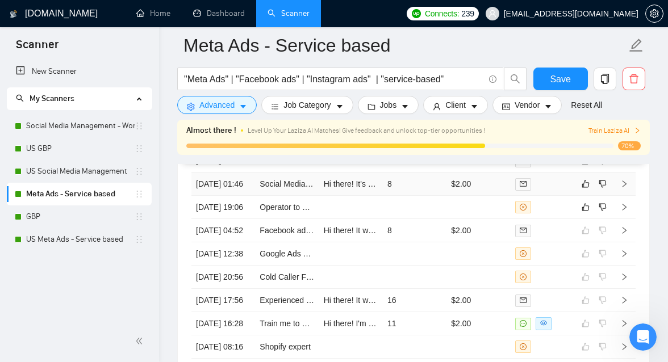
click at [449, 204] on tbody "[DATE] 04:17 Google Paid Ads & Meta Ads [DATE] 03:57 Facebook Ad Expert 8 $2.00…" at bounding box center [413, 242] width 444 height 233
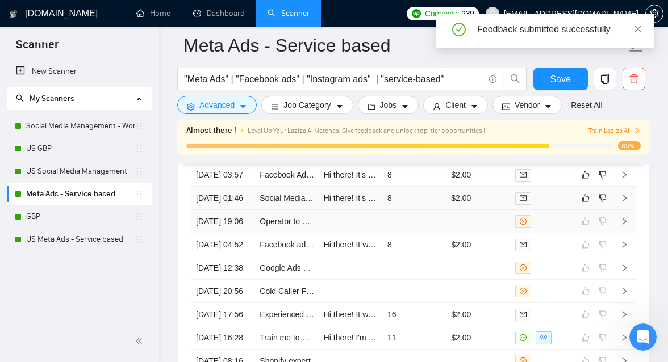
scroll to position [3134, 0]
click at [430, 210] on td "8" at bounding box center [415, 197] width 64 height 23
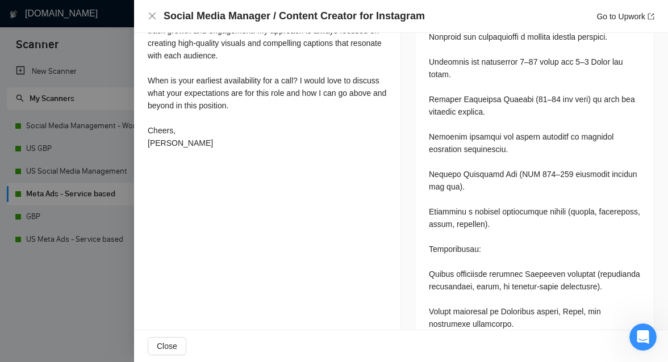
scroll to position [647, 0]
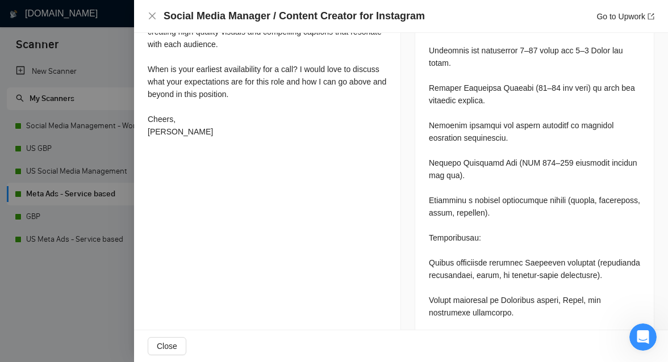
click at [103, 274] on div at bounding box center [334, 181] width 668 height 362
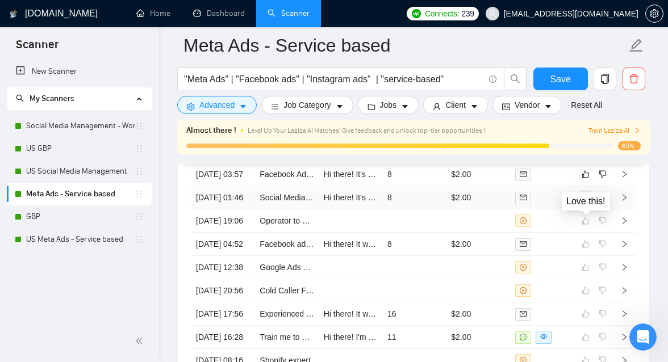
click at [588, 202] on icon "like" at bounding box center [585, 197] width 7 height 7
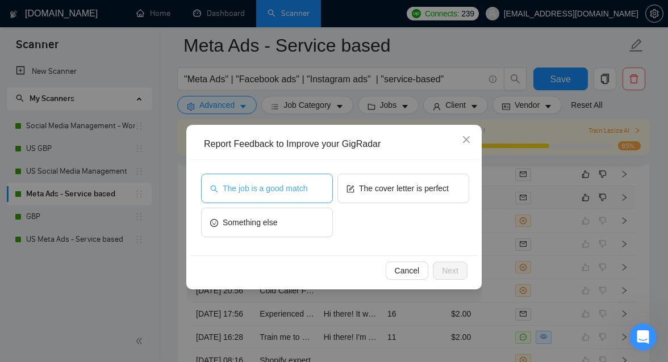
click at [301, 186] on span "The job is a good match" at bounding box center [265, 188] width 85 height 12
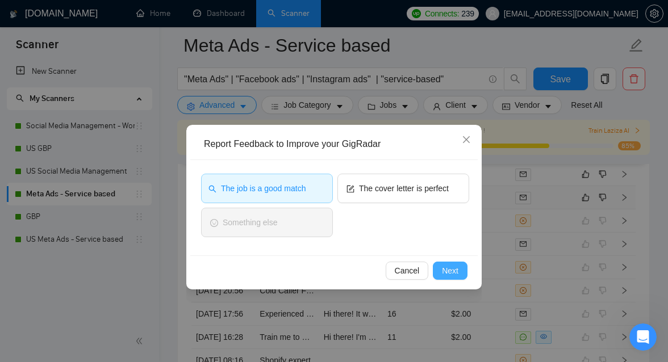
click at [454, 275] on span "Next" at bounding box center [450, 271] width 16 height 12
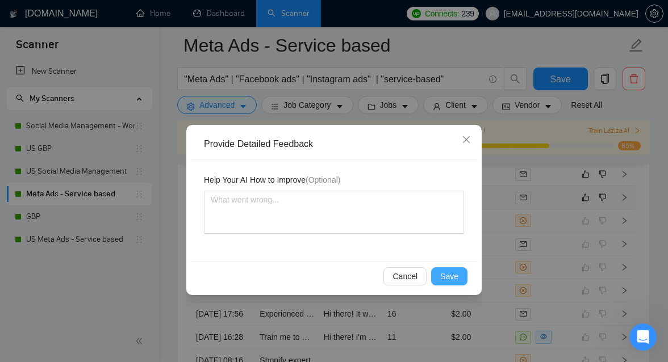
click at [452, 273] on span "Save" at bounding box center [449, 276] width 18 height 12
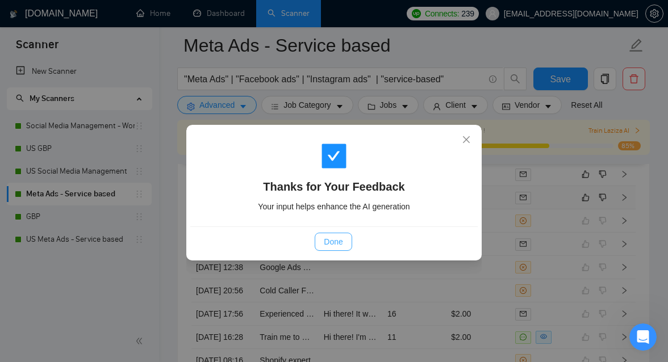
click at [340, 241] on span "Done" at bounding box center [333, 242] width 19 height 12
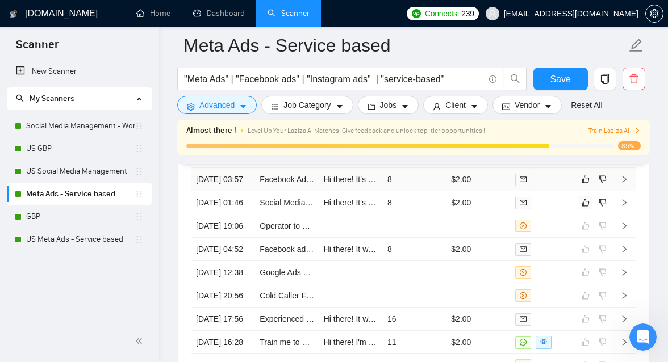
scroll to position [3128, 0]
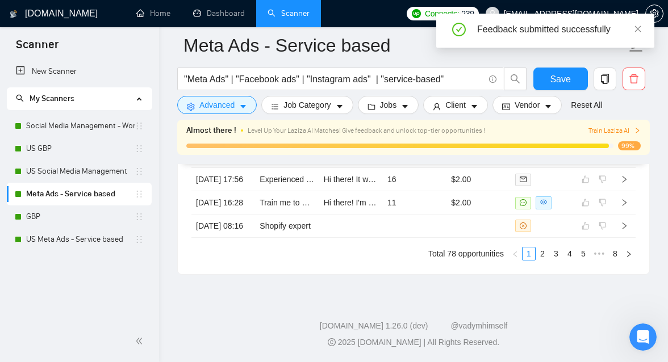
click at [429, 145] on td at bounding box center [415, 133] width 64 height 23
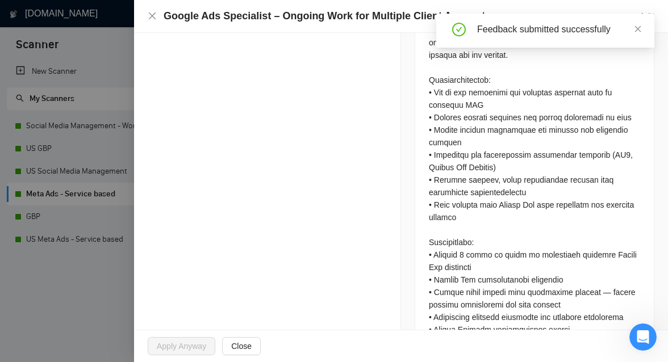
click at [75, 274] on div at bounding box center [334, 181] width 668 height 362
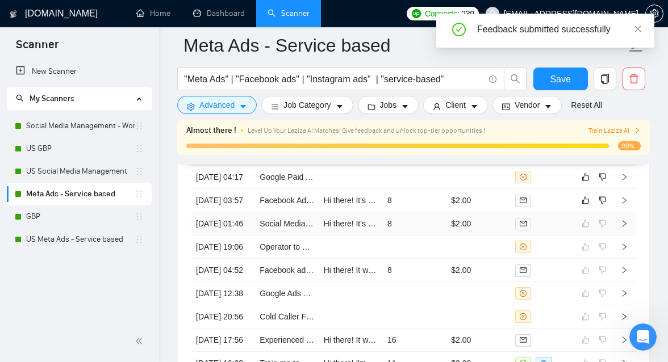
scroll to position [3105, 0]
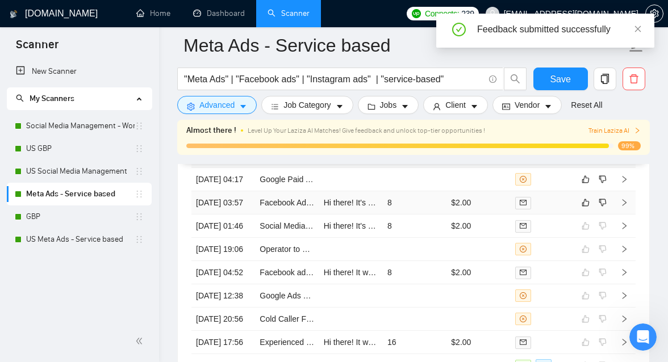
click at [420, 215] on td "8" at bounding box center [415, 202] width 64 height 23
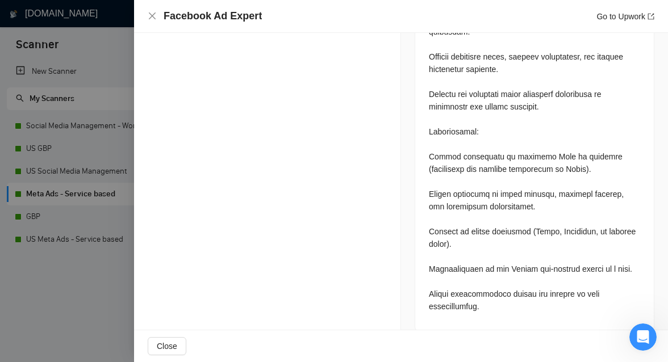
scroll to position [3121, 0]
click at [98, 289] on div at bounding box center [334, 181] width 668 height 362
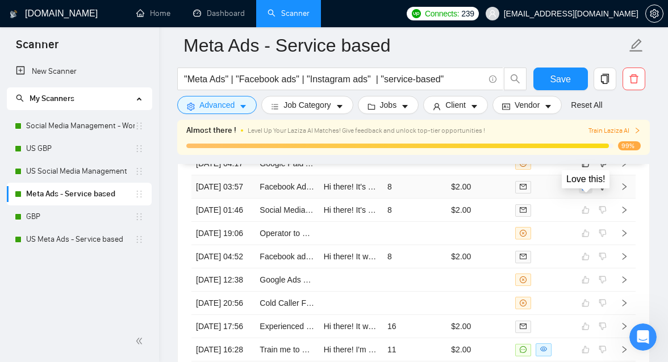
click at [584, 191] on icon "like" at bounding box center [586, 186] width 8 height 9
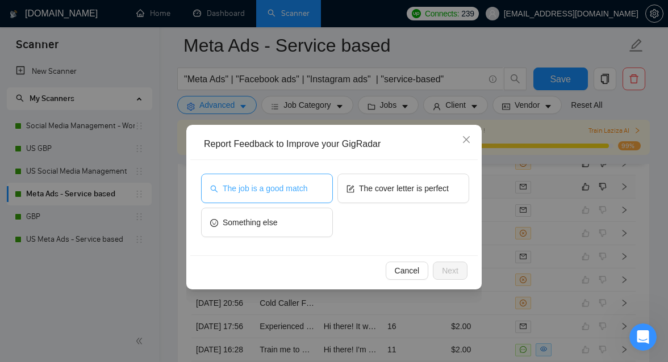
click at [315, 191] on button "The job is a good match" at bounding box center [267, 189] width 132 height 30
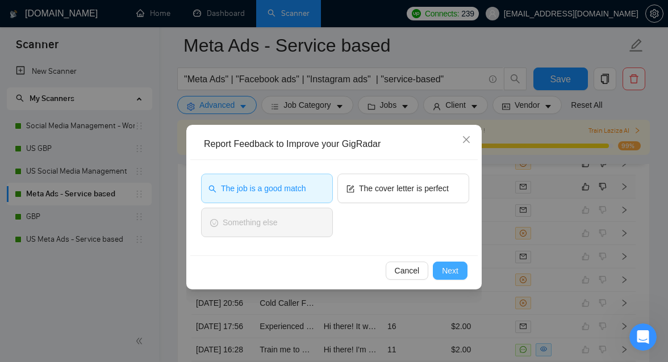
click at [462, 274] on button "Next" at bounding box center [450, 271] width 35 height 18
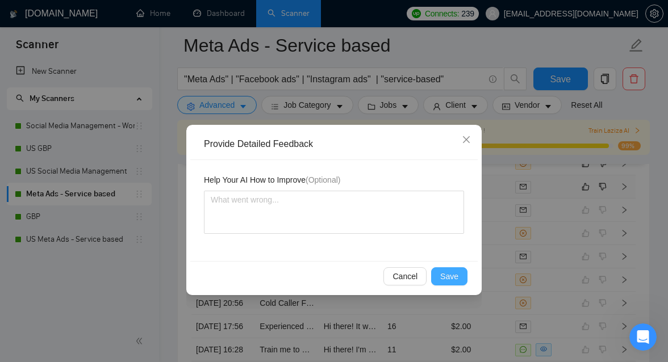
click at [458, 284] on button "Save" at bounding box center [449, 276] width 36 height 18
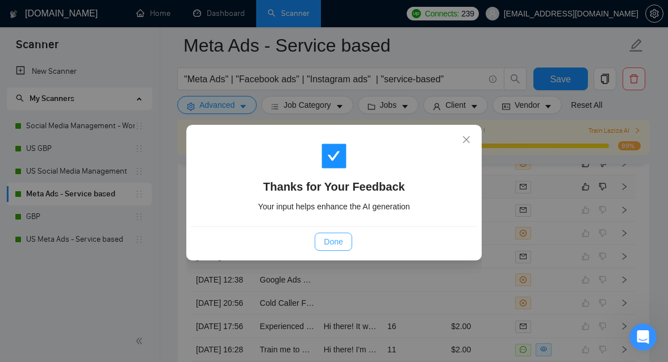
click at [325, 244] on span "Done" at bounding box center [333, 242] width 19 height 12
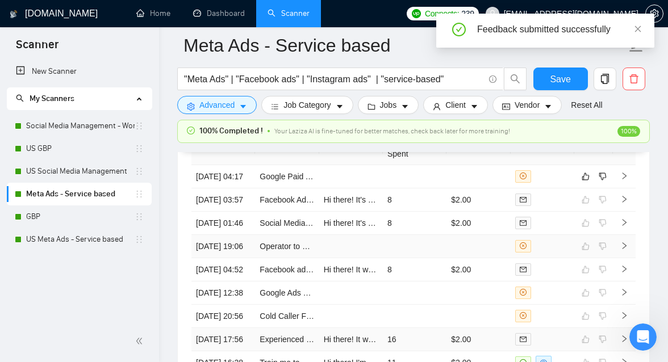
scroll to position [3095, 0]
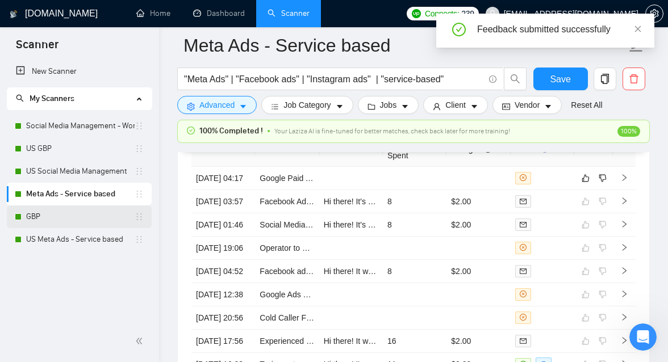
click at [75, 218] on link "GBP" at bounding box center [80, 217] width 108 height 23
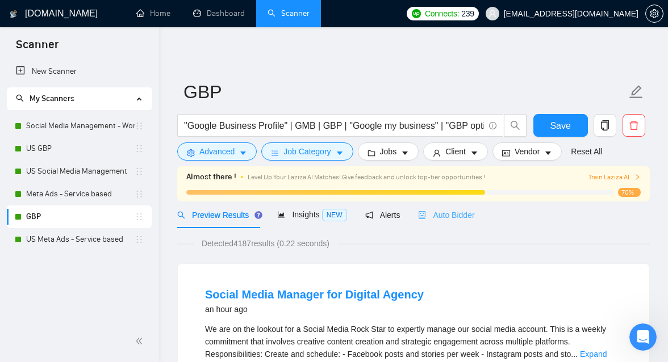
click at [467, 207] on div "Auto Bidder" at bounding box center [446, 215] width 56 height 27
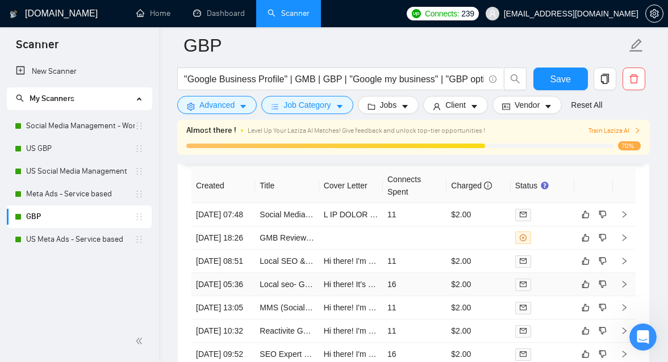
scroll to position [3069, 0]
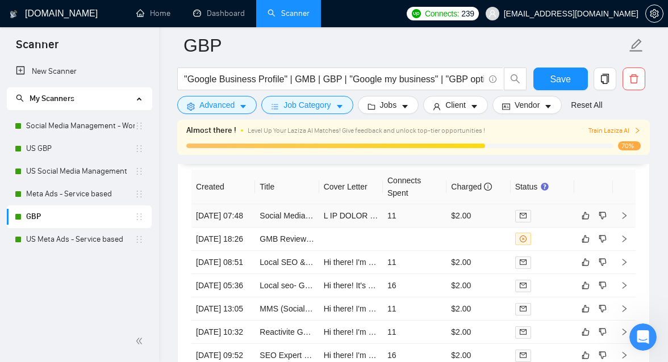
click at [422, 219] on td "11" at bounding box center [415, 215] width 64 height 23
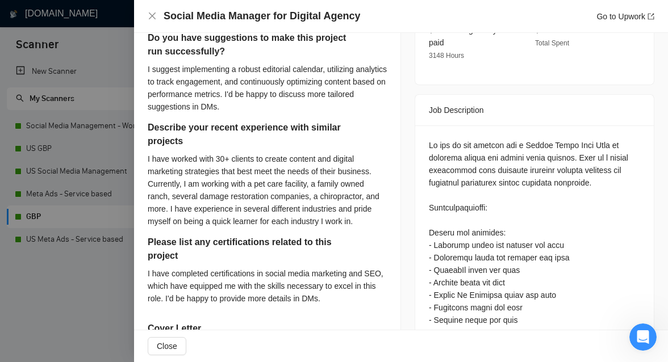
scroll to position [424, 0]
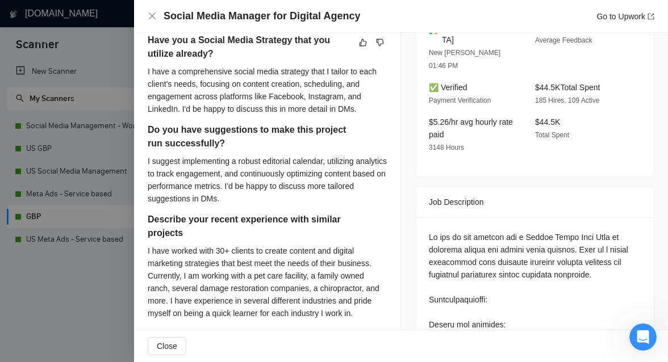
click at [146, 24] on div "Social Media Manager for Digital Agency Go to Upwork" at bounding box center [401, 16] width 534 height 33
click at [149, 16] on icon "close" at bounding box center [152, 15] width 9 height 9
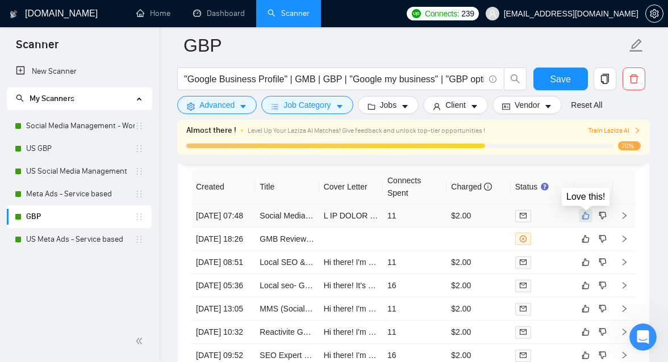
click at [584, 219] on icon "like" at bounding box center [586, 215] width 8 height 9
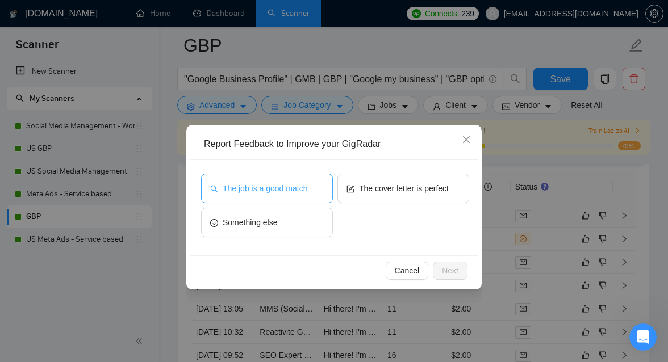
click at [265, 180] on button "The job is a good match" at bounding box center [267, 189] width 132 height 30
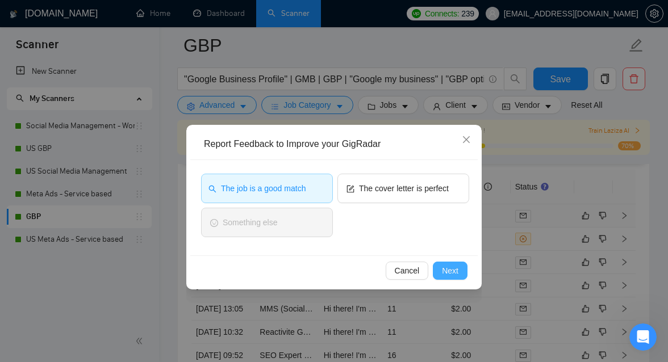
click at [440, 273] on button "Next" at bounding box center [450, 271] width 35 height 18
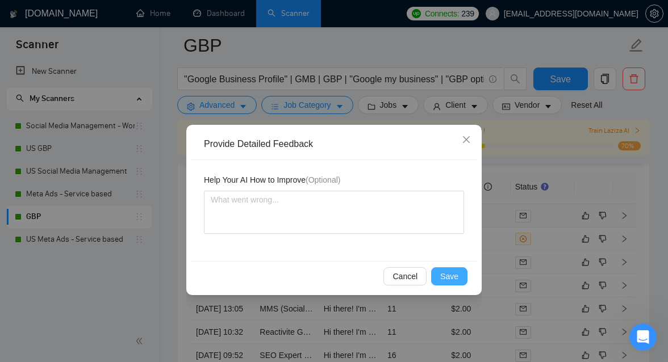
click at [458, 283] on button "Save" at bounding box center [449, 276] width 36 height 18
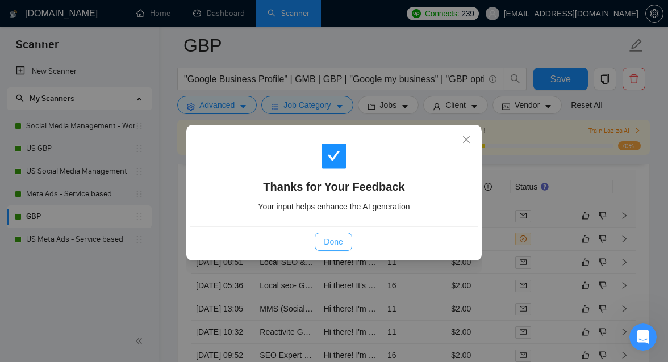
click at [349, 244] on button "Done" at bounding box center [333, 242] width 37 height 18
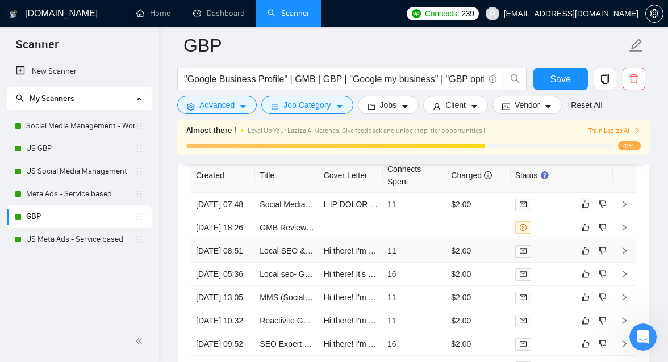
scroll to position [3082, 0]
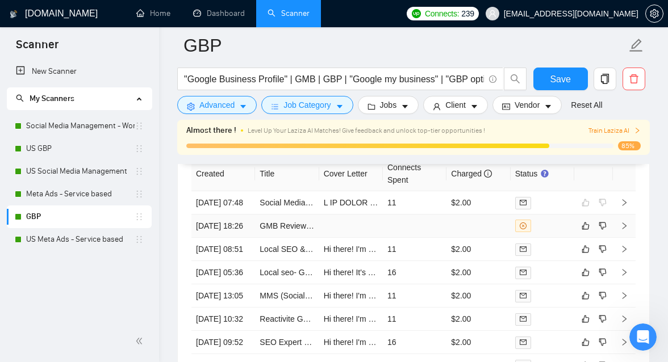
click at [369, 236] on tbody "[DATE] 07:48 Social Media Manager for Digital Agency 11 $2.00 [DATE] 18:26 GMB …" at bounding box center [413, 307] width 444 height 233
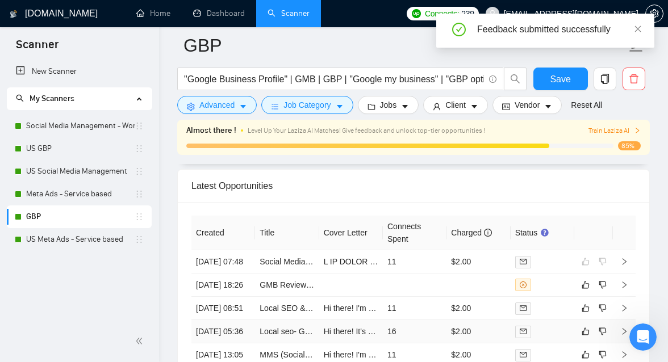
scroll to position [3085, 0]
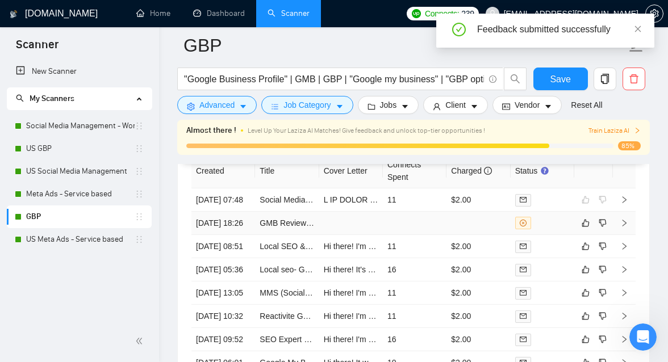
click at [354, 230] on td at bounding box center [351, 223] width 64 height 23
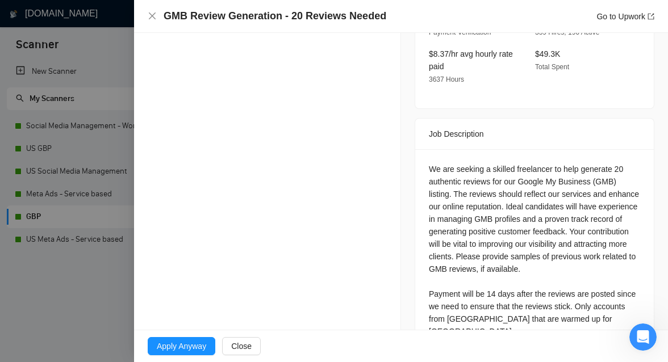
click at [75, 282] on div at bounding box center [334, 181] width 668 height 362
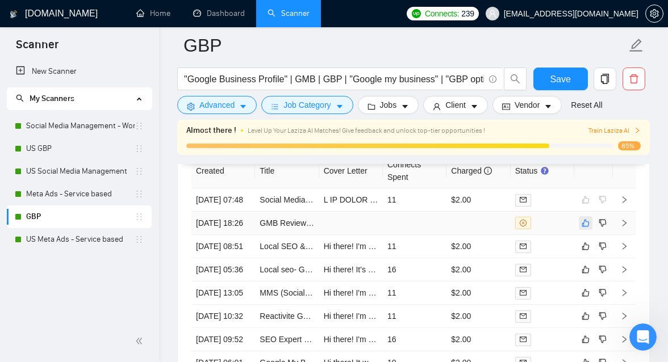
click at [583, 227] on icon "like" at bounding box center [585, 223] width 7 height 7
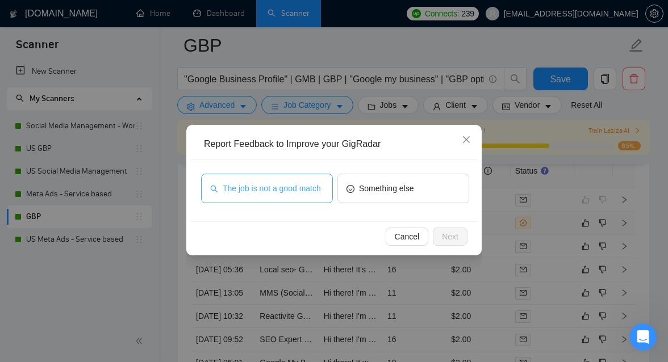
click at [286, 191] on span "The job is not a good match" at bounding box center [272, 188] width 98 height 12
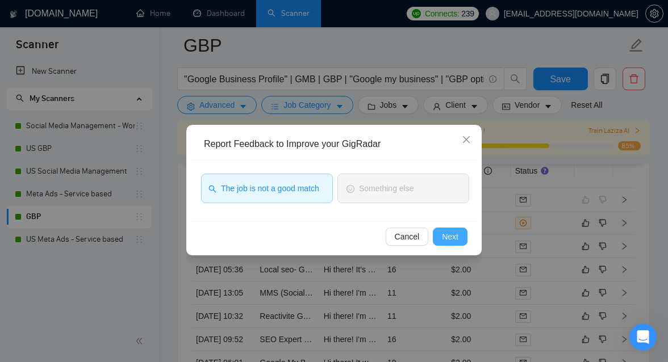
click at [454, 240] on span "Next" at bounding box center [450, 237] width 16 height 12
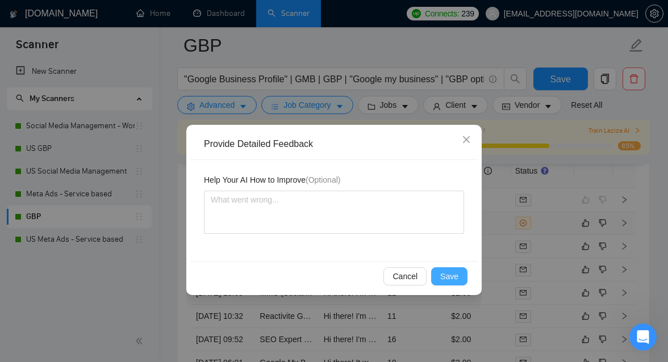
click at [453, 277] on span "Save" at bounding box center [449, 276] width 18 height 12
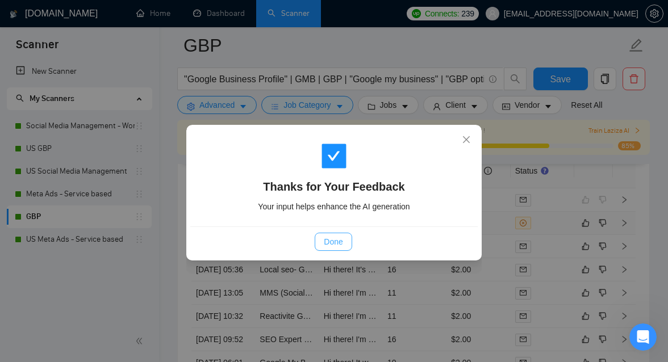
click at [339, 244] on span "Done" at bounding box center [333, 242] width 19 height 12
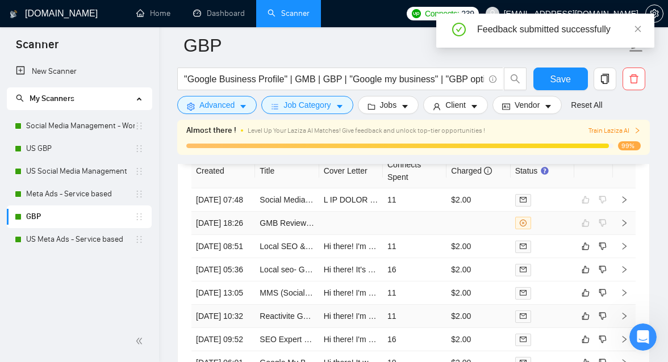
scroll to position [3098, 0]
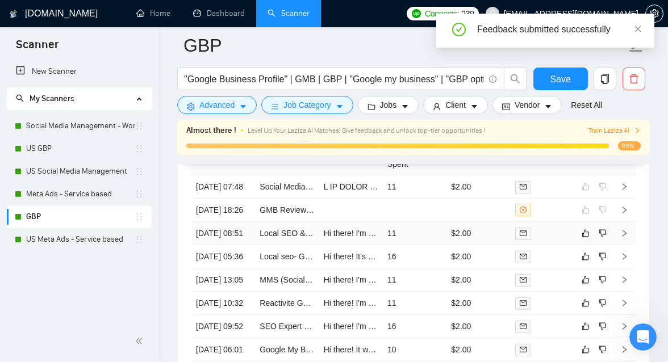
click at [409, 245] on td "11" at bounding box center [415, 233] width 64 height 23
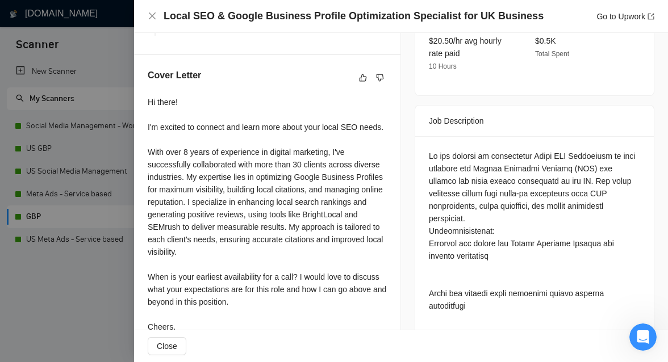
click at [56, 284] on div at bounding box center [334, 181] width 668 height 362
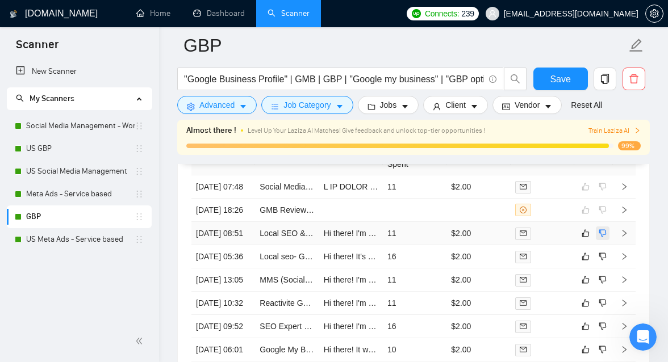
click at [601, 240] on button "button" at bounding box center [603, 234] width 14 height 14
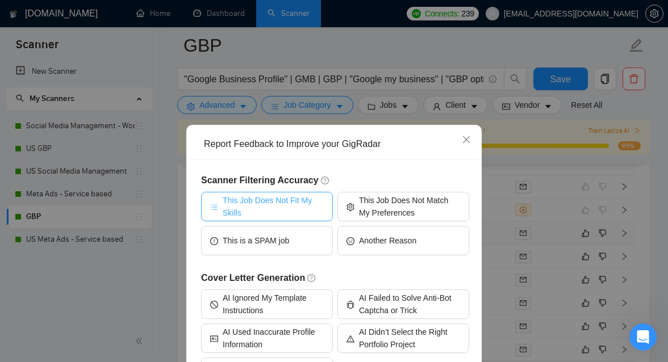
click at [269, 204] on span "This Job Does Not Fit My Skills" at bounding box center [273, 206] width 101 height 25
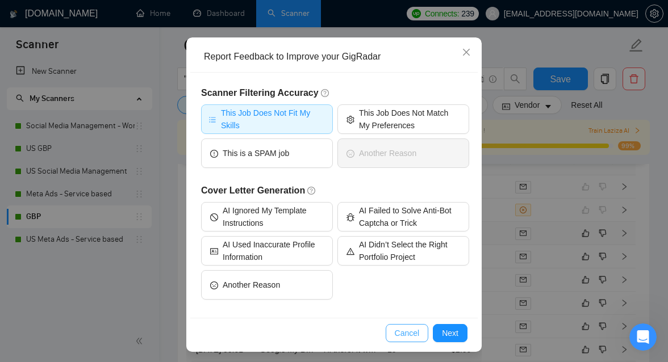
scroll to position [90, 0]
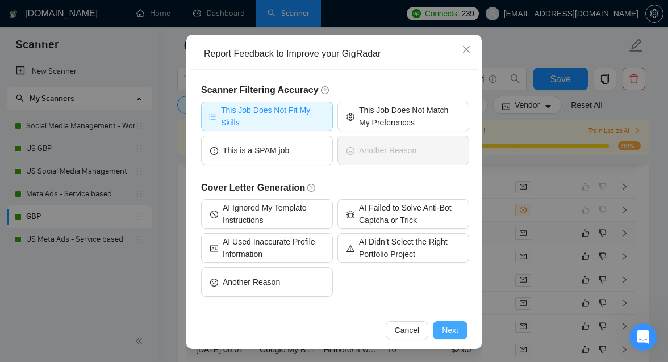
click at [455, 330] on span "Next" at bounding box center [450, 330] width 16 height 12
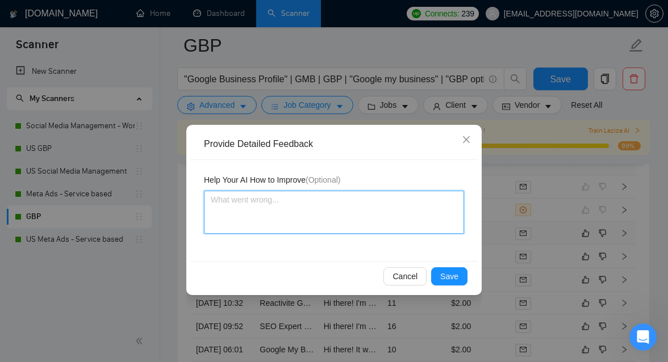
click at [337, 212] on textarea at bounding box center [334, 212] width 260 height 43
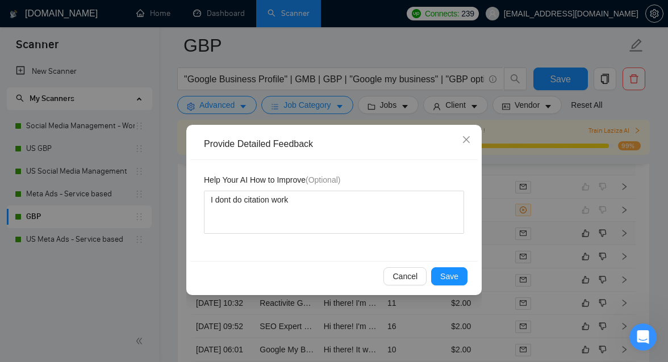
click at [447, 285] on div "Cancel Save" at bounding box center [333, 276] width 287 height 30
click at [454, 278] on span "Save" at bounding box center [449, 276] width 18 height 12
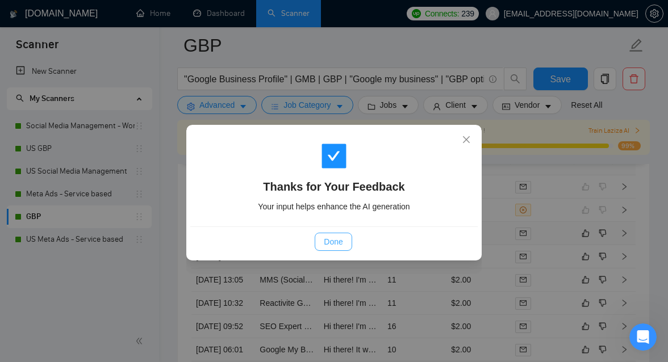
click at [345, 241] on button "Done" at bounding box center [333, 242] width 37 height 18
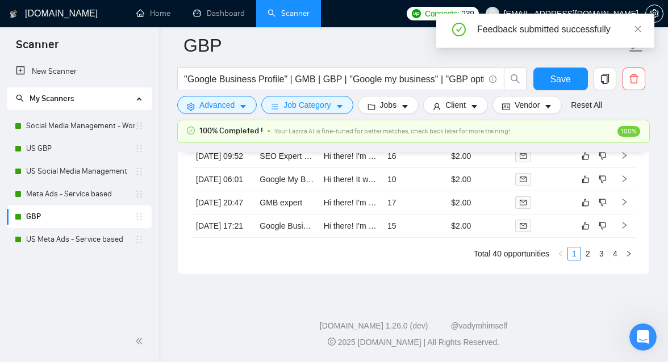
scroll to position [3338, 0]
click at [421, 238] on td "15" at bounding box center [415, 226] width 64 height 23
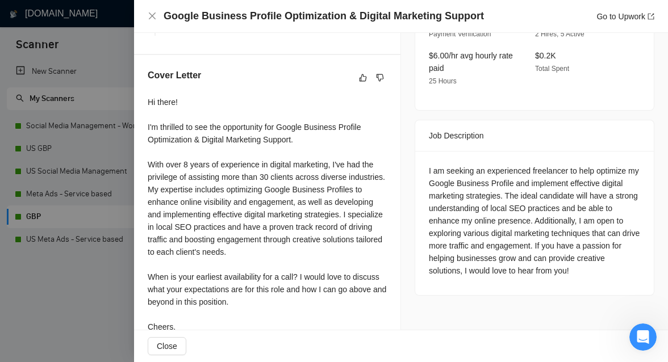
click at [117, 270] on div at bounding box center [334, 181] width 668 height 362
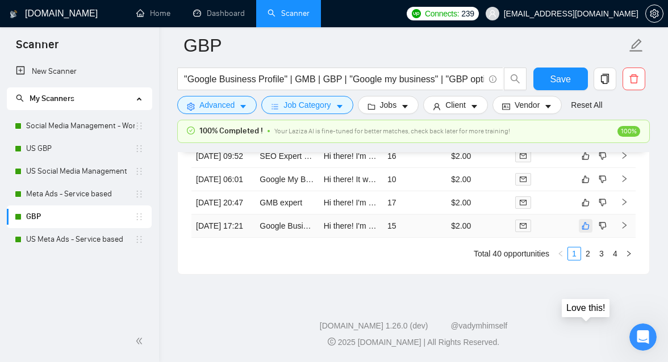
click at [584, 231] on icon "like" at bounding box center [586, 225] width 8 height 9
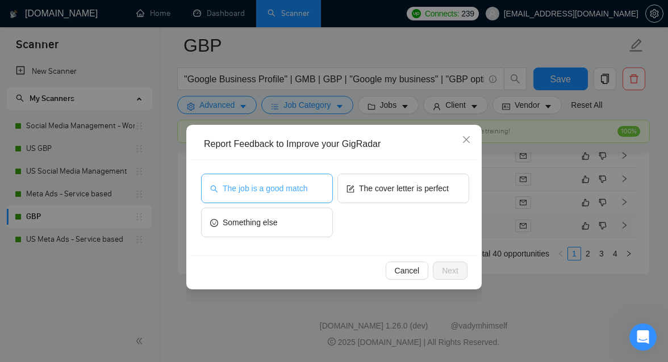
click at [311, 188] on button "The job is a good match" at bounding box center [267, 189] width 132 height 30
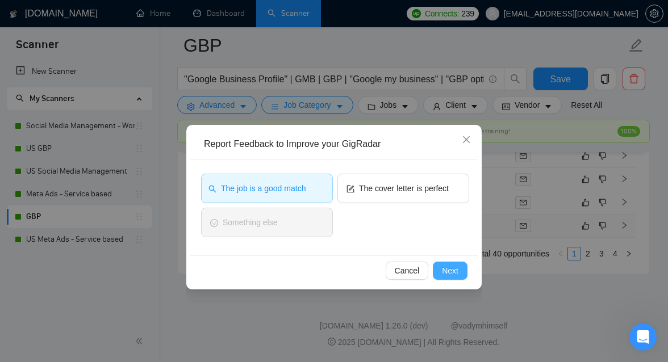
click at [446, 267] on span "Next" at bounding box center [450, 271] width 16 height 12
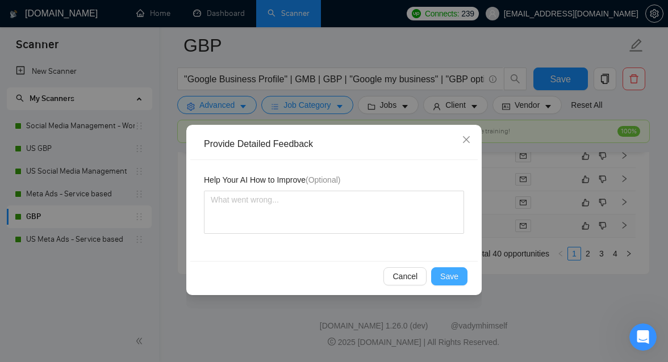
click at [445, 277] on span "Save" at bounding box center [449, 276] width 18 height 12
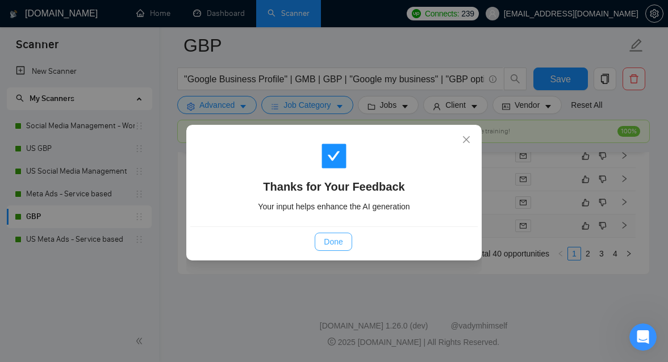
click at [332, 248] on button "Done" at bounding box center [333, 242] width 37 height 18
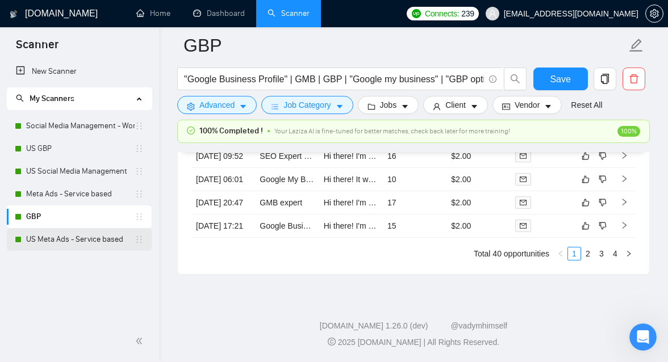
click at [83, 241] on link "US Meta Ads - Service based" at bounding box center [80, 239] width 108 height 23
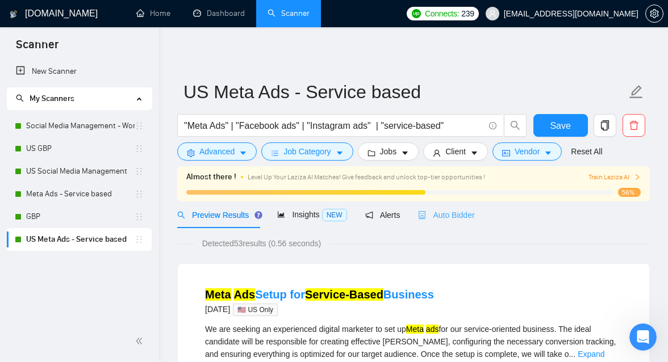
click at [457, 224] on div "Auto Bidder" at bounding box center [446, 215] width 56 height 27
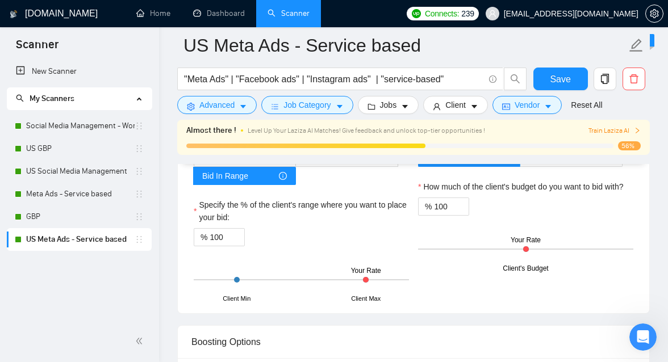
scroll to position [1648, 0]
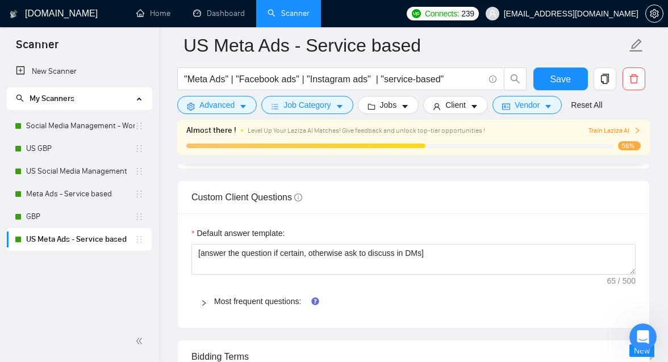
click at [446, 214] on div "Default answer template: [answer the question if certain, otherwise ask to disc…" at bounding box center [413, 271] width 471 height 115
click at [225, 16] on link "Dashboard" at bounding box center [219, 14] width 52 height 10
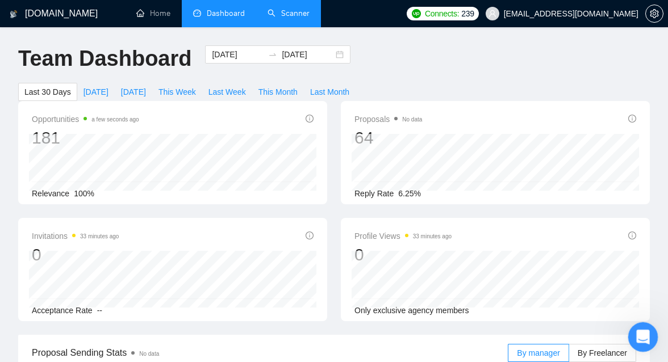
click at [638, 330] on icon "Open Intercom Messenger" at bounding box center [641, 336] width 19 height 19
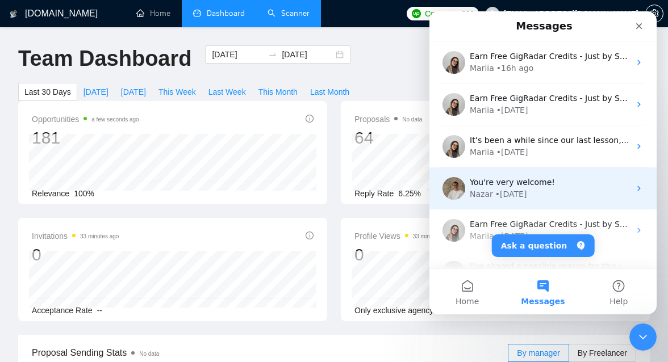
click at [520, 187] on div "You're very welcome!" at bounding box center [550, 183] width 160 height 12
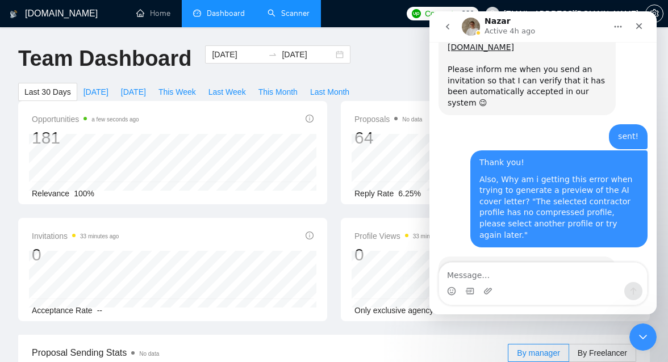
click at [447, 34] on button "go back" at bounding box center [448, 27] width 22 height 22
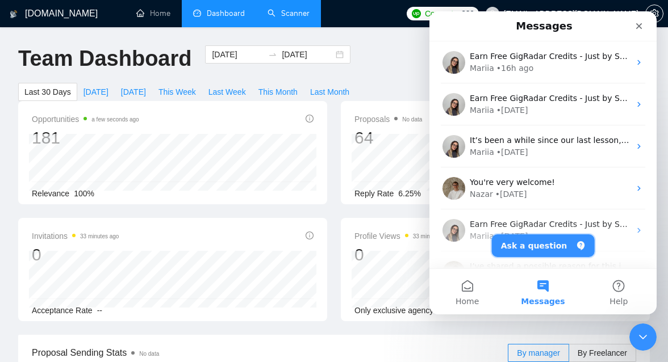
click at [559, 243] on button "Ask a question" at bounding box center [543, 246] width 103 height 23
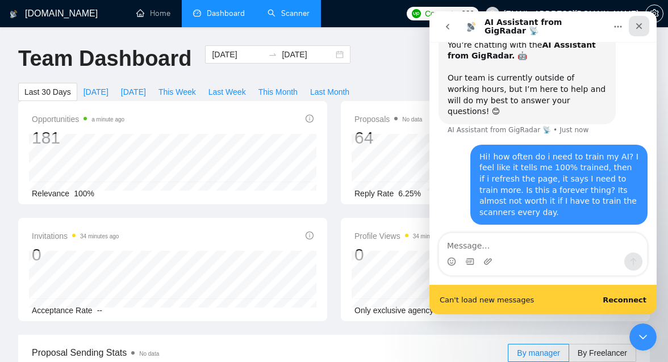
scroll to position [64, 0]
